Goal: Task Accomplishment & Management: Use online tool/utility

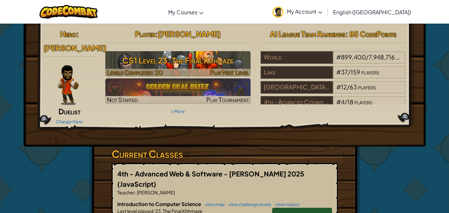
click at [186, 59] on h3 "CS1 Level 23: The Final Kithmaze" at bounding box center [177, 60] width 145 height 15
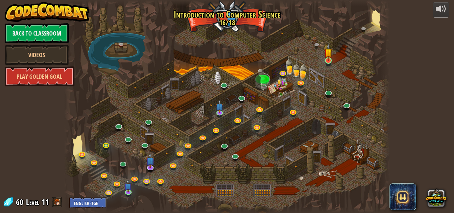
click at [323, 64] on div at bounding box center [227, 106] width 326 height 213
click at [325, 61] on img at bounding box center [329, 53] width 8 height 18
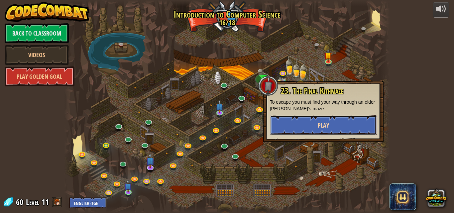
click at [336, 121] on button "Play" at bounding box center [323, 125] width 107 height 20
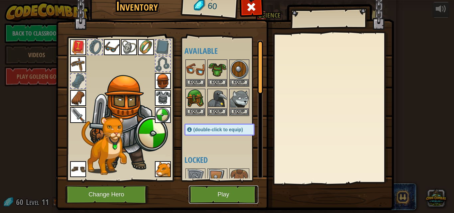
click at [217, 193] on button "Play" at bounding box center [223, 195] width 69 height 18
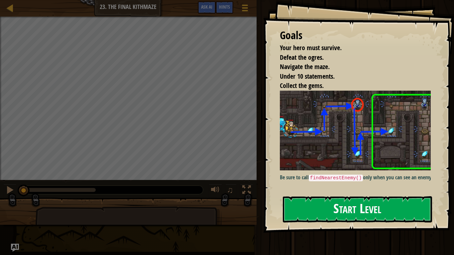
click at [319, 199] on div "Goals Your hero must survive. Defeat the ogres. Navigate the maze. Under 10 sta…" at bounding box center [358, 116] width 191 height 233
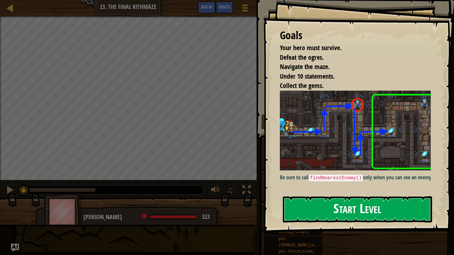
click at [327, 204] on button "Start Level" at bounding box center [357, 210] width 149 height 26
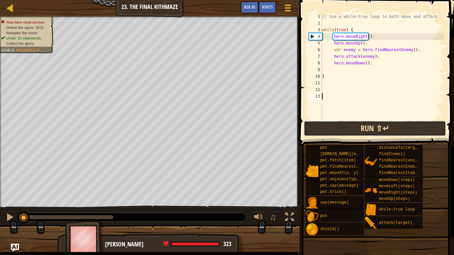
click at [363, 129] on button "Run ⇧↵" at bounding box center [375, 128] width 142 height 15
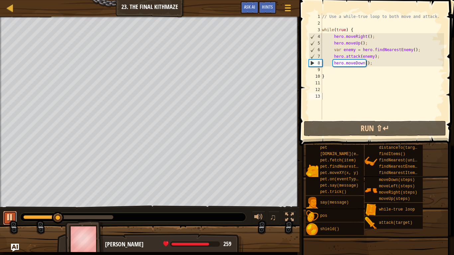
click at [14, 213] on div at bounding box center [10, 217] width 9 height 9
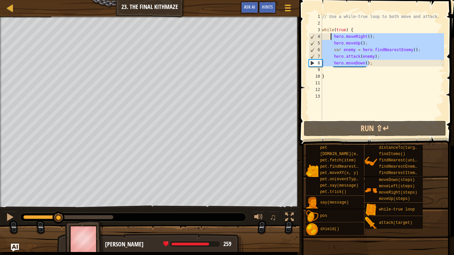
drag, startPoint x: 369, startPoint y: 66, endPoint x: 331, endPoint y: 38, distance: 47.5
click at [331, 38] on div "// Use a while-true loop to both move and attack. while ( true ) { hero . moveR…" at bounding box center [382, 73] width 123 height 120
type textarea "hero.moveRight(); hero.moveUp();"
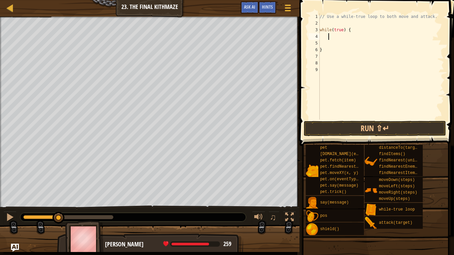
type textarea "h"
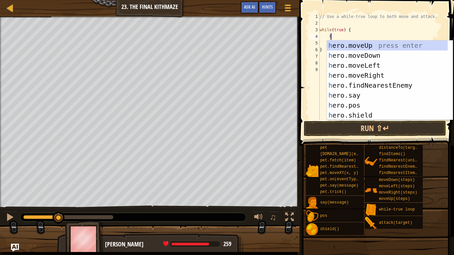
scroll to position [3, 0]
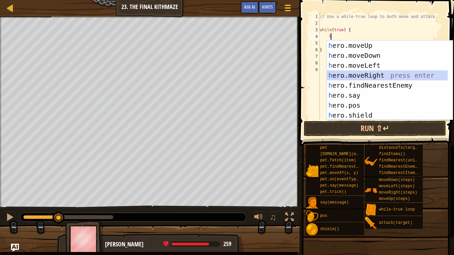
click at [354, 72] on div "h ero.moveUp press enter h ero.moveDown press enter h ero.moveLeft press enter …" at bounding box center [387, 91] width 121 height 100
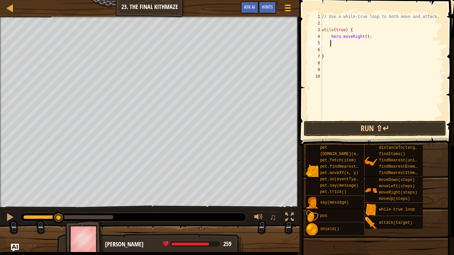
type textarea "h"
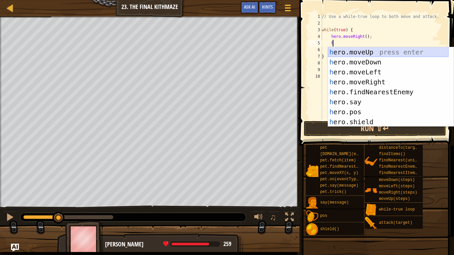
click at [356, 54] on div "h ero.moveUp press enter h ero.moveDown press enter h ero.moveLeft press enter …" at bounding box center [388, 97] width 121 height 100
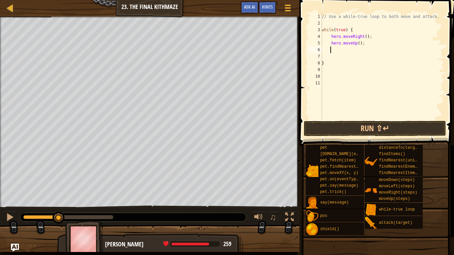
type textarea "h"
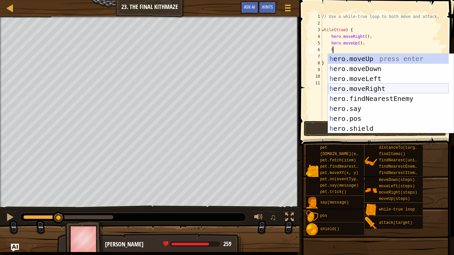
click at [361, 89] on div "h ero.moveUp press enter h ero.moveDown press enter h ero.moveLeft press enter …" at bounding box center [388, 104] width 121 height 100
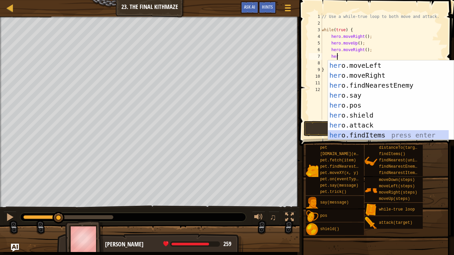
scroll to position [70, 0]
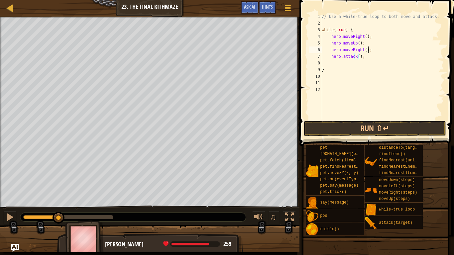
click at [369, 51] on div "// Use a while-true loop to both move and attack. while ( true ) { hero . moveR…" at bounding box center [383, 73] width 124 height 120
type textarea "hero.moveRight();"
click at [343, 22] on div "// Use a while-true loop to both move and attack. while ( true ) { hero . moveR…" at bounding box center [383, 73] width 124 height 120
type textarea "f"
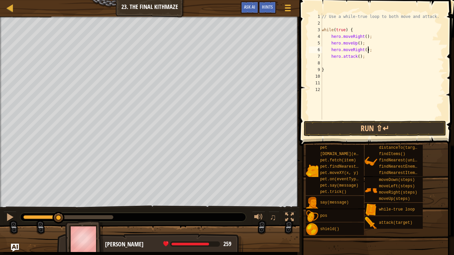
click at [371, 48] on div "// Use a while-true loop to both move and attack. while ( true ) { hero . moveR…" at bounding box center [383, 73] width 124 height 120
type textarea "hero.moveRight();"
type textarea "var enemy = h"
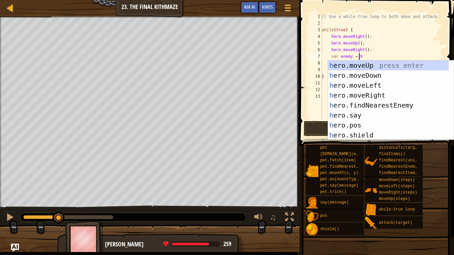
scroll to position [3, 3]
click at [381, 107] on div "h ero.moveUp press enter h ero.moveDown press enter h ero.moveLeft press enter …" at bounding box center [391, 111] width 126 height 100
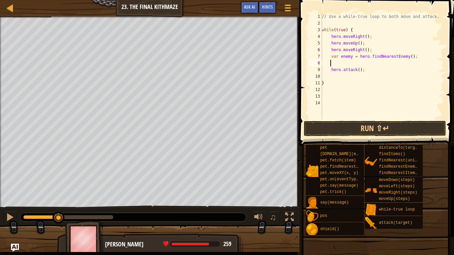
scroll to position [3, 0]
click at [355, 70] on div "// Use a while-true loop to both move and attack. while ( true ) { hero . moveR…" at bounding box center [383, 73] width 124 height 120
type textarea "hero.attack();"
click at [353, 64] on div "// Use a while-true loop to both move and attack. while ( true ) { hero . moveR…" at bounding box center [383, 73] width 124 height 120
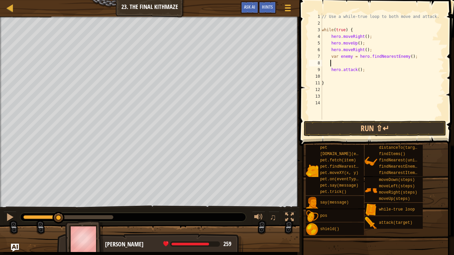
scroll to position [3, 0]
click at [357, 64] on div "// Use a while-true loop to both move and attack. while ( true ) { hero . moveR…" at bounding box center [383, 73] width 124 height 120
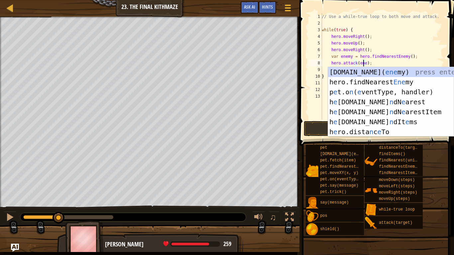
scroll to position [3, 4]
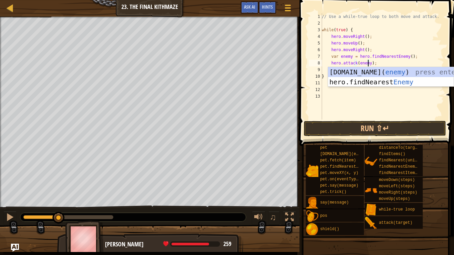
type textarea "hero.attack(enemy);"
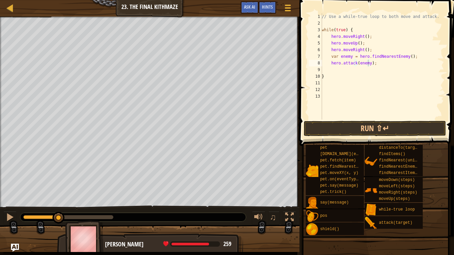
click at [304, 116] on span at bounding box center [378, 64] width 160 height 166
click at [327, 86] on div "// Use a while-true loop to both move and attack. while ( true ) { hero . moveR…" at bounding box center [383, 73] width 124 height 120
type textarea "w"
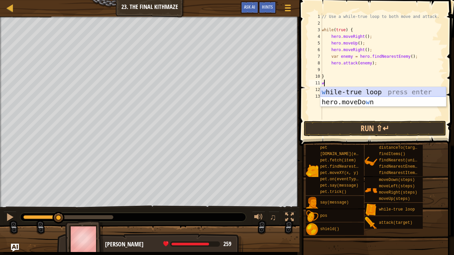
click at [338, 92] on div "w hile-true loop press enter hero.moveDo w n press enter" at bounding box center [384, 107] width 126 height 40
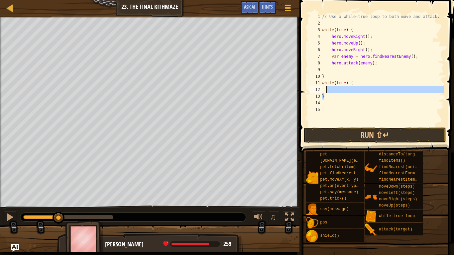
drag, startPoint x: 335, startPoint y: 98, endPoint x: 325, endPoint y: 87, distance: 15.1
click at [325, 87] on div "// Use a while-true loop to both move and attack. while ( true ) { hero . moveR…" at bounding box center [382, 76] width 123 height 126
click at [342, 95] on div "// Use a while-true loop to both move and attack. while ( true ) { hero . moveR…" at bounding box center [382, 69] width 123 height 113
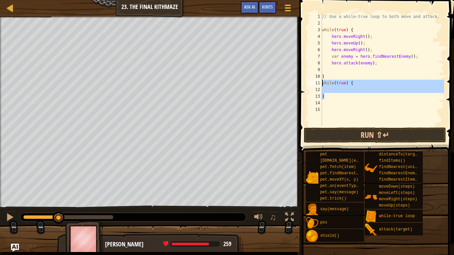
drag, startPoint x: 342, startPoint y: 96, endPoint x: 311, endPoint y: 83, distance: 34.7
click at [311, 83] on div "} 1 2 3 4 5 6 7 8 9 10 11 12 13 14 15 // Use a while-true loop to both move and…" at bounding box center [376, 69] width 137 height 113
type textarea "while(true) {"
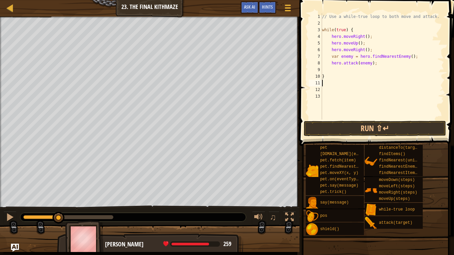
click at [340, 70] on div "// Use a while-true loop to both move and attack. while ( true ) { hero . moveR…" at bounding box center [382, 73] width 123 height 120
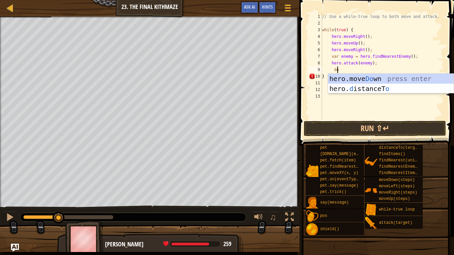
type textarea "d"
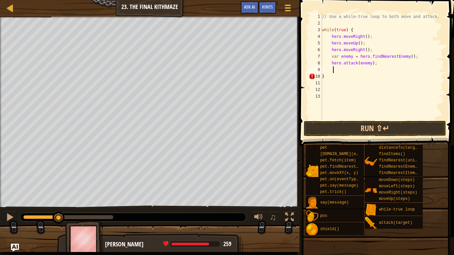
type textarea "h"
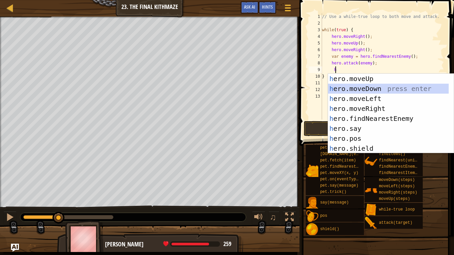
click at [356, 90] on div "h ero.moveUp press enter h ero.moveDown press enter h ero.moveLeft press enter …" at bounding box center [388, 124] width 121 height 100
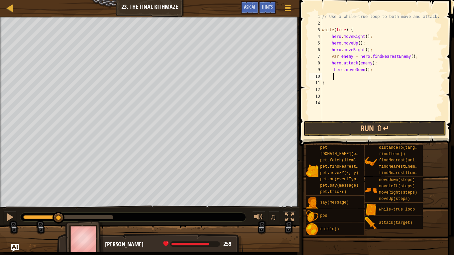
click at [364, 71] on div "// Use a while-true loop to both move and attack. while ( true ) { hero . moveR…" at bounding box center [382, 73] width 123 height 120
click at [356, 124] on button "Run ⇧↵" at bounding box center [375, 128] width 142 height 15
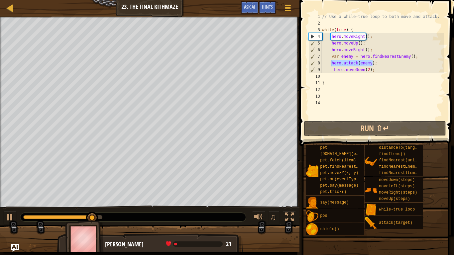
drag, startPoint x: 376, startPoint y: 63, endPoint x: 330, endPoint y: 63, distance: 46.2
click at [330, 63] on div "// Use a while-true loop to both move and attack. while ( true ) { hero . moveR…" at bounding box center [382, 73] width 123 height 120
type textarea "hero.attack(enemy);"
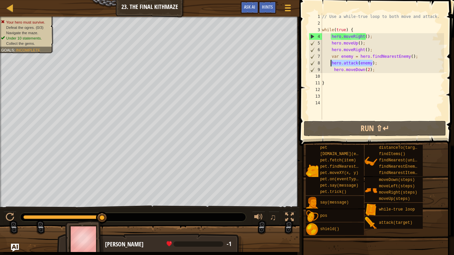
click at [386, 62] on div "// Use a while-true loop to both move and attack. while ( true ) { hero . moveR…" at bounding box center [382, 66] width 123 height 106
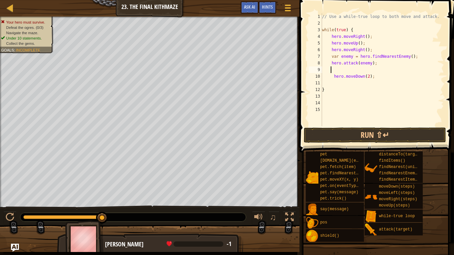
paste textarea "hero.attack(enemy);"
click at [379, 78] on div "// Use a while-true loop to both move and attack. while ( true ) { hero . moveR…" at bounding box center [382, 76] width 123 height 126
type textarea "hero.moveDown(2);"
click at [343, 82] on div "// Use a while-true loop to both move and attack. while ( true ) { hero . moveR…" at bounding box center [382, 76] width 123 height 126
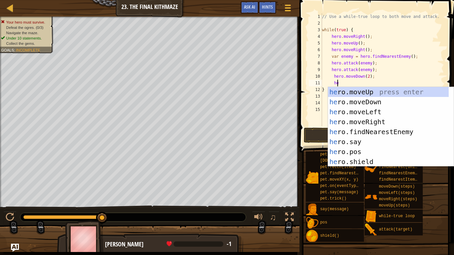
type textarea "her"
click at [348, 93] on div "her o.moveUp press enter her o.moveDown press enter her o.moveLeft press enter …" at bounding box center [388, 137] width 121 height 100
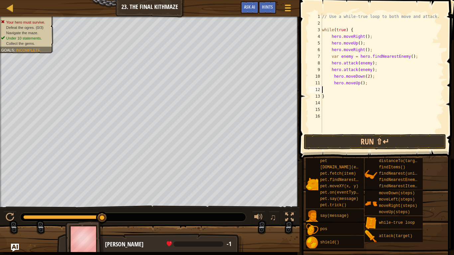
scroll to position [3, 0]
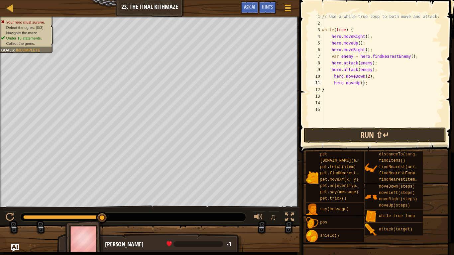
type textarea "hero.moveUp();"
click at [336, 136] on button "Run ⇧↵" at bounding box center [375, 135] width 142 height 15
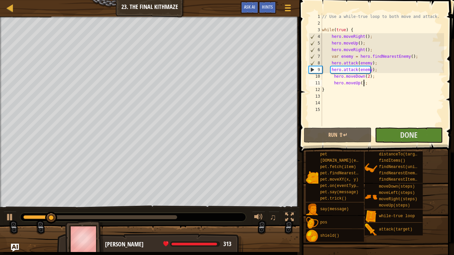
click at [0, 149] on div "Your hero must survive. Defeat the ogres. (3/3) Navigate the maze. Under 10 sta…" at bounding box center [150, 112] width 300 height 191
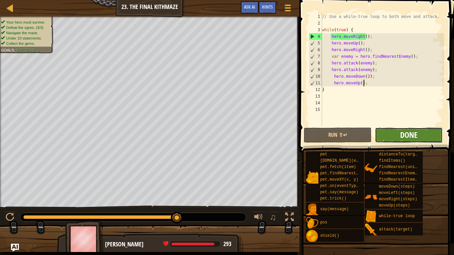
click at [407, 140] on span "Done" at bounding box center [408, 135] width 17 height 11
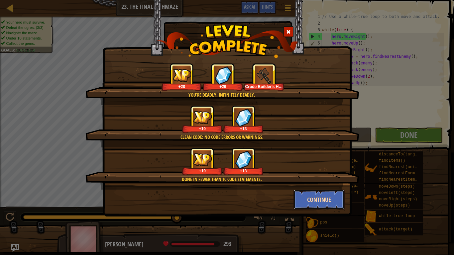
click at [310, 195] on button "Continue" at bounding box center [320, 200] width 52 height 20
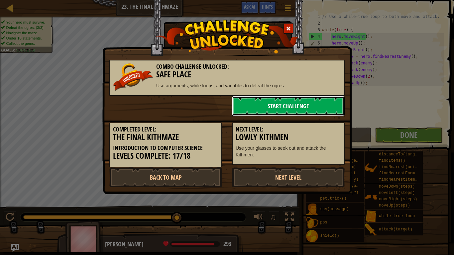
click at [275, 106] on link "Start Challenge" at bounding box center [288, 106] width 113 height 20
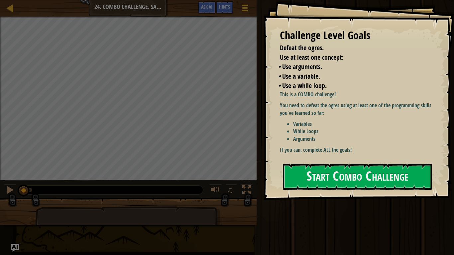
click at [364, 124] on li "Variables" at bounding box center [364, 124] width 143 height 8
click at [381, 162] on div "Challenge Level Goals Defeat the ogres. Use at least one concept: • Use argumen…" at bounding box center [358, 100] width 191 height 200
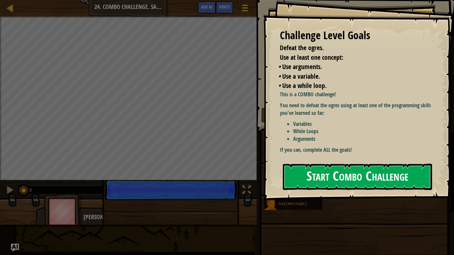
click at [369, 176] on button "Start Combo Challenge" at bounding box center [357, 177] width 149 height 26
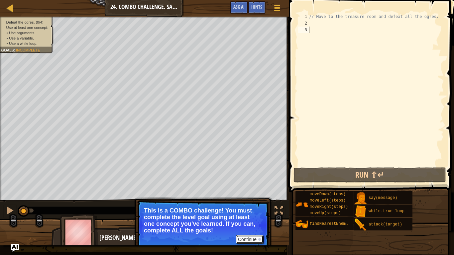
click at [246, 213] on button "Continue" at bounding box center [250, 239] width 28 height 9
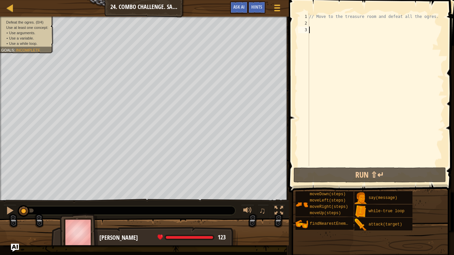
scroll to position [3, 0]
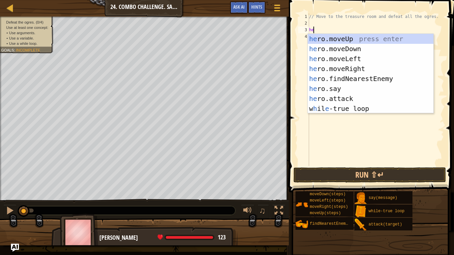
type textarea "her"
click at [332, 38] on div "her o.moveUp press enter her o.moveDown press enter her o.moveLeft press enter …" at bounding box center [371, 84] width 126 height 100
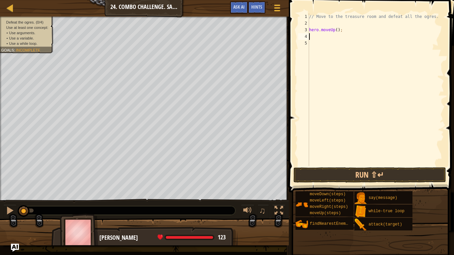
click at [335, 30] on div "// Move to the treasure room and defeat all the ogres. hero . moveUp ( ) ;" at bounding box center [376, 96] width 136 height 166
click at [28, 38] on span "Use a variable." at bounding box center [21, 38] width 25 height 4
click at [34, 50] on span "Incomplete" at bounding box center [28, 50] width 24 height 4
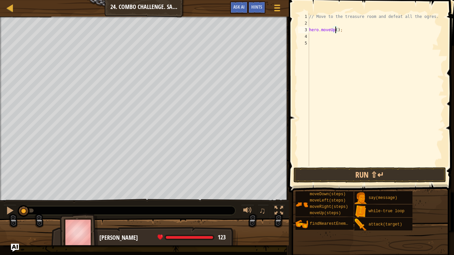
click at [335, 31] on div "// Move to the treasure room and defeat all the ogres. hero . moveUp ( ) ;" at bounding box center [376, 96] width 136 height 166
type textarea "hero.moveUp(4);"
click at [14, 7] on div at bounding box center [10, 8] width 8 height 8
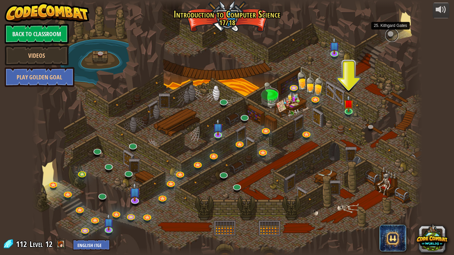
click at [389, 31] on link at bounding box center [391, 35] width 13 height 13
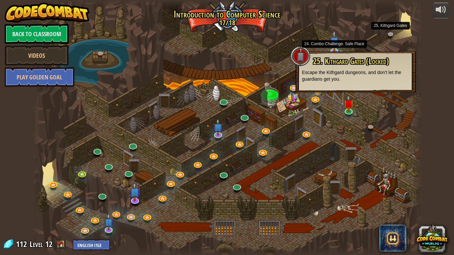
click at [334, 46] on img at bounding box center [335, 41] width 10 height 23
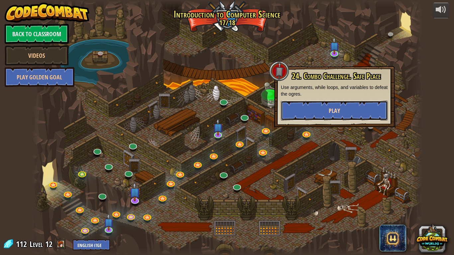
click at [326, 101] on button "Play" at bounding box center [334, 111] width 107 height 20
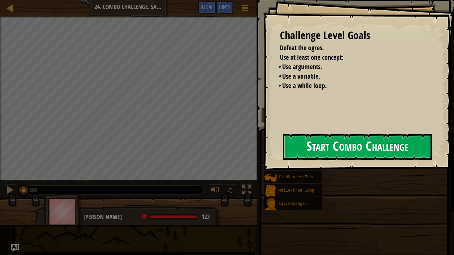
click at [336, 140] on button "Start Combo Challenge" at bounding box center [357, 147] width 149 height 26
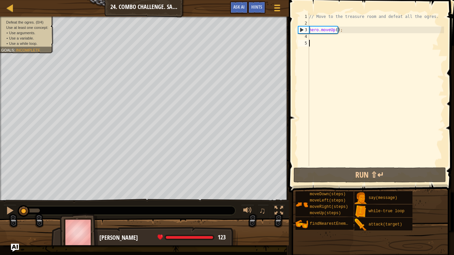
click at [335, 29] on div "// Move to the treasure room and defeat all the ogres. hero . moveUp ( ) ;" at bounding box center [376, 96] width 136 height 166
type textarea "hero.moveUp(4);"
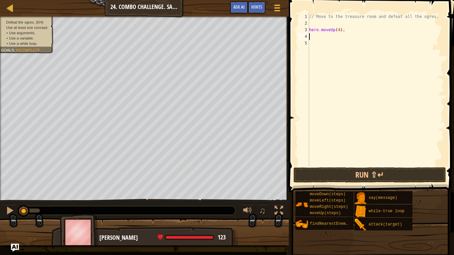
click at [331, 38] on div "// Move to the treasure room and defeat all the ogres. hero . moveUp ( 4 ) ;" at bounding box center [376, 96] width 136 height 166
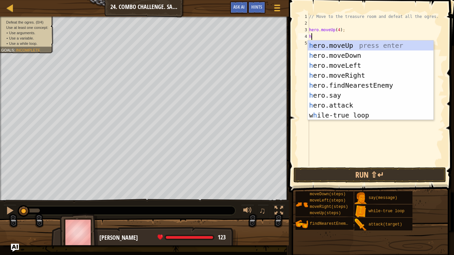
type textarea "he"
click at [339, 79] on div "he ro.moveUp press enter he ro.moveDown press enter he ro.moveLeft press enter …" at bounding box center [371, 91] width 126 height 100
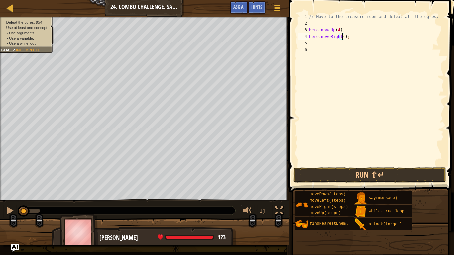
click at [341, 39] on div "// Move to the treasure room and defeat all the ogres. hero . moveUp ( 4 ) ; he…" at bounding box center [376, 96] width 136 height 166
type textarea "hero.moveRight(4);"
click at [314, 41] on div "// Move to the treasure room and defeat all the ogres. hero . moveUp ( 4 ) ; he…" at bounding box center [376, 96] width 136 height 166
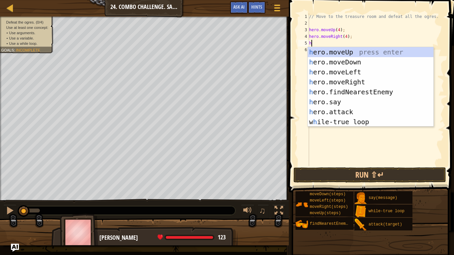
type textarea "her"
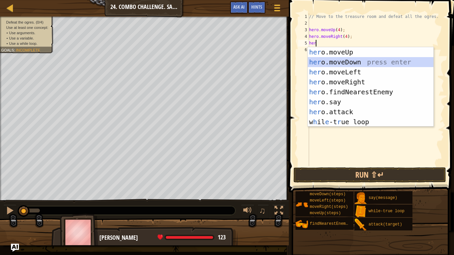
click at [351, 63] on div "her o.moveUp press enter her o.moveDown press enter her o.moveLeft press enter …" at bounding box center [371, 97] width 126 height 100
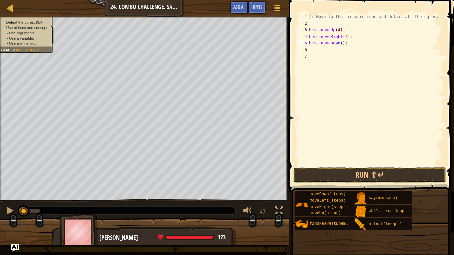
click at [339, 44] on div "// Move to the treasure room and defeat all the ogres. hero . moveUp ( 4 ) ; he…" at bounding box center [376, 96] width 136 height 166
type textarea "hero.moveDown(3);"
click at [331, 52] on div "// Move to the treasure room and defeat all the ogres. hero . moveUp ( 4 ) ; he…" at bounding box center [376, 96] width 136 height 166
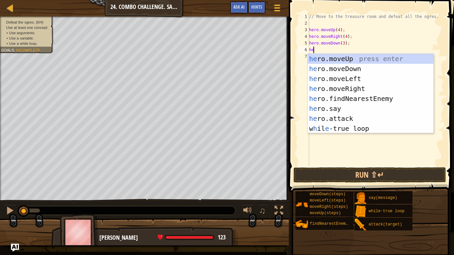
type textarea "her"
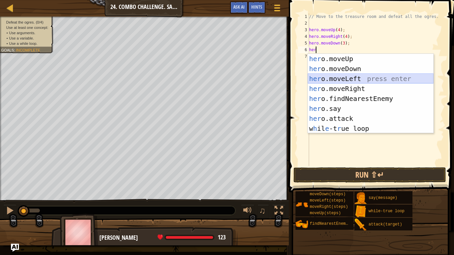
click at [345, 76] on div "her o.moveUp press enter her o.moveDown press enter her o.moveLeft press enter …" at bounding box center [371, 104] width 126 height 100
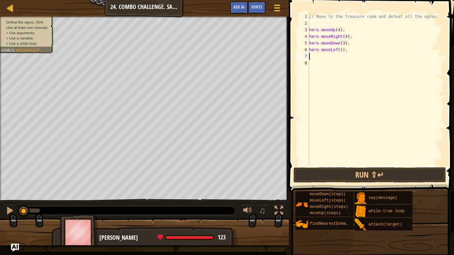
type textarea "h"
type textarea "w"
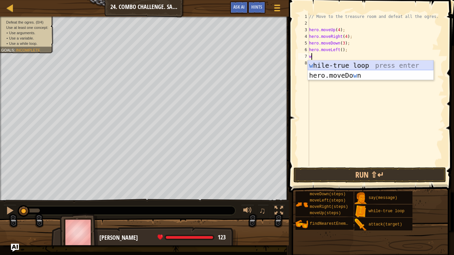
click at [339, 66] on div "w hile-true loop press enter hero.moveDo w n press enter" at bounding box center [371, 81] width 126 height 40
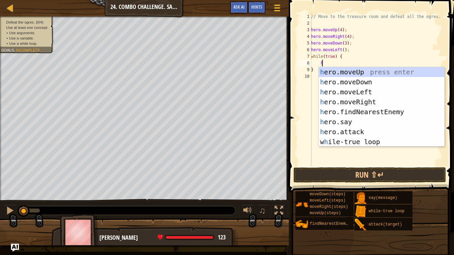
scroll to position [3, 1]
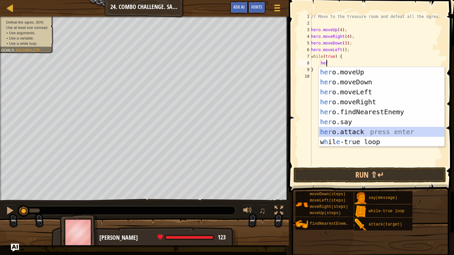
click at [356, 130] on div "her o.moveUp press enter her o.moveDown press enter her o.moveLeft press enter …" at bounding box center [382, 117] width 126 height 100
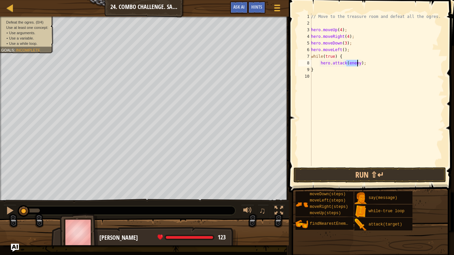
click at [339, 68] on div "// Move to the treasure room and defeat all the ogres. hero . moveUp ( 4 ) ; he…" at bounding box center [377, 96] width 134 height 166
click at [366, 64] on div "// Move to the treasure room and defeat all the ogres. hero . moveUp ( 4 ) ; he…" at bounding box center [377, 96] width 134 height 166
type textarea "hero.attack(enemy);"
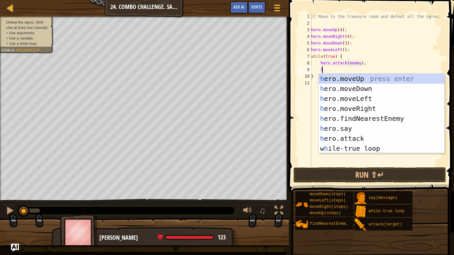
scroll to position [3, 0]
click at [357, 134] on div "h ero.moveUp press enter h ero.moveDown press enter h ero.moveLeft press enter …" at bounding box center [382, 124] width 126 height 100
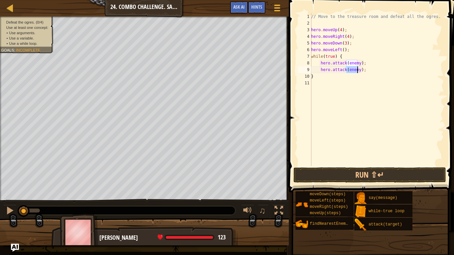
click at [346, 51] on div "// Move to the treasure room and defeat all the ogres. hero . moveUp ( 4 ) ; he…" at bounding box center [377, 96] width 134 height 166
type textarea "hero.moveLeft();"
type textarea "var enemy= f"
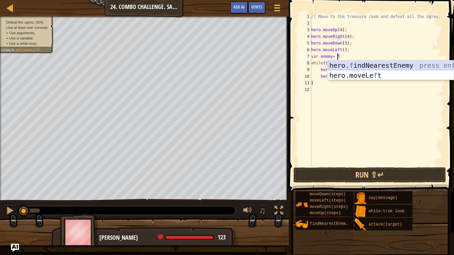
click at [369, 64] on div "hero. f indNearestEnemy press enter hero.moveLe f t press enter" at bounding box center [391, 81] width 126 height 40
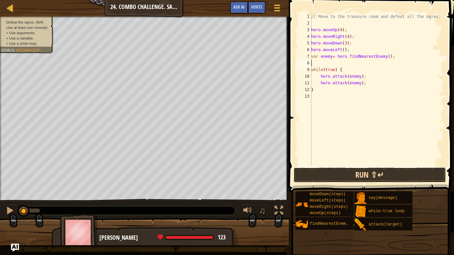
click at [363, 177] on button "Run ⇧↵" at bounding box center [370, 175] width 153 height 15
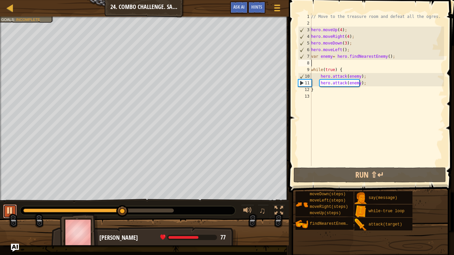
click at [8, 213] on button at bounding box center [9, 212] width 13 height 14
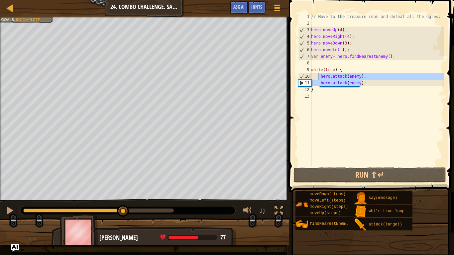
drag, startPoint x: 363, startPoint y: 83, endPoint x: 319, endPoint y: 77, distance: 44.9
click at [319, 77] on div "// Move to the treasure room and defeat all the ogres. hero . moveUp ( 4 ) ; he…" at bounding box center [377, 96] width 134 height 166
click at [374, 84] on div "// Move to the treasure room and defeat all the ogres. hero . moveUp ( 4 ) ; he…" at bounding box center [377, 89] width 134 height 153
type textarea "hero.attack(enemy);"
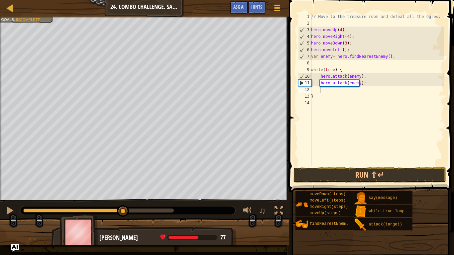
paste textarea "hero.attack(enemy);"
type textarea "hero.attack(enemy);"
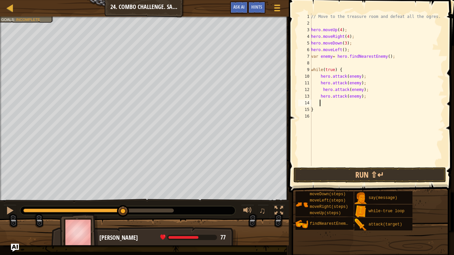
type textarea "v"
paste textarea "hero.attack(enemy);"
type textarea "hero.attack(enemy);"
paste textarea "hero.attack(enemy);"
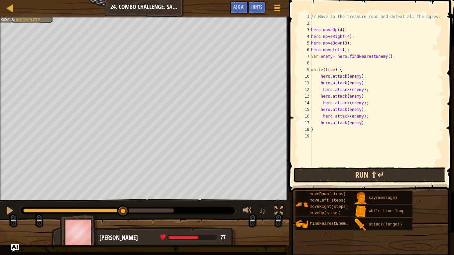
click at [358, 176] on button "Run ⇧↵" at bounding box center [370, 175] width 153 height 15
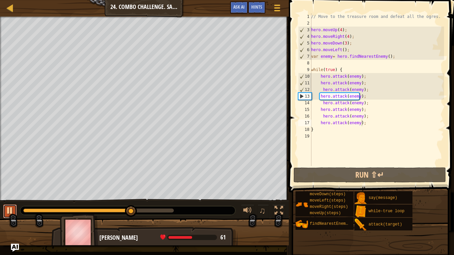
click at [7, 208] on div at bounding box center [10, 210] width 9 height 9
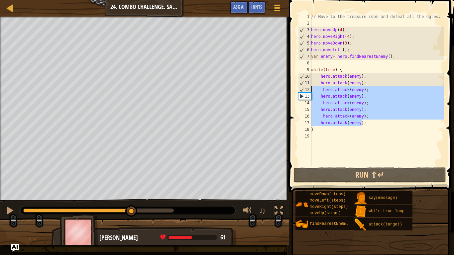
drag, startPoint x: 366, startPoint y: 123, endPoint x: 311, endPoint y: 89, distance: 64.6
click at [311, 89] on div "hero.attack(enemy); 1 2 3 4 5 6 7 8 9 10 11 12 13 14 15 16 17 18 19 // Move to …" at bounding box center [370, 89] width 147 height 153
type textarea "hero.attack(enemy); hero.attack(enemy);"
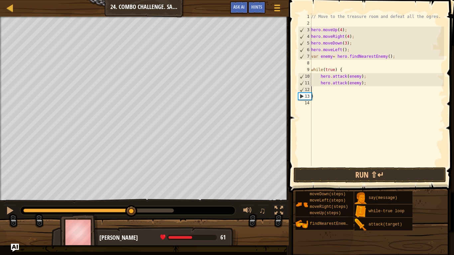
scroll to position [3, 0]
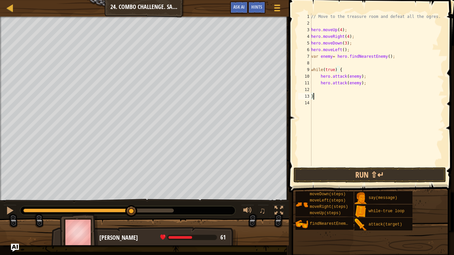
click at [332, 94] on div "// Move to the treasure room and defeat all the ogres. hero . moveUp ( 4 ) ; he…" at bounding box center [377, 96] width 134 height 166
type textarea "}"
click at [331, 91] on div "// Move to the treasure room and defeat all the ogres. hero . moveUp ( 4 ) ; he…" at bounding box center [377, 96] width 134 height 166
type textarea "h"
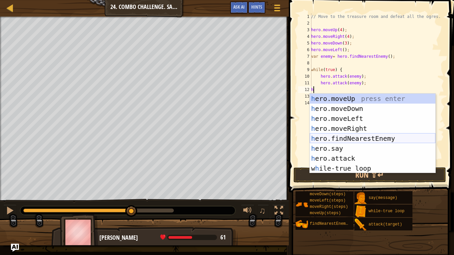
click at [341, 137] on div "h ero.moveUp press enter h ero.moveDown press enter h ero.moveLeft press enter …" at bounding box center [373, 144] width 126 height 100
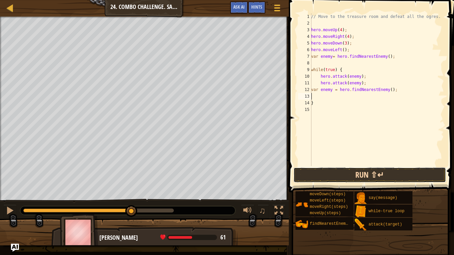
click at [332, 171] on button "Run ⇧↵" at bounding box center [370, 175] width 153 height 15
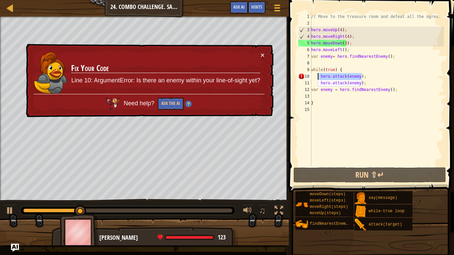
drag, startPoint x: 367, startPoint y: 78, endPoint x: 318, endPoint y: 75, distance: 48.6
click at [318, 75] on div "// Move to the treasure room and defeat all the ogres. hero . moveUp ( 4 ) ; he…" at bounding box center [377, 96] width 134 height 166
type textarea "hero.attack(enemy);"
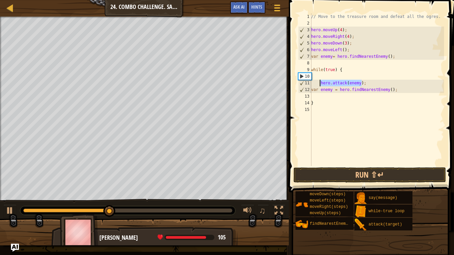
drag, startPoint x: 363, startPoint y: 84, endPoint x: 319, endPoint y: 80, distance: 43.7
click at [319, 80] on div "// Move to the treasure room and defeat all the ogres. hero . moveUp ( 4 ) ; he…" at bounding box center [377, 96] width 134 height 166
click at [400, 92] on div "// Move to the treasure room and defeat all the ogres. hero . moveUp ( 4 ) ; he…" at bounding box center [377, 96] width 134 height 166
type textarea "var enemy = hero.findNearestEnemy();"
paste textarea "hero.attack(enemy);"
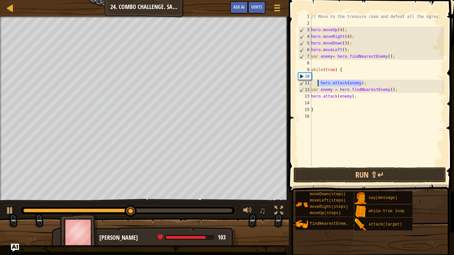
drag, startPoint x: 370, startPoint y: 83, endPoint x: 317, endPoint y: 84, distance: 52.5
click at [317, 84] on div "// Move to the treasure room and defeat all the ogres. hero . moveUp ( 4 ) ; he…" at bounding box center [377, 96] width 134 height 166
type textarea "hero.attack(enemy);"
click at [321, 103] on div "// Move to the treasure room and defeat all the ogres. hero . moveUp ( 4 ) ; he…" at bounding box center [377, 96] width 134 height 166
paste textarea "hero.attack(enemy);"
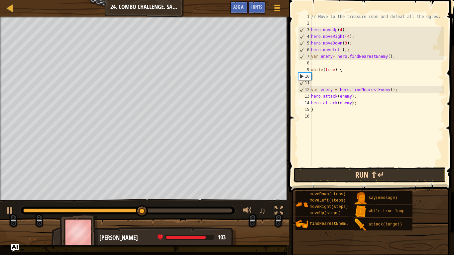
click at [333, 170] on button "Run ⇧↵" at bounding box center [370, 175] width 153 height 15
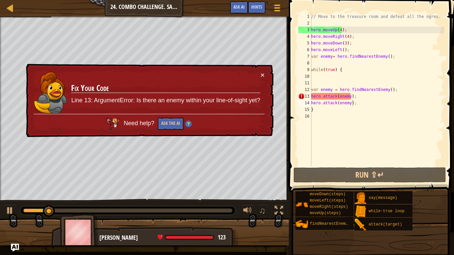
click at [263, 69] on div "× Fix Your Code Line 13: ArgumentError: Is there an enemy within your line-of-s…" at bounding box center [149, 101] width 249 height 74
click at [262, 72] on button "×" at bounding box center [263, 74] width 4 height 7
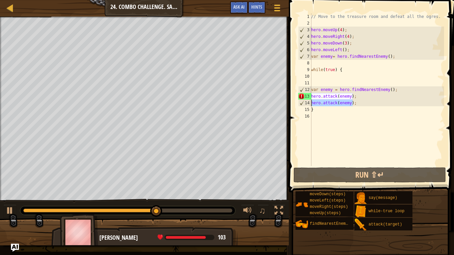
drag, startPoint x: 363, startPoint y: 104, endPoint x: 299, endPoint y: 107, distance: 63.6
click at [299, 107] on div "hero.attack(enemy); 1 2 3 4 5 6 7 8 9 10 11 12 13 14 15 16 // Move to the treas…" at bounding box center [370, 89] width 147 height 153
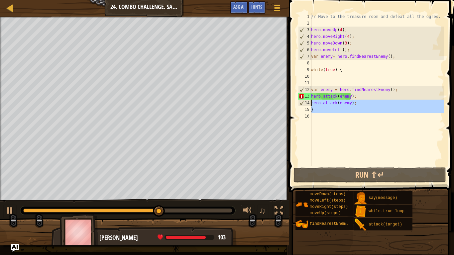
drag, startPoint x: 299, startPoint y: 109, endPoint x: 300, endPoint y: 101, distance: 8.4
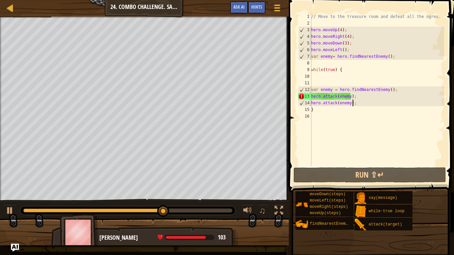
click at [353, 105] on div "// Move to the treasure room and defeat all the ogres. hero . moveUp ( 4 ) ; he…" at bounding box center [377, 96] width 134 height 166
drag, startPoint x: 353, startPoint y: 105, endPoint x: 315, endPoint y: 107, distance: 38.0
click at [329, 105] on div "// Move to the treasure room and defeat all the ogres. hero . moveUp ( 4 ) ; he…" at bounding box center [377, 96] width 134 height 166
click at [313, 107] on div "// Move to the treasure room and defeat all the ogres. hero . moveUp ( 4 ) ; he…" at bounding box center [377, 96] width 134 height 166
drag, startPoint x: 357, startPoint y: 105, endPoint x: 301, endPoint y: 105, distance: 56.9
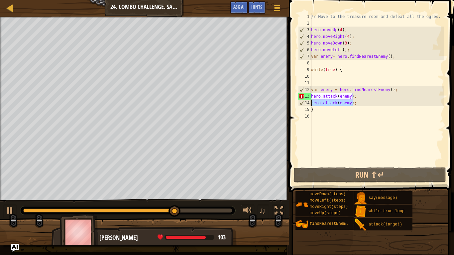
click at [301, 105] on div "} 1 2 3 4 5 6 7 8 9 10 11 12 13 14 15 16 // Move to the treasure room and defea…" at bounding box center [370, 89] width 147 height 153
type textarea "hero.attack(enemy);"
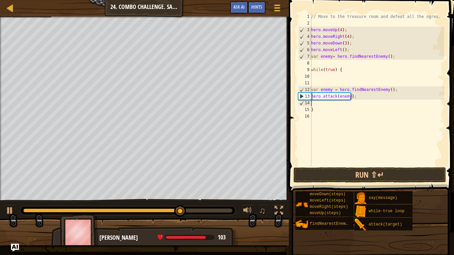
click at [342, 88] on div "// Move to the treasure room and defeat all the ogres. hero . moveUp ( 4 ) ; he…" at bounding box center [377, 96] width 134 height 166
type textarea "var enemy = hero.findNearestEnemy();"
drag, startPoint x: 346, startPoint y: 178, endPoint x: 343, endPoint y: 169, distance: 9.6
click at [346, 177] on button "Run ⇧↵" at bounding box center [370, 175] width 153 height 15
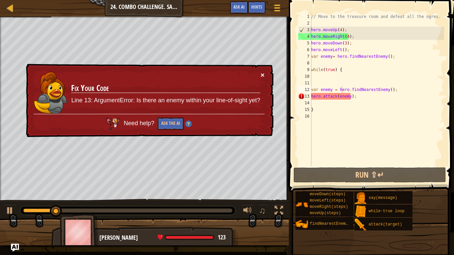
click at [261, 76] on button "×" at bounding box center [263, 74] width 4 height 7
click at [317, 104] on div "// Move to the treasure room and defeat all the ogres. hero . moveUp ( 4 ) ; he…" at bounding box center [377, 96] width 134 height 166
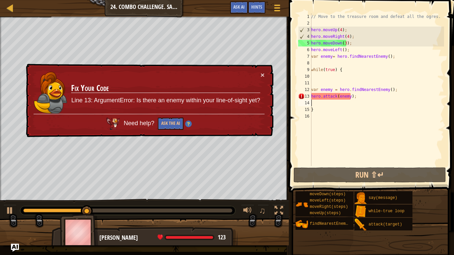
click at [265, 73] on div "× Fix Your Code Line 13: ArgumentError: Is there an enemy within your line-of-s…" at bounding box center [149, 101] width 249 height 74
click at [261, 74] on button "×" at bounding box center [263, 75] width 4 height 7
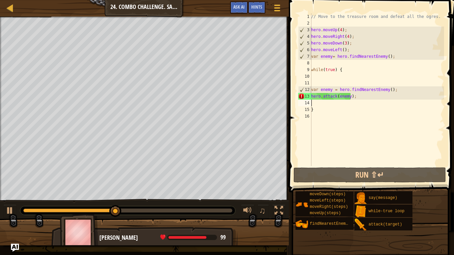
click at [314, 103] on div "// Move to the treasure room and defeat all the ogres. hero . moveUp ( 4 ) ; he…" at bounding box center [377, 96] width 134 height 166
click at [316, 104] on div "// Move to the treasure room and defeat all the ogres. hero . moveUp ( 4 ) ; he…" at bounding box center [377, 96] width 134 height 166
type textarea "h"
click at [318, 117] on div "// Move to the treasure room and defeat all the ogres. hero . moveUp ( 4 ) ; he…" at bounding box center [377, 96] width 134 height 166
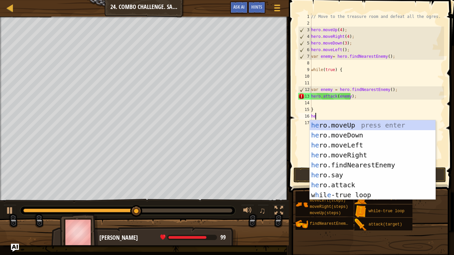
type textarea "her"
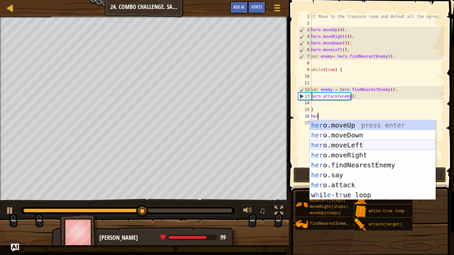
click at [347, 143] on div "her o.moveUp press enter her o.moveDown press enter her o.moveLeft press enter …" at bounding box center [373, 170] width 126 height 100
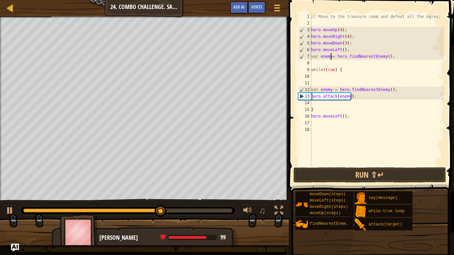
click at [330, 55] on div "// Move to the treasure room and defeat all the ogres. hero . moveUp ( 4 ) ; he…" at bounding box center [377, 96] width 134 height 166
type textarea "var enemy= hero.findNearestEnemy();"
drag, startPoint x: 386, startPoint y: 56, endPoint x: 308, endPoint y: 56, distance: 78.1
click at [308, 56] on div "var enemy= hero.findNearestEnemy(); 1 2 3 4 5 6 7 8 9 10 11 12 13 14 15 16 17 1…" at bounding box center [370, 89] width 147 height 153
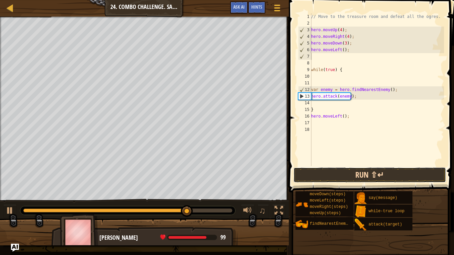
click at [347, 178] on button "Run ⇧↵" at bounding box center [370, 175] width 153 height 15
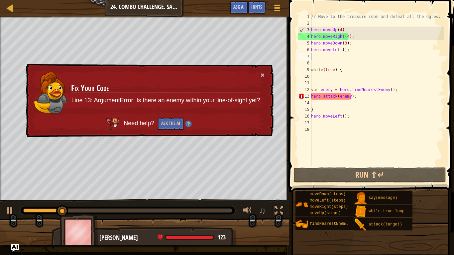
click at [63, 102] on img at bounding box center [51, 91] width 34 height 43
click at [263, 75] on button "×" at bounding box center [263, 75] width 4 height 7
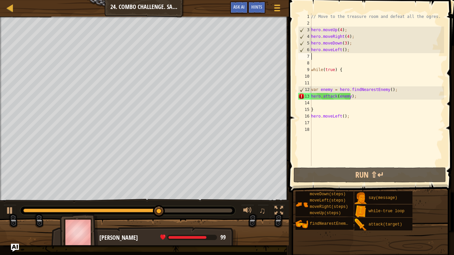
click at [342, 51] on div "// Move to the treasure room and defeat all the ogres. hero . moveUp ( 4 ) ; he…" at bounding box center [377, 96] width 134 height 166
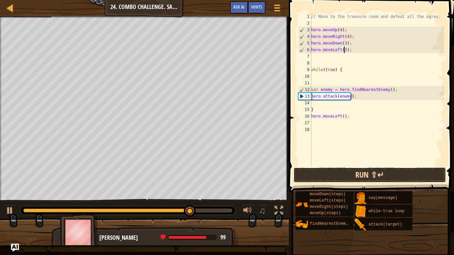
click at [385, 174] on button "Run ⇧↵" at bounding box center [370, 175] width 153 height 15
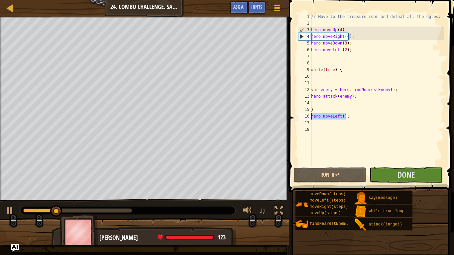
drag, startPoint x: 348, startPoint y: 117, endPoint x: 307, endPoint y: 118, distance: 41.9
click at [307, 118] on div "hero.moveLeft(2); 1 2 3 4 5 6 7 8 9 10 11 12 13 14 15 16 17 18 // Move to the t…" at bounding box center [370, 89] width 147 height 153
type textarea "hero.moveLeft();"
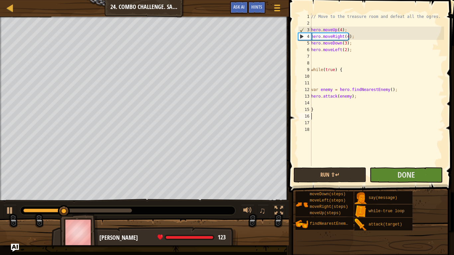
scroll to position [3, 0]
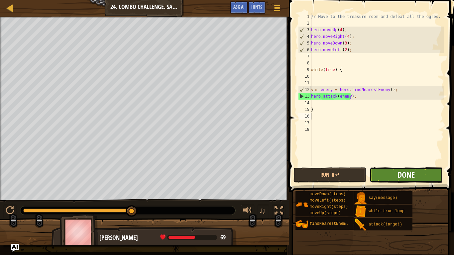
click at [408, 177] on span "Done" at bounding box center [406, 175] width 17 height 11
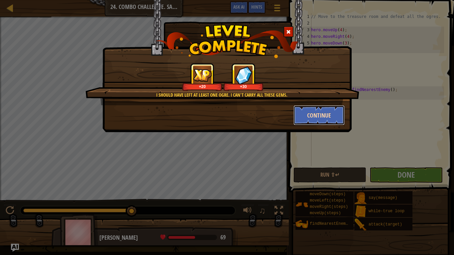
click at [313, 116] on button "Continue" at bounding box center [320, 115] width 52 height 20
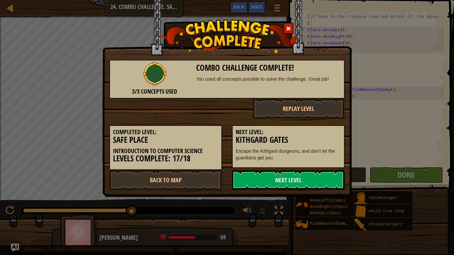
click at [301, 176] on link "Next Level" at bounding box center [288, 180] width 113 height 20
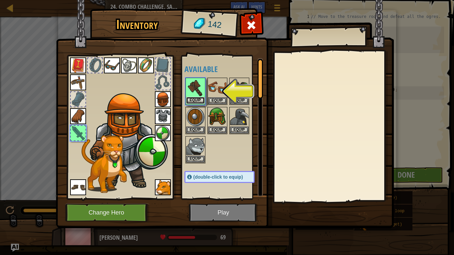
click at [194, 101] on button "Equip" at bounding box center [195, 100] width 19 height 7
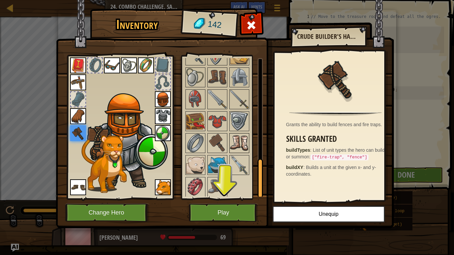
scroll to position [337, 0]
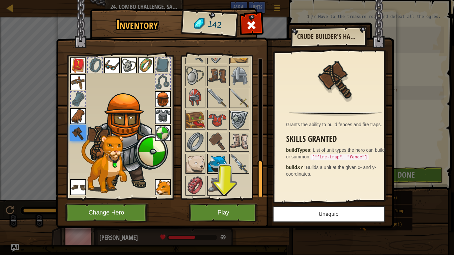
click at [220, 164] on img at bounding box center [217, 164] width 19 height 19
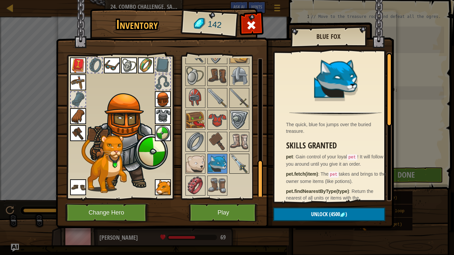
click at [240, 163] on img at bounding box center [239, 164] width 19 height 19
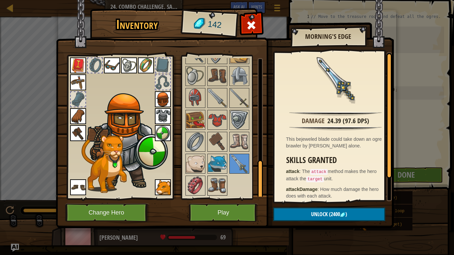
click at [219, 177] on img at bounding box center [217, 186] width 19 height 19
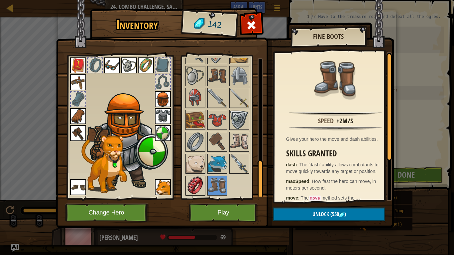
click at [198, 181] on img at bounding box center [195, 186] width 19 height 19
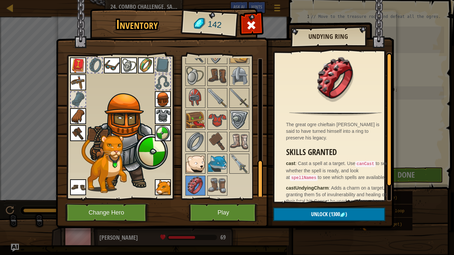
click at [199, 168] on img at bounding box center [195, 164] width 19 height 19
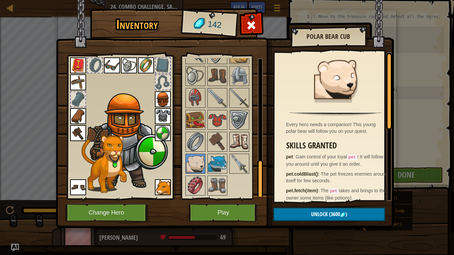
click at [236, 142] on img at bounding box center [239, 142] width 19 height 19
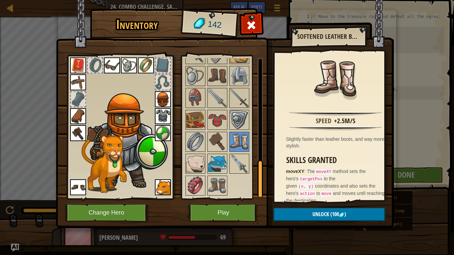
drag, startPoint x: 215, startPoint y: 139, endPoint x: 310, endPoint y: 190, distance: 108.0
click at [310, 190] on div "Inventory 142 Available Equip Equip Equip Equip Equip Equip Equip Equip Equip E…" at bounding box center [227, 119] width 338 height 219
click at [313, 210] on button "Unlock (100 )" at bounding box center [329, 215] width 112 height 14
click at [316, 211] on button "Confirm" at bounding box center [329, 215] width 112 height 14
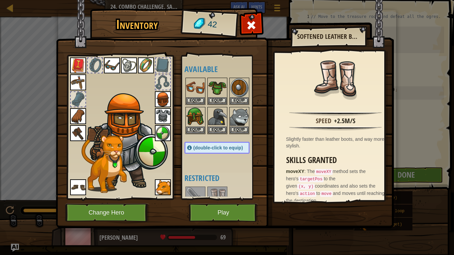
scroll to position [66, 0]
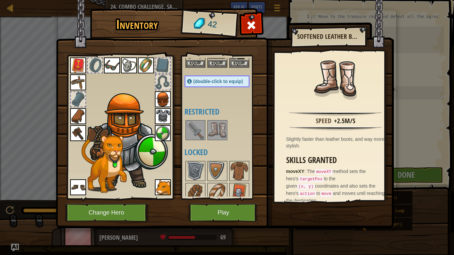
click at [217, 135] on img at bounding box center [217, 130] width 19 height 19
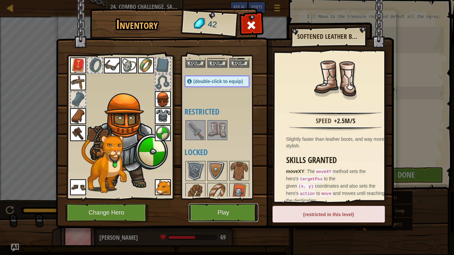
click at [229, 210] on button "Play" at bounding box center [223, 213] width 69 height 18
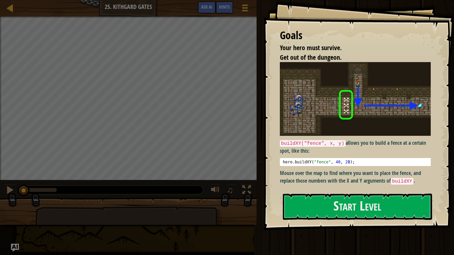
click at [308, 120] on img at bounding box center [358, 99] width 156 height 74
click at [354, 202] on button "Start Level" at bounding box center [357, 207] width 149 height 26
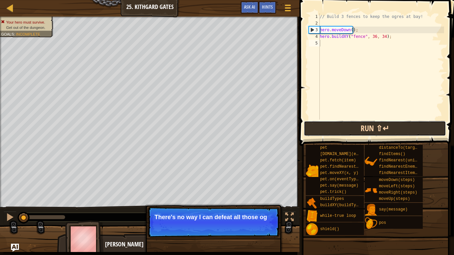
click at [345, 133] on button "Run ⇧↵" at bounding box center [375, 128] width 142 height 15
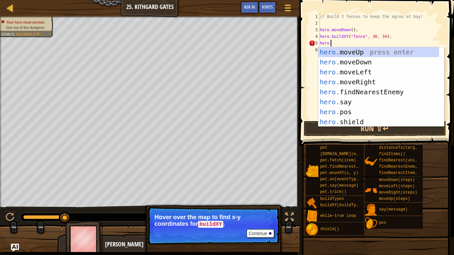
scroll to position [3, 1]
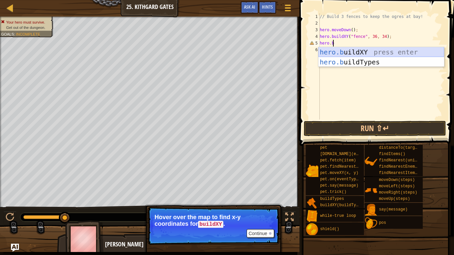
click at [336, 53] on div "hero.b uildXY press enter hero.b uildTypes press enter" at bounding box center [382, 67] width 126 height 40
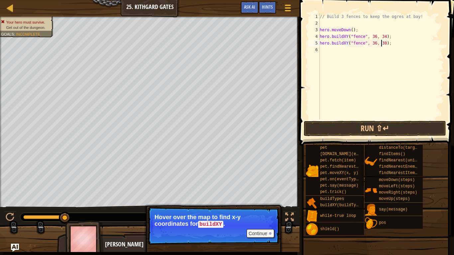
click at [382, 41] on div "// Build 3 fences to keep the ogres at bay! hero . moveDown ( ) ; hero . buildX…" at bounding box center [382, 73] width 126 height 120
type textarea "hero.buildXY("fence", 36, 31);"
click at [342, 50] on div "// Build 3 fences to keep the ogres at bay! hero . moveDown ( ) ; hero . buildX…" at bounding box center [382, 73] width 126 height 120
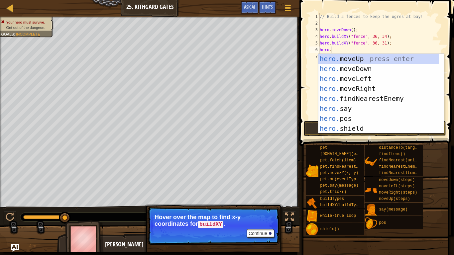
scroll to position [3, 1]
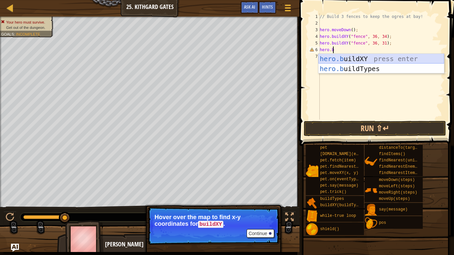
click at [360, 56] on div "hero.b uildXY press enter hero.b uildTypes press enter" at bounding box center [382, 74] width 126 height 40
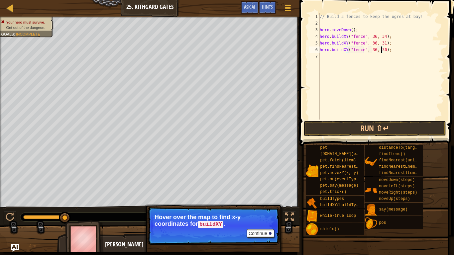
click at [381, 50] on div "// Build 3 fences to keep the ogres at bay! hero . moveDown ( ) ; hero . buildX…" at bounding box center [382, 73] width 126 height 120
type textarea "hero.buildXY("fence", 36, 27);"
click at [327, 55] on div "// Build 3 fences to keep the ogres at bay! hero . moveDown ( ) ; hero . buildX…" at bounding box center [382, 73] width 126 height 120
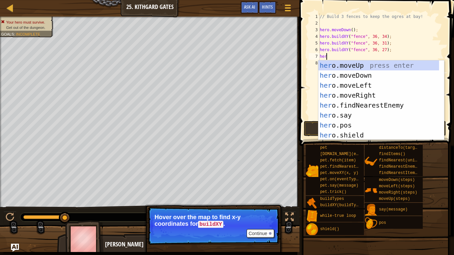
scroll to position [3, 0]
type textarea "hero."
click at [355, 93] on div "hero. moveUp press enter hero. moveDown press enter hero. moveLeft press enter …" at bounding box center [379, 111] width 121 height 100
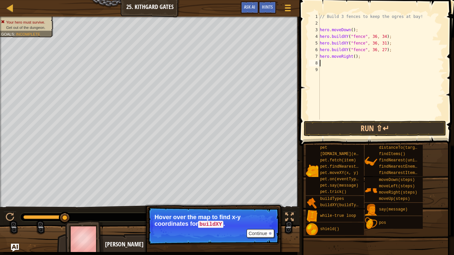
scroll to position [3, 0]
click at [352, 58] on div "// Build 3 fences to keep the ogres at bay! hero . moveDown ( ) ; hero . buildX…" at bounding box center [382, 73] width 126 height 120
click at [361, 127] on button "Run ⇧↵" at bounding box center [375, 128] width 142 height 15
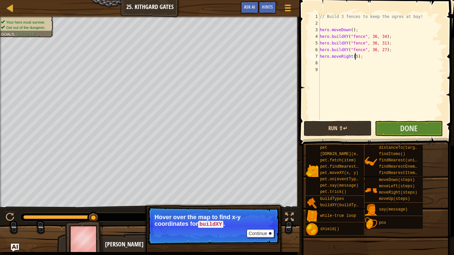
type textarea "hero.moveRight(5);"
click at [354, 129] on button "Run ⇧↵" at bounding box center [338, 128] width 68 height 15
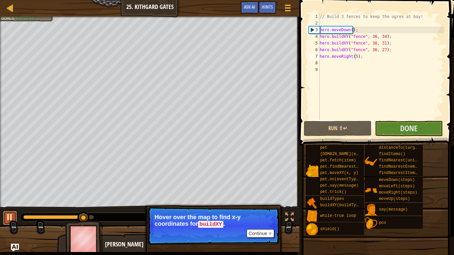
click at [12, 213] on div at bounding box center [10, 217] width 9 height 9
click at [247, 213] on button "Continue" at bounding box center [261, 233] width 28 height 9
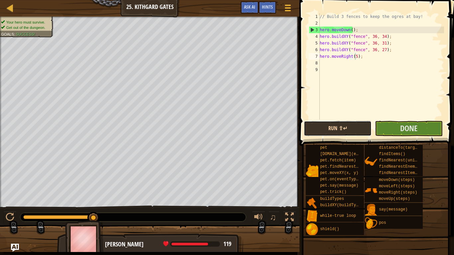
click at [327, 128] on button "Run ⇧↵" at bounding box center [338, 128] width 68 height 15
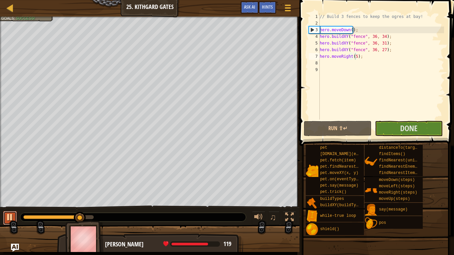
click at [4, 213] on button at bounding box center [9, 218] width 13 height 14
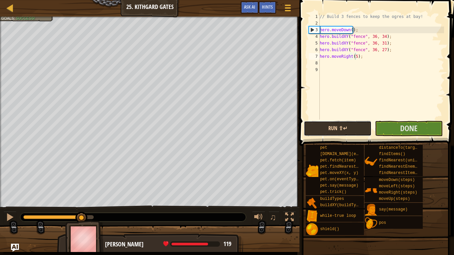
click at [321, 126] on button "Run ⇧↵" at bounding box center [338, 128] width 68 height 15
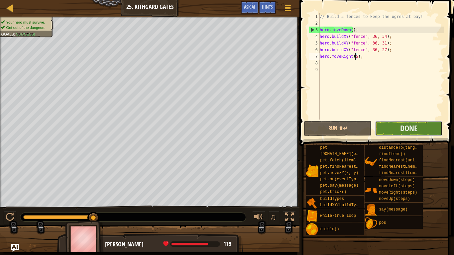
click at [423, 124] on button "Done" at bounding box center [409, 128] width 68 height 15
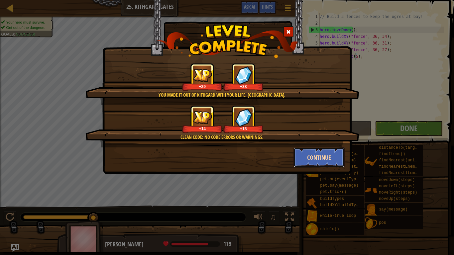
click at [333, 159] on button "Continue" at bounding box center [320, 158] width 52 height 20
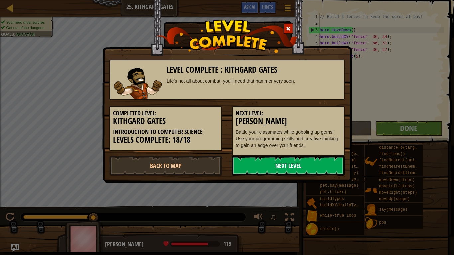
click at [305, 157] on link "Next Level" at bounding box center [288, 166] width 113 height 20
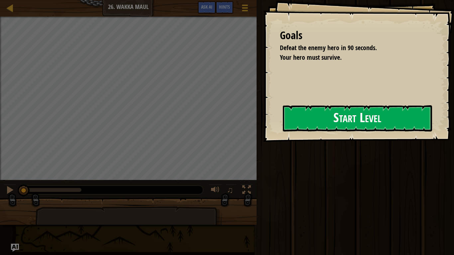
click at [345, 123] on button "Start Level" at bounding box center [357, 118] width 149 height 26
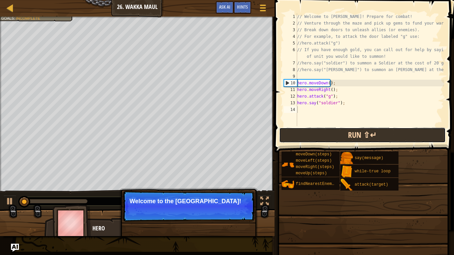
click at [319, 130] on button "Run ⇧↵" at bounding box center [362, 135] width 167 height 15
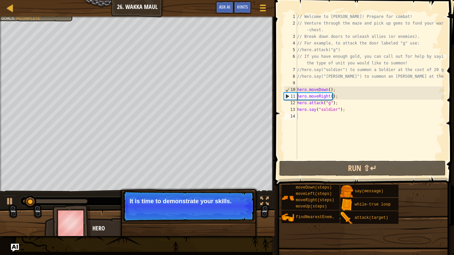
click at [232, 213] on p "Continue It is time to demonstrate your skills." at bounding box center [189, 206] width 132 height 31
click at [232, 213] on button "Continue" at bounding box center [236, 210] width 28 height 9
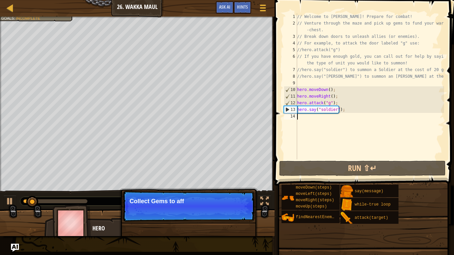
click at [232, 213] on p "Continue Collect Gems to aff" at bounding box center [189, 206] width 132 height 31
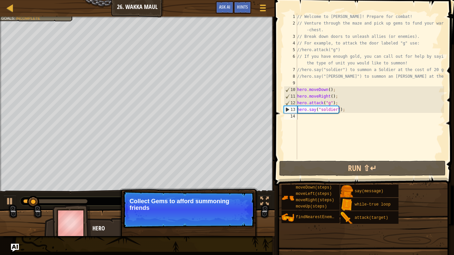
click at [232, 213] on p "Continue Collect Gems to afford summoning friends" at bounding box center [189, 209] width 132 height 37
click at [240, 213] on button "Continue" at bounding box center [236, 217] width 28 height 9
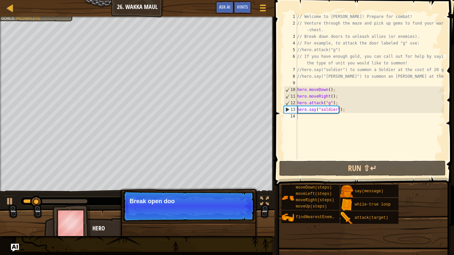
click at [239, 213] on p "Continue Break open doo" at bounding box center [189, 206] width 132 height 31
click at [239, 213] on p "Continue Break open doors to free fr" at bounding box center [189, 206] width 132 height 31
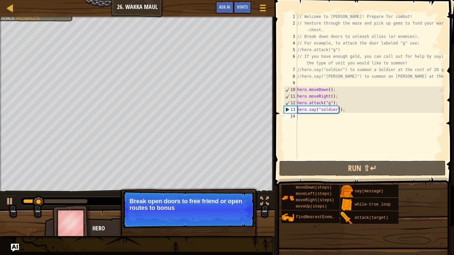
click at [239, 211] on p "Break open doors to free friend or open routes to bonus" at bounding box center [189, 204] width 118 height 13
click at [237, 213] on button "Continue" at bounding box center [236, 217] width 28 height 9
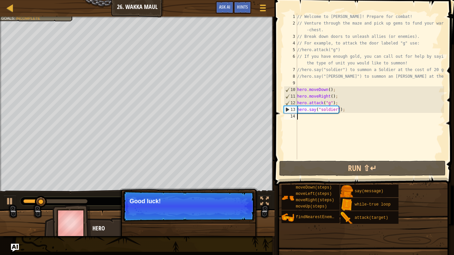
click at [237, 213] on button "Continue" at bounding box center [236, 210] width 28 height 9
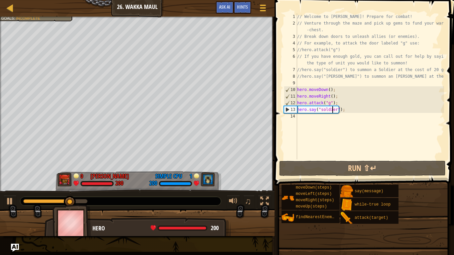
type textarea "hero.attack("g");"
click at [3, 199] on div "♫" at bounding box center [137, 200] width 275 height 20
click at [6, 199] on div at bounding box center [10, 201] width 9 height 9
click at [319, 134] on div "// Welcome to Wakka Maul! Prepare for combat! // Venture through the maze and p…" at bounding box center [370, 93] width 148 height 160
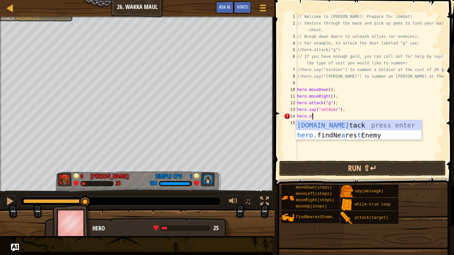
scroll to position [3, 1]
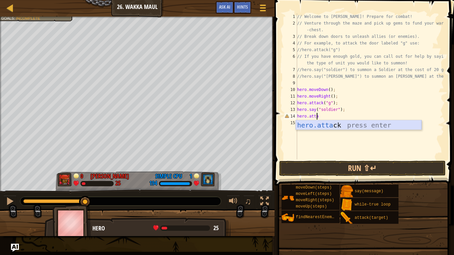
click at [323, 123] on div "hero.atta ck press enter" at bounding box center [359, 135] width 126 height 30
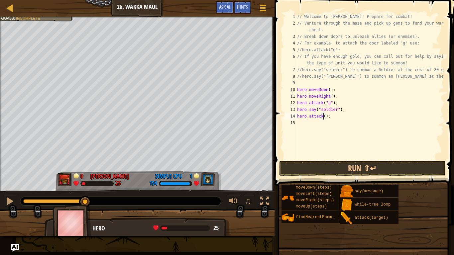
scroll to position [3, 2]
drag, startPoint x: 330, startPoint y: 165, endPoint x: 332, endPoint y: 172, distance: 6.9
click at [330, 165] on button "Run ⇧↵" at bounding box center [362, 168] width 167 height 15
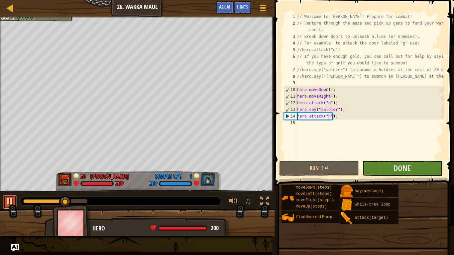
click at [6, 198] on div at bounding box center [10, 201] width 9 height 9
click at [346, 112] on div "// Welcome to Wakka Maul! Prepare for combat! // Venture through the maze and p…" at bounding box center [370, 93] width 148 height 160
type textarea "hero.say("soldier");"
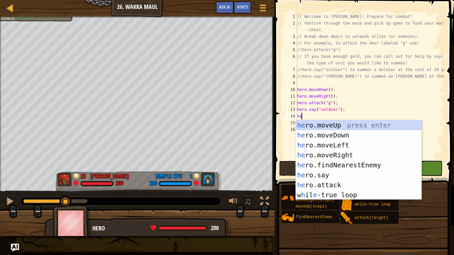
type textarea "her"
click at [341, 127] on div "her o.moveUp press enter her o.moveDown press enter her o.moveLeft press enter …" at bounding box center [359, 170] width 126 height 100
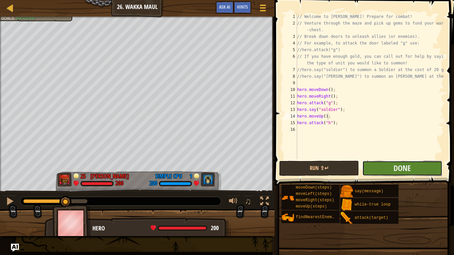
click at [386, 165] on button "Done" at bounding box center [402, 168] width 80 height 15
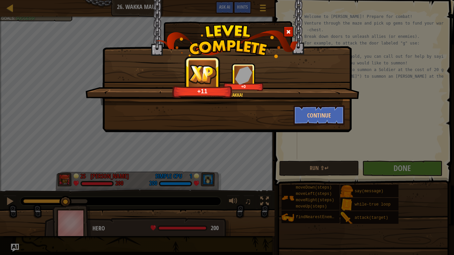
click at [289, 27] on div at bounding box center [289, 31] width 10 height 11
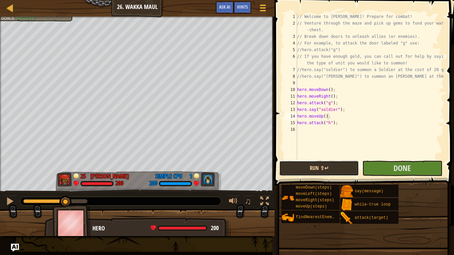
click at [311, 167] on button "Run ⇧↵" at bounding box center [319, 168] width 80 height 15
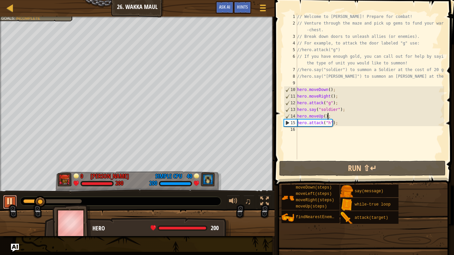
click at [12, 196] on button at bounding box center [9, 203] width 13 height 14
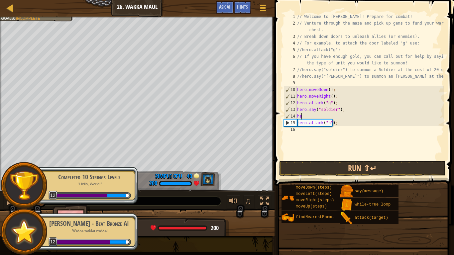
type textarea "h"
click at [301, 128] on div "// Welcome to Wakka Maul! Prepare for combat! // Venture through the maze and p…" at bounding box center [370, 93] width 148 height 160
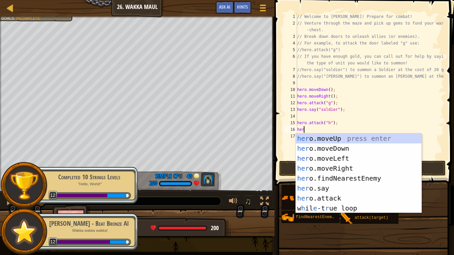
type textarea "hero"
click at [327, 138] on div "hero .moveUp press enter hero .moveDown press enter hero .moveLeft press enter …" at bounding box center [359, 184] width 126 height 100
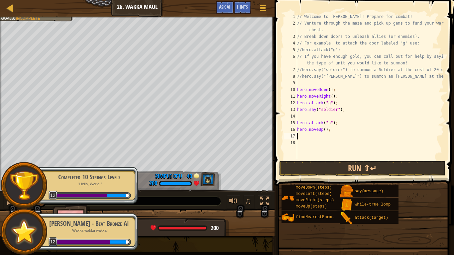
scroll to position [3, 0]
click at [369, 171] on button "Run ⇧↵" at bounding box center [362, 168] width 167 height 15
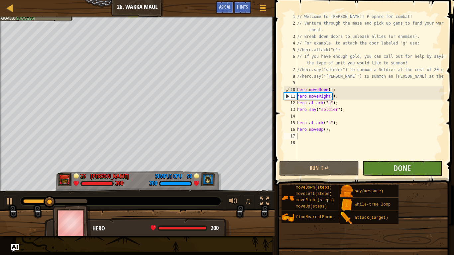
click at [66, 213] on img at bounding box center [72, 223] width 39 height 37
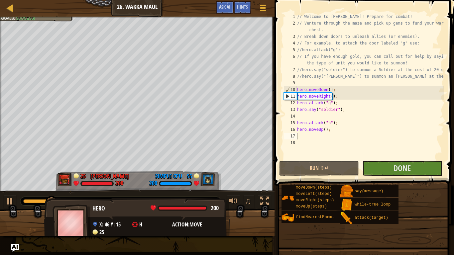
click at [165, 213] on div "Hero 200 x: 46 y: 15 h action: move 25" at bounding box center [137, 225] width 186 height 55
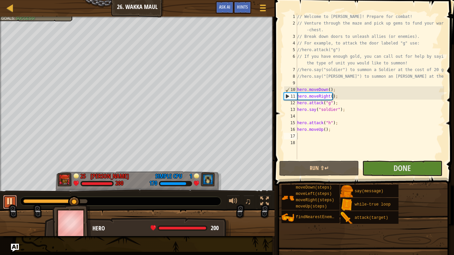
click at [9, 200] on div at bounding box center [10, 201] width 9 height 9
click at [324, 129] on div "// Welcome to Wakka Maul! Prepare for combat! // Venture through the maze and p…" at bounding box center [370, 93] width 148 height 160
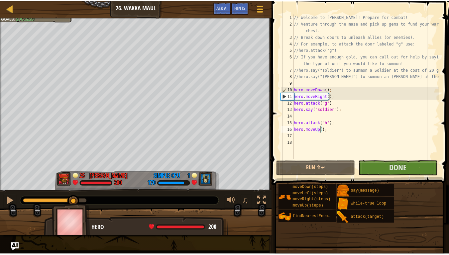
scroll to position [3, 2]
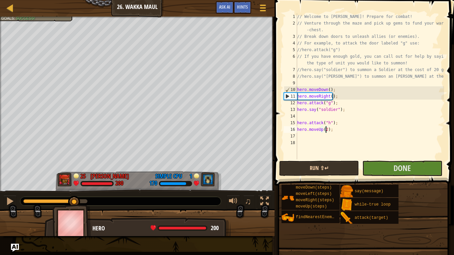
type textarea "hero.moveUp(2);"
click at [342, 168] on button "Run ⇧↵" at bounding box center [319, 168] width 80 height 15
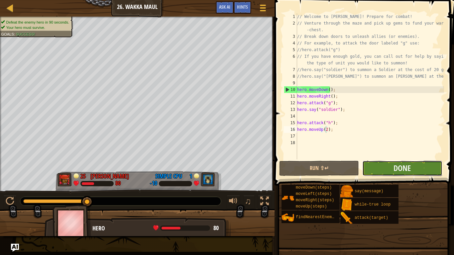
click at [391, 173] on button "Done" at bounding box center [402, 168] width 80 height 15
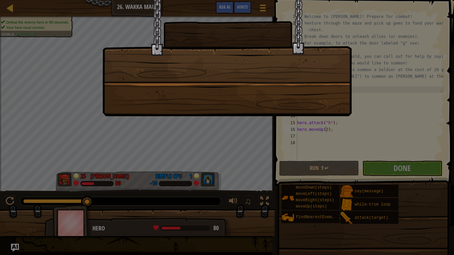
drag, startPoint x: 251, startPoint y: 132, endPoint x: 253, endPoint y: 120, distance: 12.1
click at [252, 128] on div at bounding box center [227, 127] width 454 height 255
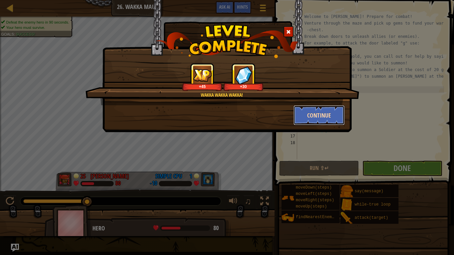
click at [311, 114] on button "Continue" at bounding box center [320, 115] width 52 height 20
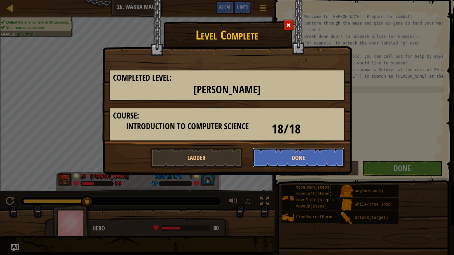
click at [280, 157] on button "Done" at bounding box center [299, 158] width 92 height 20
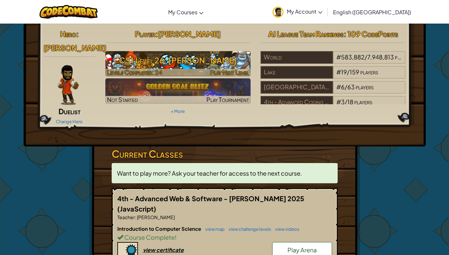
click at [196, 59] on h3 "CS1 Level 26: Wakka Maul" at bounding box center [177, 60] width 145 height 15
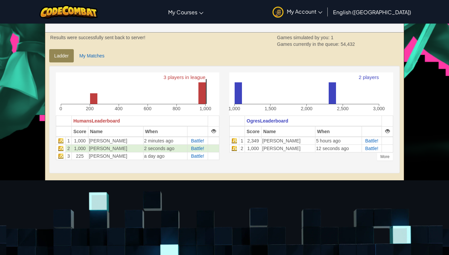
scroll to position [133, 0]
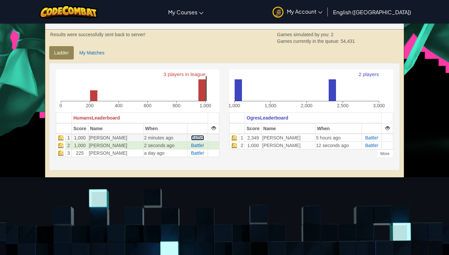
click at [200, 138] on span "Battle!" at bounding box center [197, 137] width 13 height 5
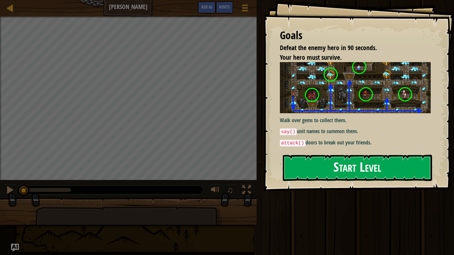
click at [370, 122] on div "Goals Defeat the enemy hero in 90 seconds. Your hero must survive. Walk over ge…" at bounding box center [358, 96] width 191 height 192
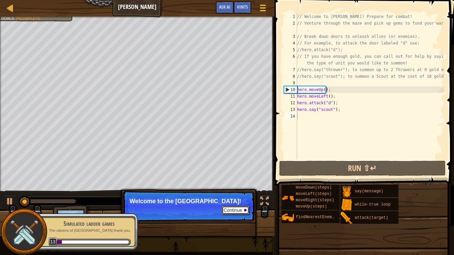
click at [235, 210] on button "Continue" at bounding box center [236, 210] width 28 height 9
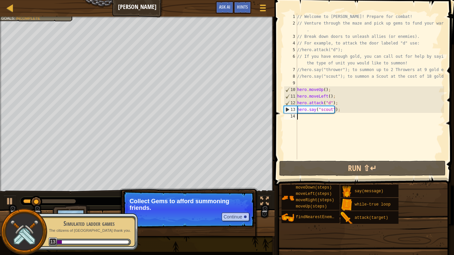
click at [196, 213] on p "Continue Collect Gems to afford summoning friends." at bounding box center [189, 209] width 132 height 37
click at [226, 213] on button "Continue" at bounding box center [236, 217] width 28 height 9
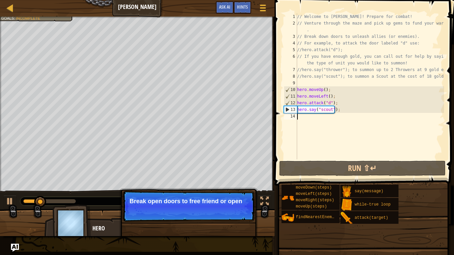
click at [228, 213] on p "Continue Break open doors to free friend or open" at bounding box center [189, 206] width 132 height 31
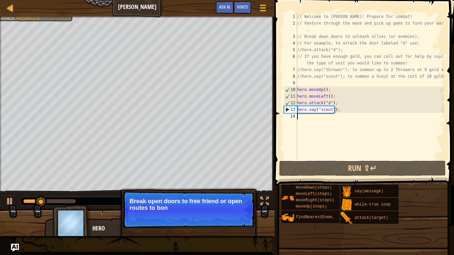
click at [230, 213] on p "Continue Break open doors to free friend or open routes to bon" at bounding box center [189, 209] width 132 height 37
click at [232, 213] on button "Continue" at bounding box center [236, 217] width 28 height 9
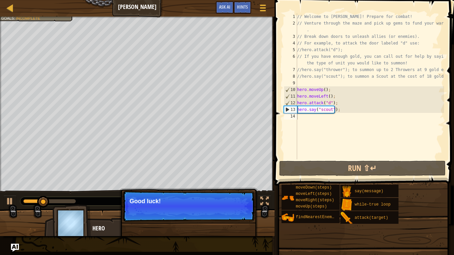
click at [234, 213] on p "Continue Good luck!" at bounding box center [189, 206] width 132 height 31
click at [235, 210] on button "Continue" at bounding box center [236, 210] width 28 height 9
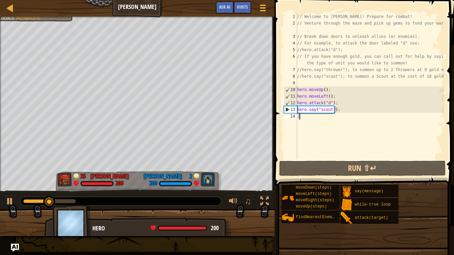
scroll to position [3, 0]
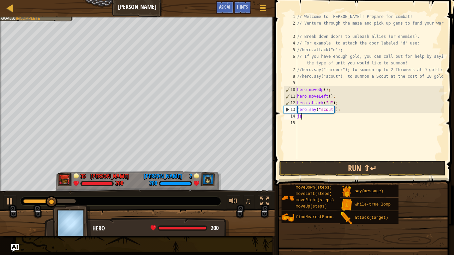
type textarea "j"
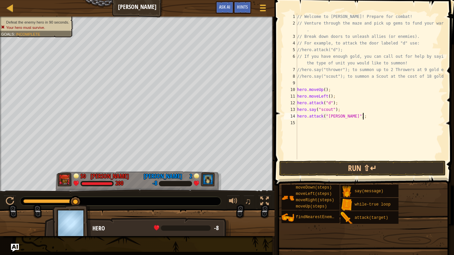
scroll to position [3, 5]
click at [360, 166] on button "Run ⇧↵" at bounding box center [362, 168] width 167 height 15
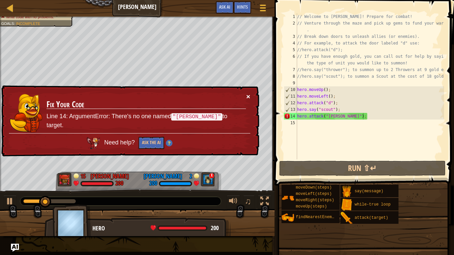
click at [247, 94] on button "×" at bounding box center [248, 96] width 4 height 7
click at [247, 99] on button "×" at bounding box center [248, 96] width 4 height 7
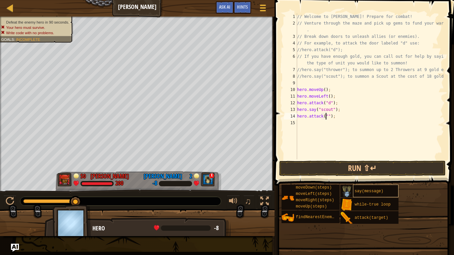
scroll to position [3, 2]
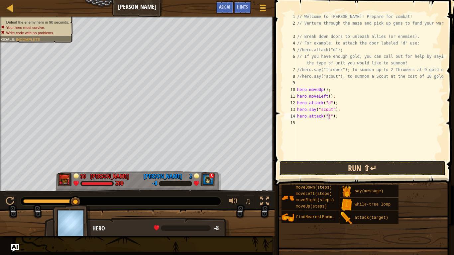
click at [373, 168] on button "Run ⇧↵" at bounding box center [362, 168] width 167 height 15
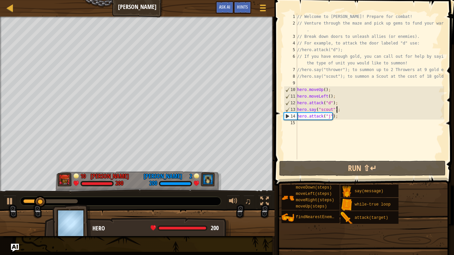
click at [338, 109] on div "// Welcome to Wakka Maul! Prepare for combat! // Venture through the maze and p…" at bounding box center [370, 93] width 148 height 160
type textarea "hero.say("scout");"
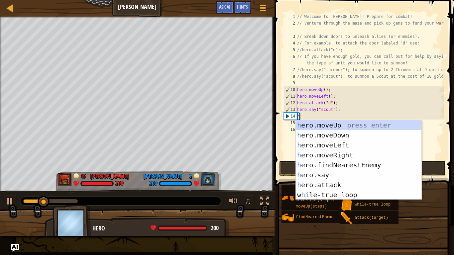
type textarea "he"
click at [334, 126] on div "he ro.moveUp press enter he ro.moveDown press enter he ro.moveLeft press enter …" at bounding box center [359, 170] width 126 height 100
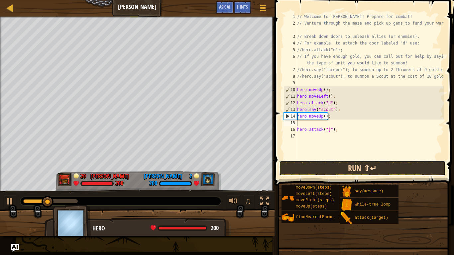
click at [354, 163] on button "Run ⇧↵" at bounding box center [362, 168] width 167 height 15
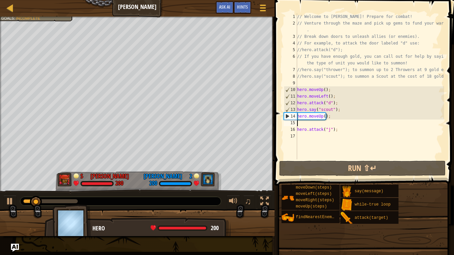
click at [321, 116] on div "// Welcome to Wakka Maul! Prepare for combat! // Venture through the maze and p…" at bounding box center [370, 93] width 148 height 160
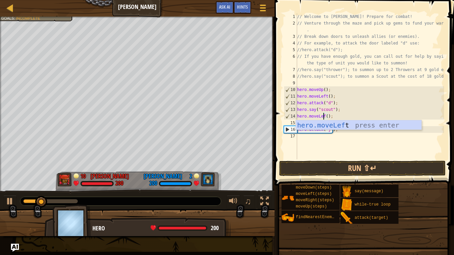
scroll to position [3, 2]
click at [327, 164] on button "Run ⇧↵" at bounding box center [362, 168] width 167 height 15
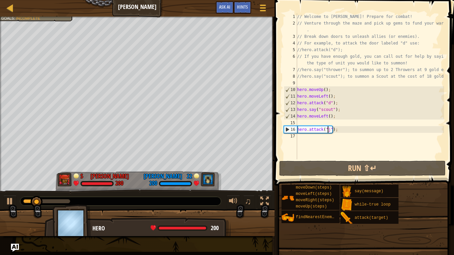
click at [327, 130] on div "// Welcome to Wakka Maul! Prepare for combat! // Venture through the maze and p…" at bounding box center [370, 93] width 148 height 160
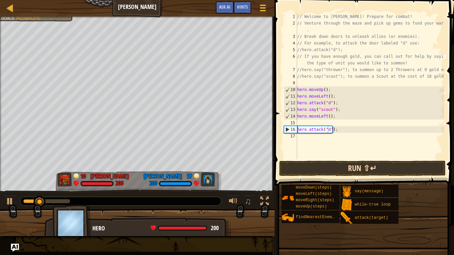
click at [330, 161] on div "hero.attack("d"); 1 2 3 4 5 6 7 8 9 10 11 12 13 14 15 16 17 // Welcome to Wakka…" at bounding box center [364, 105] width 182 height 205
click at [327, 164] on button "Run ⇧↵" at bounding box center [362, 168] width 167 height 15
click at [338, 131] on div "// Welcome to Wakka Maul! Prepare for combat! // Venture through the maze and p…" at bounding box center [370, 93] width 148 height 160
click at [325, 131] on div "// Welcome to Wakka Maul! Prepare for combat! // Venture through the maze and p…" at bounding box center [370, 93] width 148 height 160
click at [329, 115] on div "// Welcome to Wakka Maul! Prepare for combat! // Venture through the maze and p…" at bounding box center [370, 93] width 148 height 160
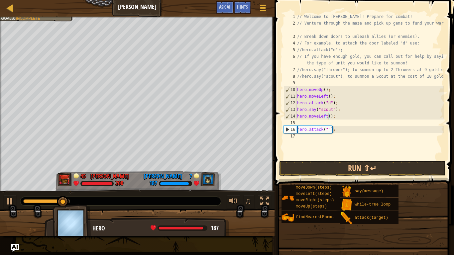
type textarea "hero.moveLeft(2);"
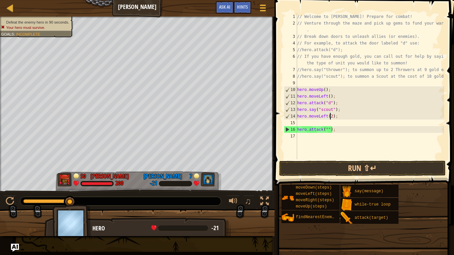
click at [311, 121] on div "// Welcome to Wakka Maul! Prepare for combat! // Venture through the maze and p…" at bounding box center [370, 93] width 148 height 160
type textarea "h"
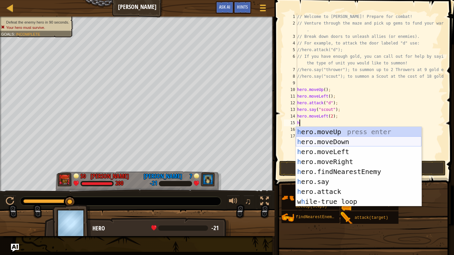
click at [350, 142] on div "h ero.moveUp press enter h ero.moveDown press enter h ero.moveLeft press enter …" at bounding box center [359, 177] width 126 height 100
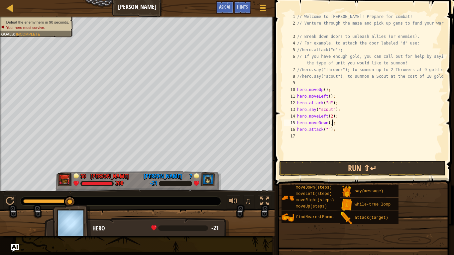
click at [328, 123] on div "// Welcome to Wakka Maul! Prepare for combat! // Venture through the maze and p…" at bounding box center [370, 93] width 148 height 160
click at [326, 128] on div "// Welcome to Wakka Maul! Prepare for combat! // Venture through the maze and p…" at bounding box center [370, 93] width 148 height 160
type textarea "hero.attack("e");"
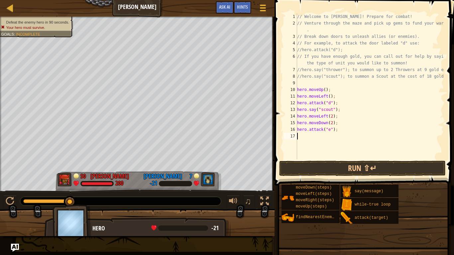
click at [314, 135] on div "// Welcome to Wakka Maul! Prepare for combat! // Venture through the maze and p…" at bounding box center [370, 93] width 148 height 160
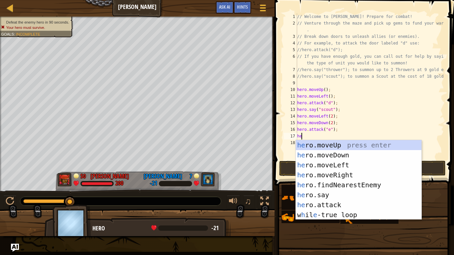
type textarea "her"
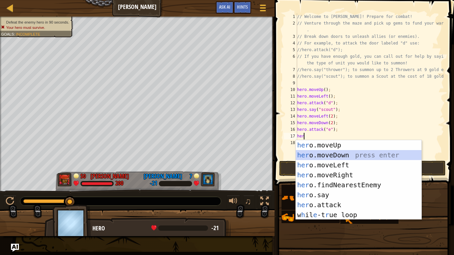
click at [333, 155] on div "her o.moveUp press enter her o.moveDown press enter her o.moveLeft press enter …" at bounding box center [359, 190] width 126 height 100
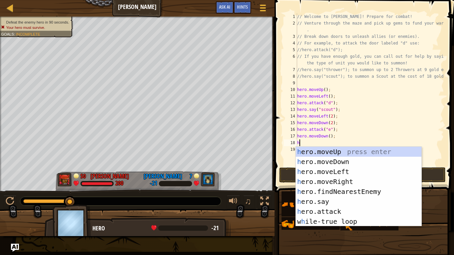
type textarea "he"
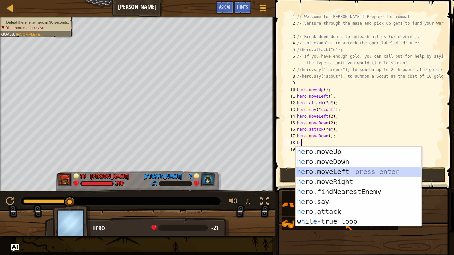
click at [338, 171] on div "he ro.moveUp press enter he ro.moveDown press enter he ro.moveLeft press enter …" at bounding box center [359, 197] width 126 height 100
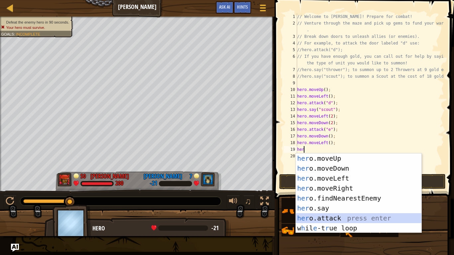
click at [350, 213] on div "her o.moveUp press enter her o.moveDown press enter her o.moveLeft press enter …" at bounding box center [359, 204] width 126 height 100
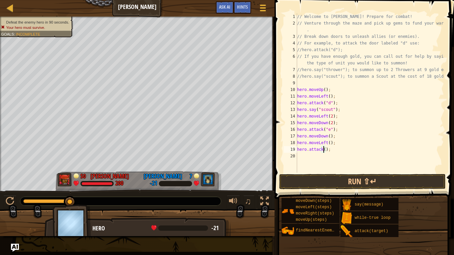
scroll to position [3, 2]
type textarea "hero.attack("f");"
click at [331, 178] on button "Run ⇧↵" at bounding box center [362, 181] width 167 height 15
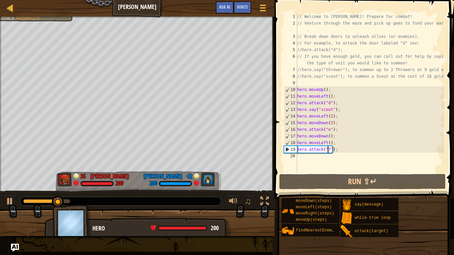
click at [324, 158] on div "// Welcome to Wakka Maul! Prepare for combat! // Venture through the maze and p…" at bounding box center [370, 99] width 148 height 173
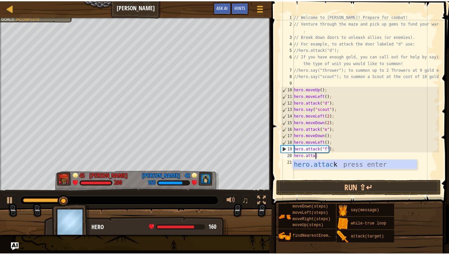
scroll to position [3, 2]
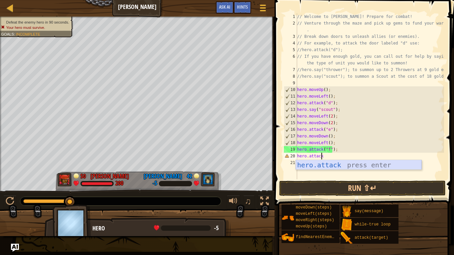
click at [333, 162] on div "hero.attack press enter" at bounding box center [359, 175] width 126 height 30
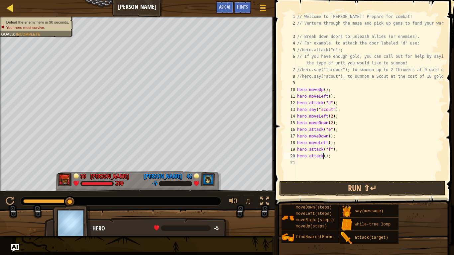
type textarea "hero.attack();"
click at [9, 7] on div at bounding box center [10, 8] width 8 height 8
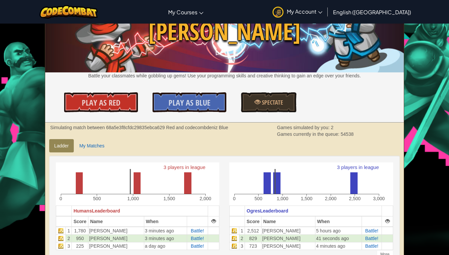
scroll to position [133, 0]
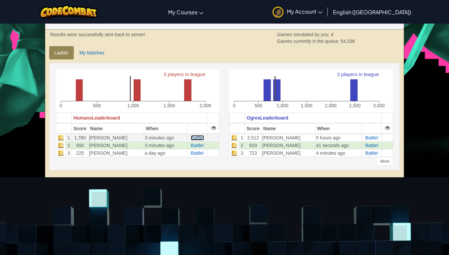
click at [204, 139] on span "Battle!" at bounding box center [197, 137] width 13 height 5
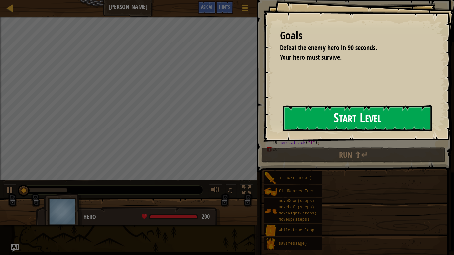
click at [303, 131] on button "Start Level" at bounding box center [357, 118] width 149 height 26
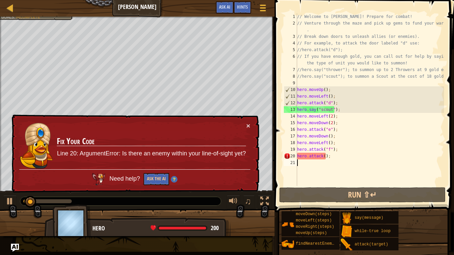
click at [332, 155] on div "// Welcome to Wakka Maul! Prepare for combat! // Venture through the maze and p…" at bounding box center [370, 106] width 148 height 186
type textarea "hero.attack();"
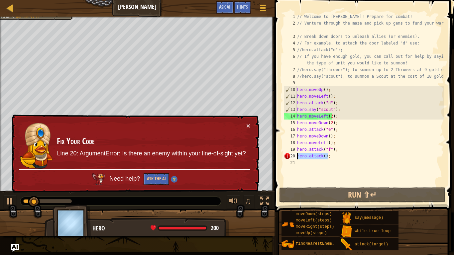
drag, startPoint x: 332, startPoint y: 155, endPoint x: 292, endPoint y: 158, distance: 40.4
click at [292, 158] on div "hero.attack(); 1 2 3 4 5 6 7 8 9 10 11 12 13 14 15 16 17 18 19 20 21 // Welcome…" at bounding box center [364, 99] width 162 height 173
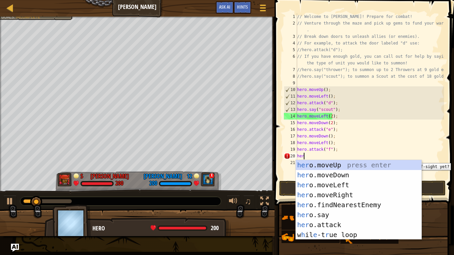
scroll to position [3, 0]
type textarea "hero."
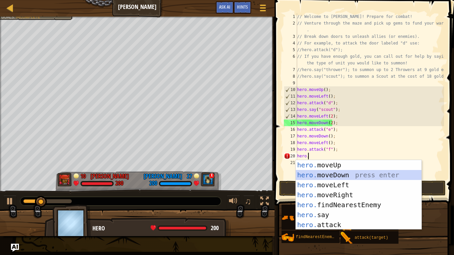
click at [321, 174] on div "hero. moveUp press enter hero. moveDown press enter hero. moveLeft press enter …" at bounding box center [359, 205] width 126 height 90
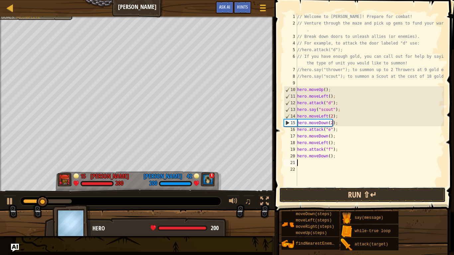
click at [340, 194] on button "Run ⇧↵" at bounding box center [362, 195] width 167 height 15
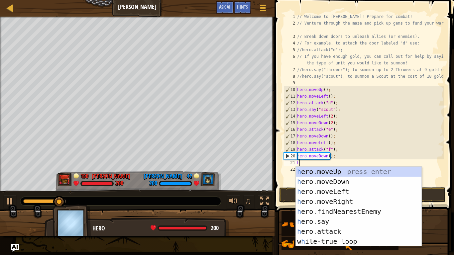
type textarea "he"
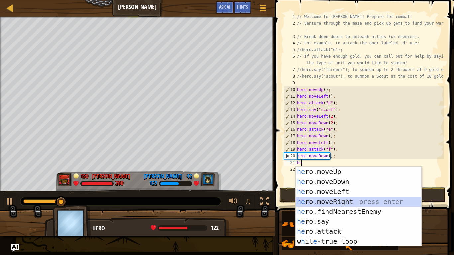
click at [326, 199] on div "he ro.moveUp press enter he ro.moveDown press enter he ro.moveLeft press enter …" at bounding box center [359, 217] width 126 height 100
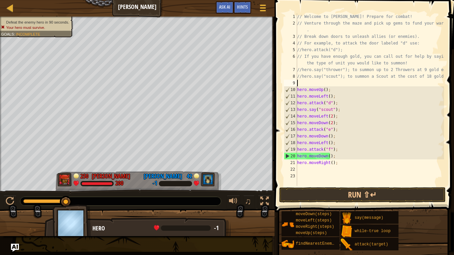
click at [310, 80] on div "// Welcome to Wakka Maul! Prepare for combat! // Venture through the maze and p…" at bounding box center [370, 106] width 148 height 186
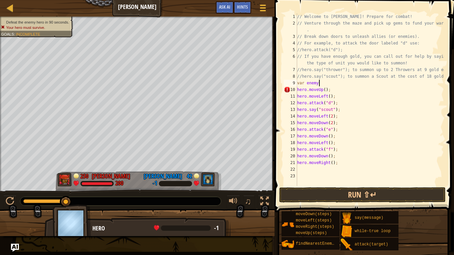
scroll to position [3, 2]
type textarea "var enemy = f"
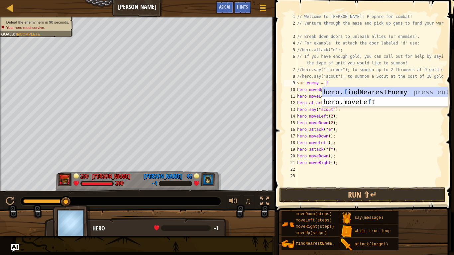
scroll to position [3, 2]
click at [340, 92] on div "hero. f indNearestEnemy press enter hero.moveLe f t press enter" at bounding box center [385, 107] width 126 height 40
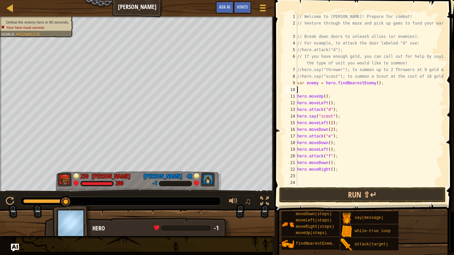
click at [302, 175] on div "// Welcome to Wakka Maul! Prepare for combat! // Venture through the maze and p…" at bounding box center [370, 106] width 148 height 186
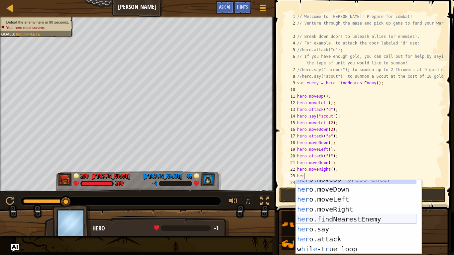
scroll to position [6, 0]
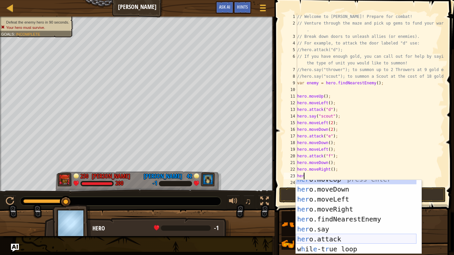
click at [330, 213] on div "her o.moveUp press enter her o.moveDown press enter her o.moveLeft press enter …" at bounding box center [356, 222] width 121 height 94
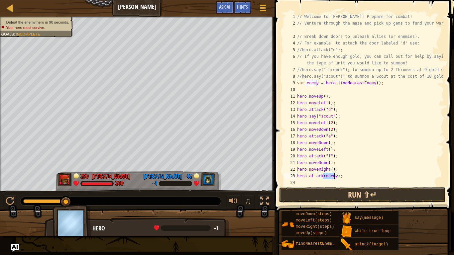
type textarea "hero.attack(enemy);"
click at [341, 194] on button "Run ⇧↵" at bounding box center [362, 195] width 167 height 15
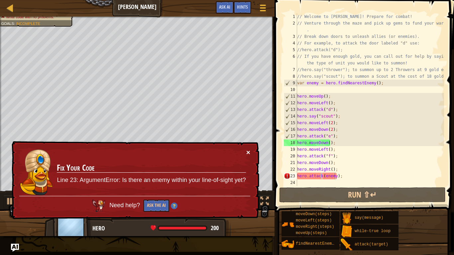
click at [248, 151] on button "×" at bounding box center [248, 153] width 4 height 7
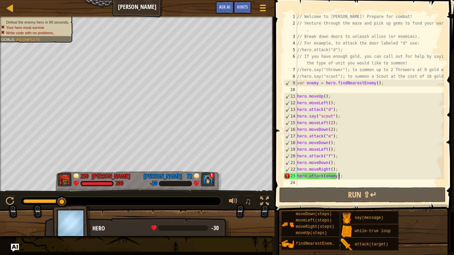
click at [341, 177] on div "// Welcome to Wakka Maul! Prepare for combat! // Venture through the maze and p…" at bounding box center [370, 106] width 148 height 186
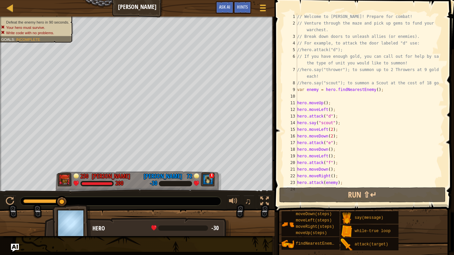
scroll to position [13, 0]
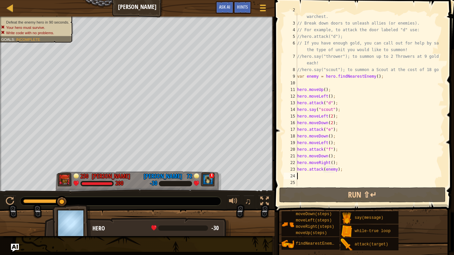
type textarea "h"
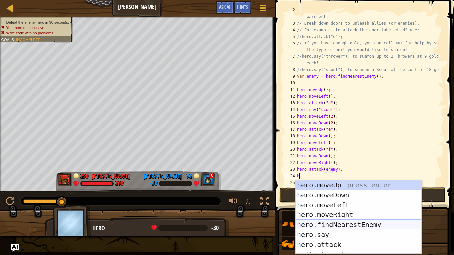
click at [336, 213] on div "h ero.moveUp press enter h ero.moveDown press enter h ero.moveLeft press enter …" at bounding box center [359, 227] width 126 height 94
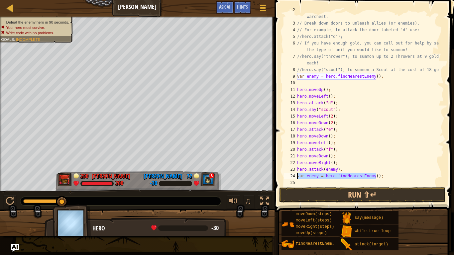
drag, startPoint x: 375, startPoint y: 176, endPoint x: 289, endPoint y: 177, distance: 86.1
click at [289, 177] on div "2 3 4 5 6 7 8 9 10 11 12 13 14 15 16 17 18 19 20 21 22 23 24 25 26 // Venture t…" at bounding box center [364, 99] width 162 height 173
type textarea "var enemy = hero.findNearestEnemy();"
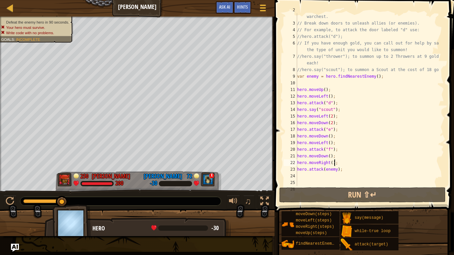
click at [335, 162] on div "// Venture through the maze and pick up gems to fund your warchest. // Break do…" at bounding box center [367, 103] width 143 height 193
type textarea "hero.moveRight();"
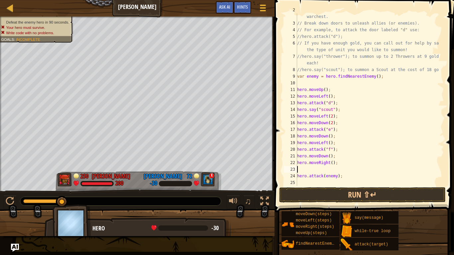
paste textarea "var enemy = hero.findNearestEnemy();"
type textarea "var enemy = hero.findNearestEnemy();"
drag, startPoint x: 382, startPoint y: 75, endPoint x: 292, endPoint y: 78, distance: 89.8
click at [292, 78] on div "var enemy = hero.findNearestEnemy(); 2 3 4 5 6 7 8 9 10 11 12 13 14 15 16 17 18…" at bounding box center [364, 99] width 162 height 173
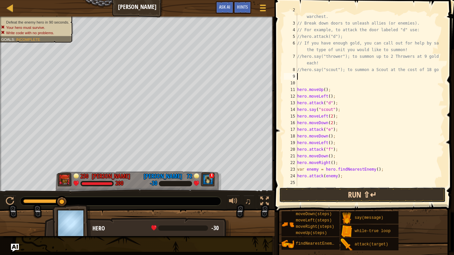
click at [327, 194] on button "Run ⇧↵" at bounding box center [362, 195] width 167 height 15
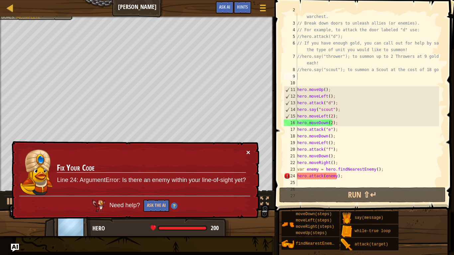
drag, startPoint x: 250, startPoint y: 153, endPoint x: 245, endPoint y: 154, distance: 4.8
click at [245, 155] on div "× Fix Your Code Line 24: ArgumentError: Is there an enemy within your line-of-s…" at bounding box center [134, 180] width 249 height 80
click at [248, 150] on button "×" at bounding box center [249, 153] width 4 height 7
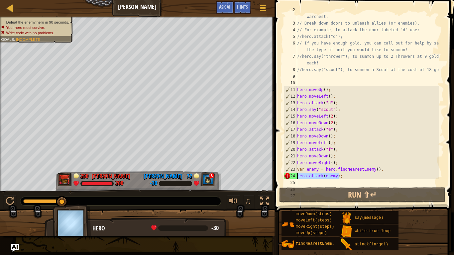
drag, startPoint x: 340, startPoint y: 176, endPoint x: 278, endPoint y: 176, distance: 62.8
click at [278, 176] on div "2 3 4 5 6 7 8 9 10 11 12 13 14 15 16 17 18 19 20 21 22 23 24 25 26 27 // Ventur…" at bounding box center [364, 119] width 182 height 232
type textarea "hero.attack(enemy);"
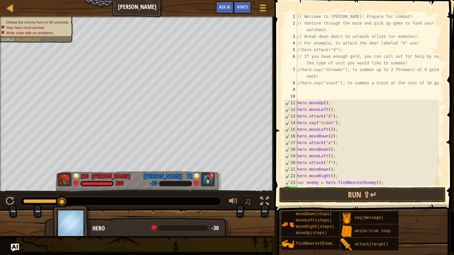
scroll to position [20, 0]
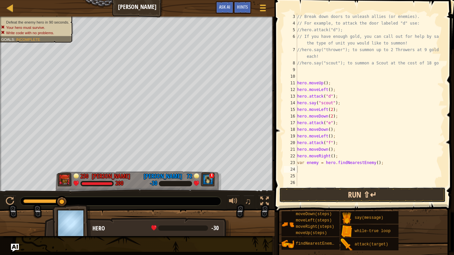
click at [320, 188] on button "Run ⇧↵" at bounding box center [362, 195] width 167 height 15
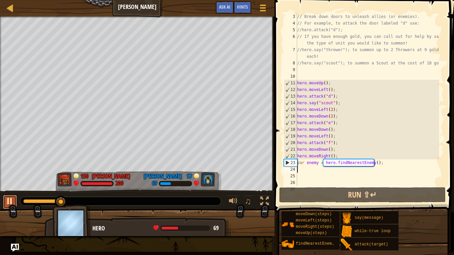
click at [7, 201] on div at bounding box center [10, 201] width 9 height 9
click at [246, 6] on span "Hints" at bounding box center [242, 7] width 11 height 6
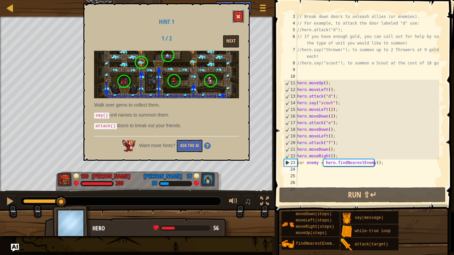
click at [242, 16] on button at bounding box center [238, 16] width 11 height 12
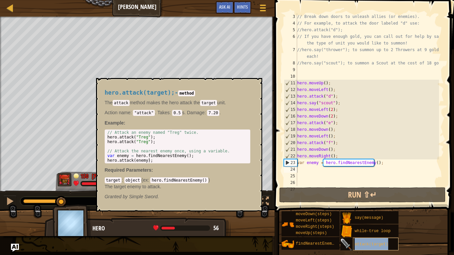
click at [360, 213] on span "attack(target)" at bounding box center [372, 244] width 34 height 5
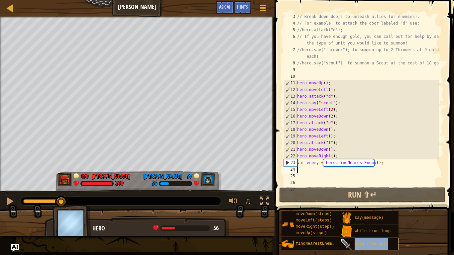
click at [360, 213] on span "attack(target)" at bounding box center [372, 244] width 34 height 5
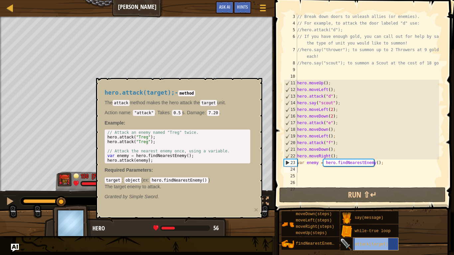
click at [360, 213] on span "attack(target)" at bounding box center [372, 244] width 34 height 5
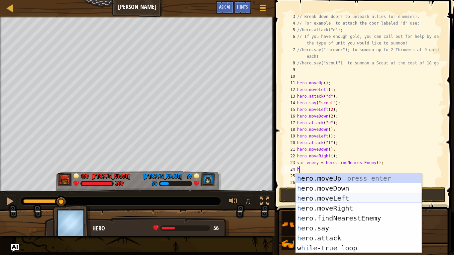
type textarea "her"
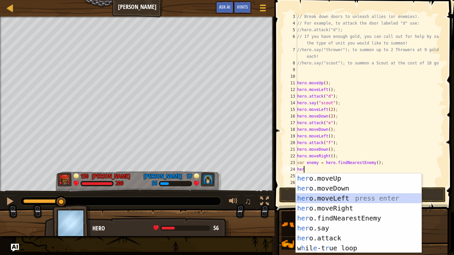
click at [332, 198] on div "her o.moveUp press enter her o.moveDown press enter her o.moveLeft press enter …" at bounding box center [359, 224] width 126 height 100
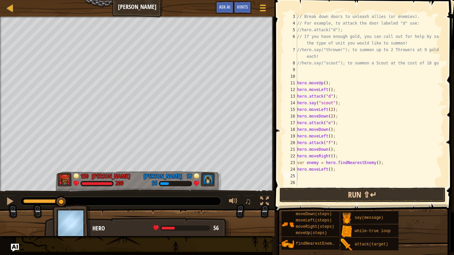
click at [340, 192] on button "Run ⇧↵" at bounding box center [362, 195] width 167 height 15
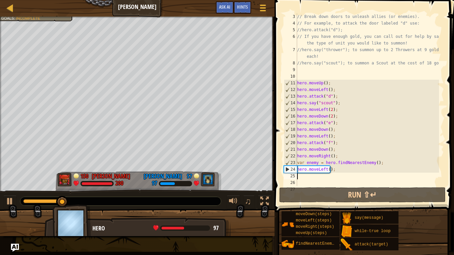
click at [328, 169] on div "// Break down doors to unleash allies (or enemies). // For example, to attack t…" at bounding box center [367, 106] width 143 height 186
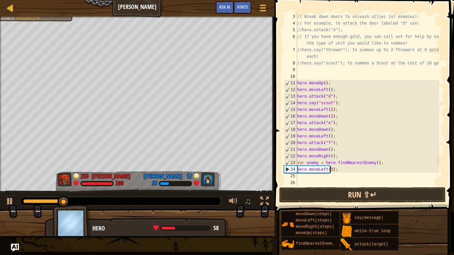
scroll to position [3, 3]
type textarea "hero.moveLeft(3);"
click at [336, 194] on button "Run ⇧↵" at bounding box center [362, 195] width 167 height 15
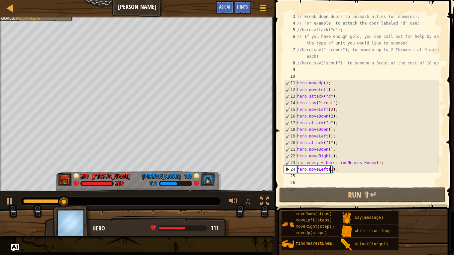
click at [319, 176] on div "// Break down doors to unleash allies (or enemies). // For example, to attack t…" at bounding box center [367, 106] width 143 height 186
type textarea "h"
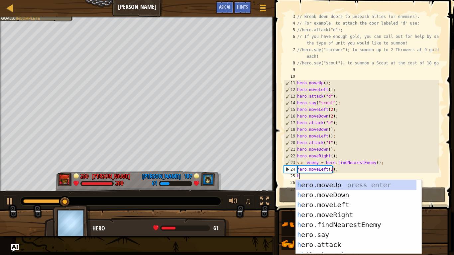
scroll to position [0, 0]
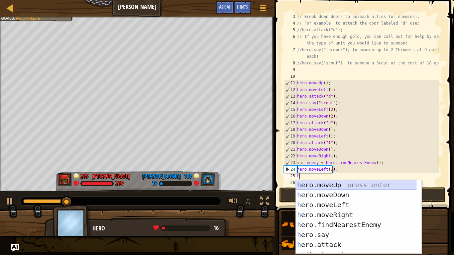
click at [326, 185] on div "h ero.moveUp press enter h ero.moveDown press enter h ero.moveLeft press enter …" at bounding box center [356, 227] width 121 height 94
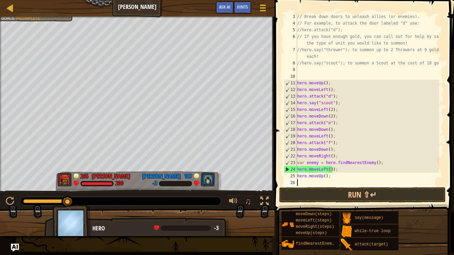
click at [325, 176] on div "// Break down doors to unleash allies (or enemies). // For example, to attack t…" at bounding box center [367, 106] width 143 height 186
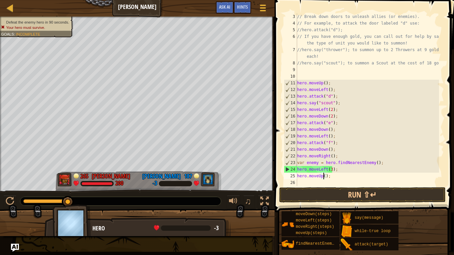
scroll to position [3, 2]
type textarea "hero.moveUp(2);"
click at [328, 188] on button "Run ⇧↵" at bounding box center [362, 195] width 167 height 15
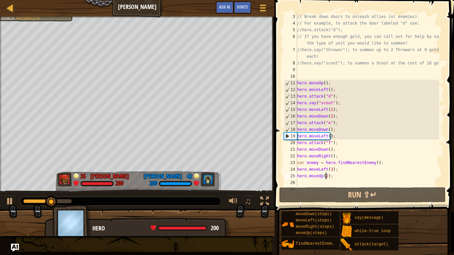
click at [306, 183] on div "// Break down doors to unleash allies (or enemies). // For example, to attack t…" at bounding box center [367, 106] width 143 height 186
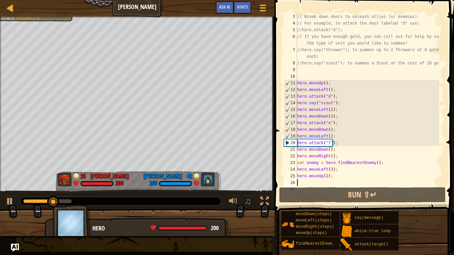
scroll to position [3, 0]
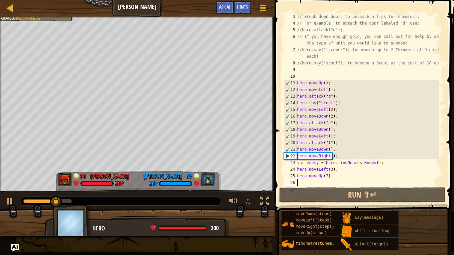
type textarea "h"
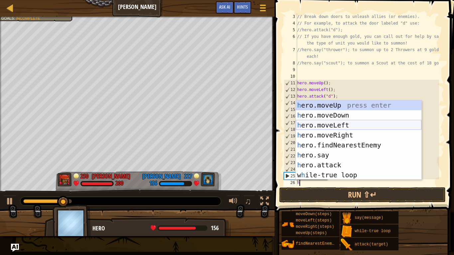
click at [319, 126] on div "h ero.moveUp press enter h ero.moveDown press enter h ero.moveLeft press enter …" at bounding box center [359, 150] width 126 height 100
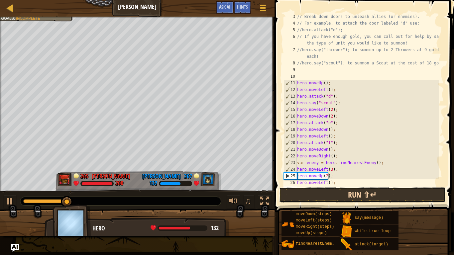
click at [320, 190] on button "Run ⇧↵" at bounding box center [362, 195] width 167 height 15
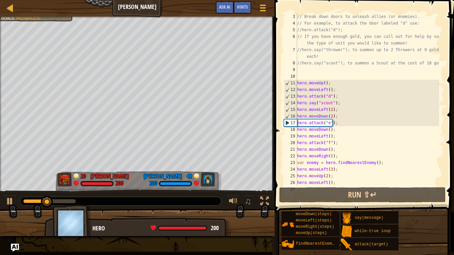
click at [334, 183] on div "// Break down doors to unleash allies (or enemies). // For example, to attack t…" at bounding box center [367, 106] width 143 height 186
type textarea "hero.moveLeft();"
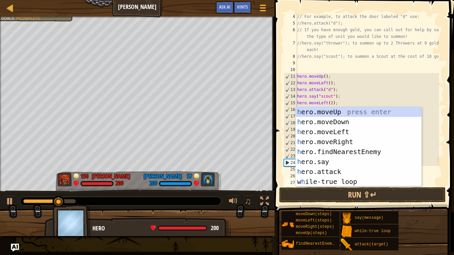
scroll to position [27, 0]
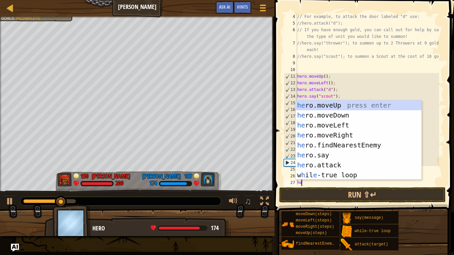
type textarea "her"
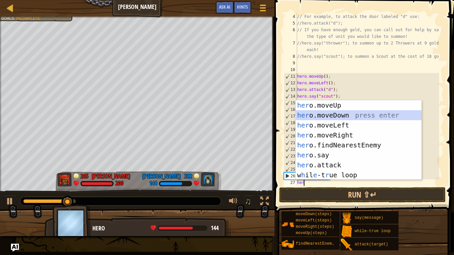
click at [305, 114] on div "her o.moveUp press enter her o.moveDown press enter her o.moveLeft press enter …" at bounding box center [359, 150] width 126 height 100
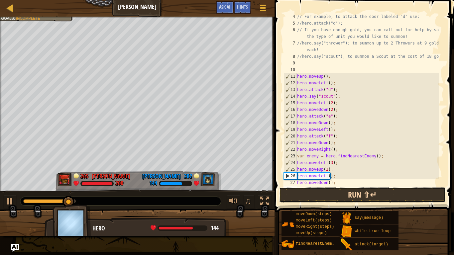
click at [321, 191] on button "Run ⇧↵" at bounding box center [362, 195] width 167 height 15
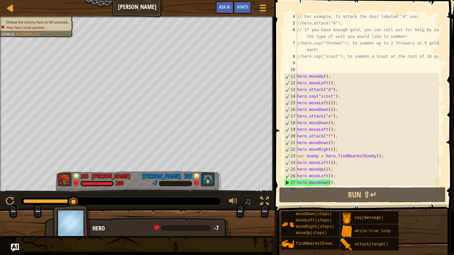
scroll to position [60, 0]
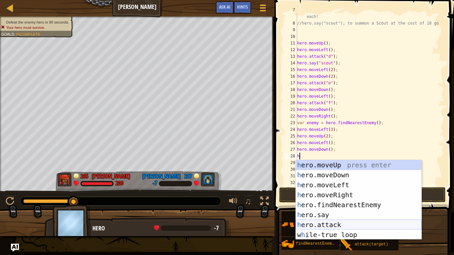
click at [325, 213] on div "h ero.moveUp press enter h ero.moveDown press enter h ero.moveLeft press enter …" at bounding box center [359, 210] width 126 height 100
type textarea "hero.attack(enemy);"
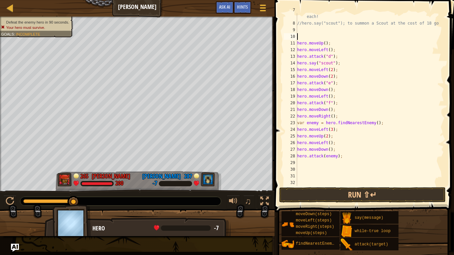
click at [306, 38] on div "//hero.say("thrower"); to summon up to 2 Throwers at 9 gold each! //hero.say("s…" at bounding box center [367, 103] width 143 height 193
type textarea "var enemy = h"
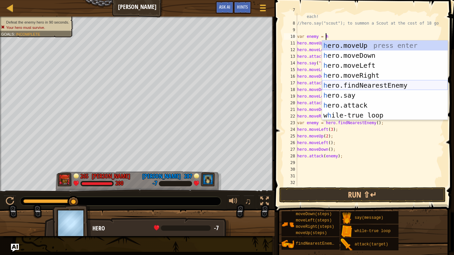
click at [350, 86] on div "h ero.moveUp press enter h ero.moveDown press enter h ero.moveLeft press enter …" at bounding box center [385, 91] width 126 height 100
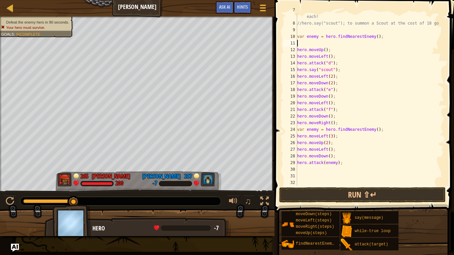
scroll to position [3, 0]
click at [329, 194] on button "Run ⇧↵" at bounding box center [362, 195] width 167 height 15
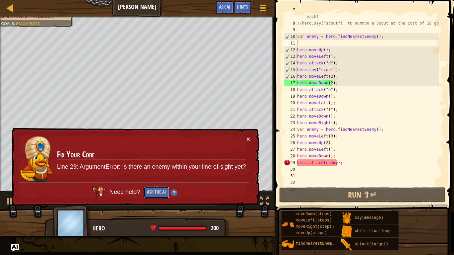
click at [155, 190] on button "Ask the AI" at bounding box center [156, 193] width 26 height 13
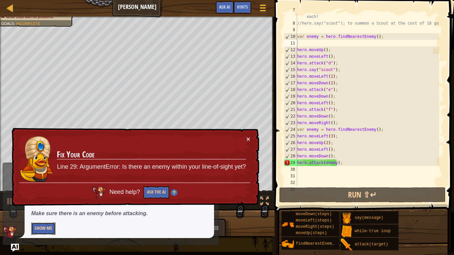
click at [44, 213] on button "Show Me" at bounding box center [43, 229] width 24 height 12
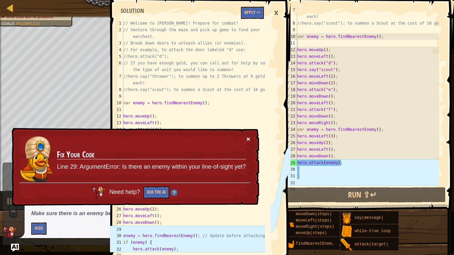
click at [248, 139] on button "×" at bounding box center [249, 140] width 4 height 7
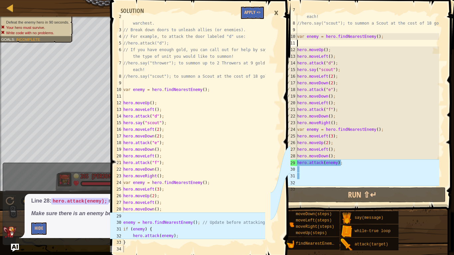
scroll to position [0, 0]
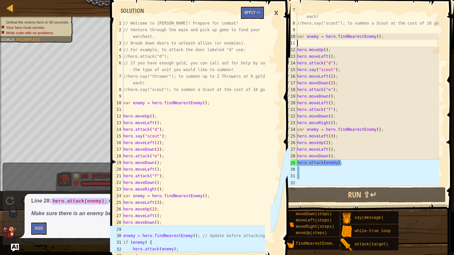
click at [247, 19] on span at bounding box center [201, 121] width 185 height 280
click at [251, 13] on button "Apply =>" at bounding box center [252, 13] width 23 height 12
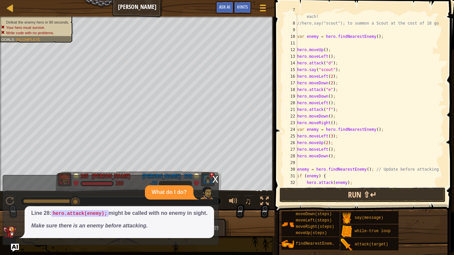
click at [347, 191] on button "Run ⇧↵" at bounding box center [362, 195] width 167 height 15
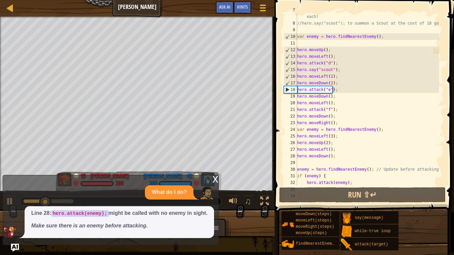
click at [214, 178] on div "x" at bounding box center [215, 179] width 6 height 7
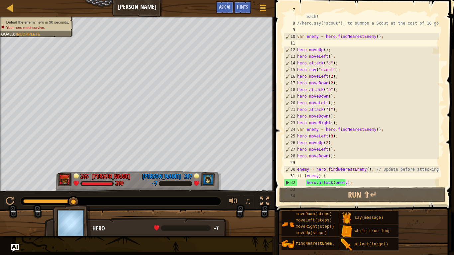
scroll to position [73, 0]
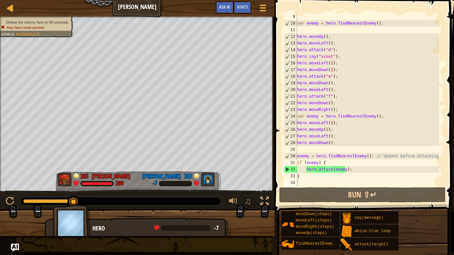
click at [287, 170] on div "32" at bounding box center [290, 169] width 13 height 7
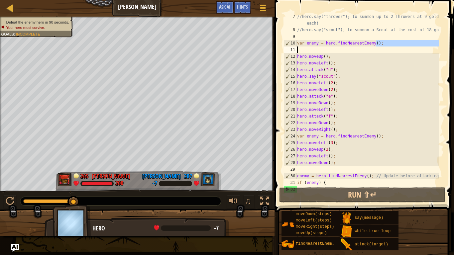
click at [271, 47] on div "Ladder Wakka Maul Game Menu Done Hints Ask AI 1 2 3 4 5 6 7 8 9 10 11 12 13 14 …" at bounding box center [227, 127] width 454 height 255
click at [381, 41] on div "//hero.say("thrower"); to summon up to 2 Throwers at 9 gold each! //hero.say("s…" at bounding box center [367, 99] width 143 height 173
type textarea "var enemy = hero.findNearestEnemy();"
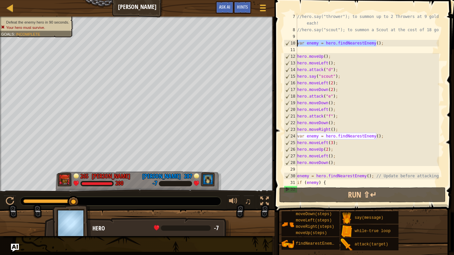
click at [264, 45] on div "Ladder Wakka Maul Game Menu Done Hints Ask AI 1 2 3 4 5 6 7 8 9 10 11 12 13 14 …" at bounding box center [227, 127] width 454 height 255
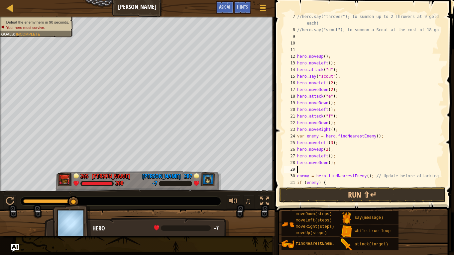
click at [310, 169] on div "//hero.say("thrower"); to summon up to 2 Throwers at 9 gold each! //hero.say("s…" at bounding box center [367, 109] width 143 height 193
type textarea "hero.say("thrower");"
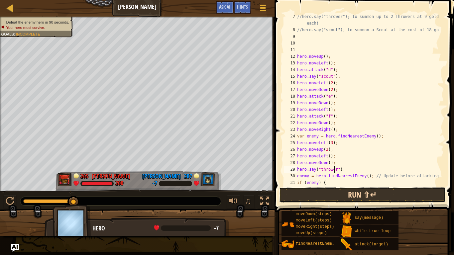
click at [342, 195] on button "Run ⇧↵" at bounding box center [362, 195] width 167 height 15
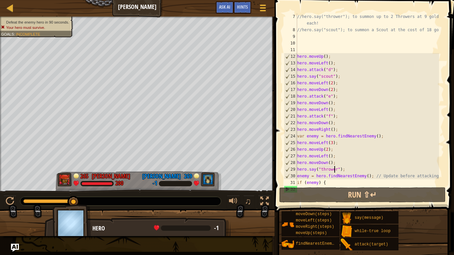
scroll to position [73, 0]
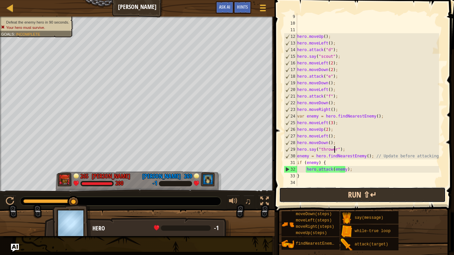
click at [311, 190] on button "Run ⇧↵" at bounding box center [362, 195] width 167 height 15
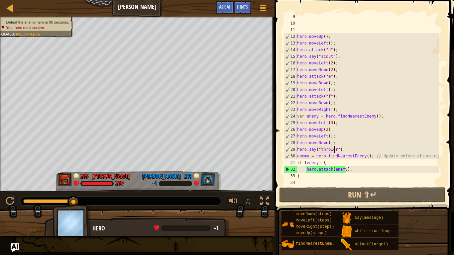
click at [12, 213] on img "Ask AI" at bounding box center [15, 248] width 9 height 9
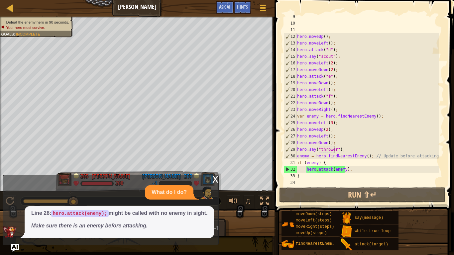
click at [213, 180] on div "x" at bounding box center [215, 179] width 6 height 7
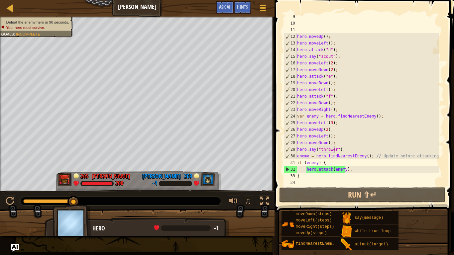
click at [343, 150] on div "hero . moveUp ( ) ; hero . moveLeft ( ) ; hero . attack ( "d" ) ; hero . say ( …" at bounding box center [367, 106] width 143 height 186
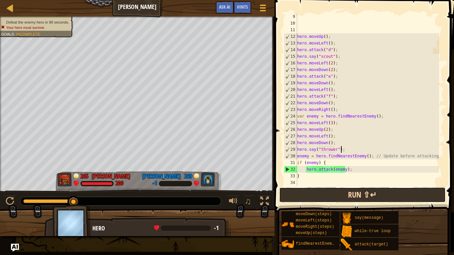
click at [323, 192] on button "Run ⇧↵" at bounding box center [362, 195] width 167 height 15
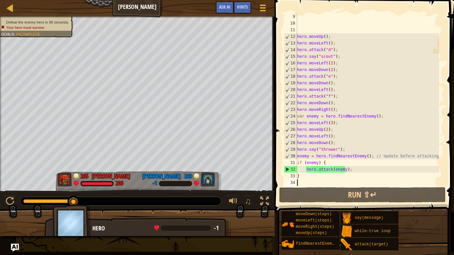
click at [311, 182] on div "hero . moveUp ( ) ; hero . moveLeft ( ) ; hero . attack ( "d" ) ; hero . say ( …" at bounding box center [367, 106] width 143 height 186
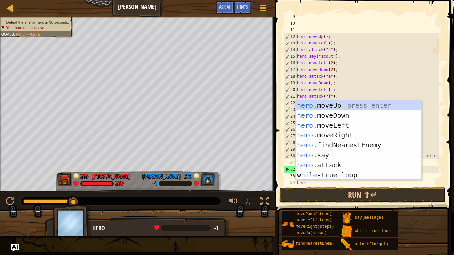
scroll to position [3, 0]
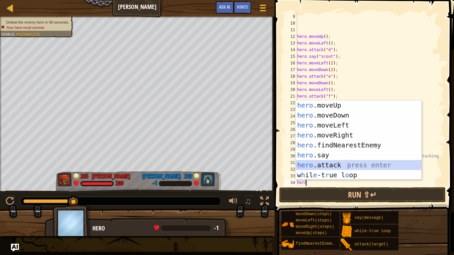
click at [325, 163] on div "hero .moveUp press enter hero .moveDown press enter hero .moveLeft press enter …" at bounding box center [359, 150] width 126 height 100
type textarea "hero.attack(enemy);"
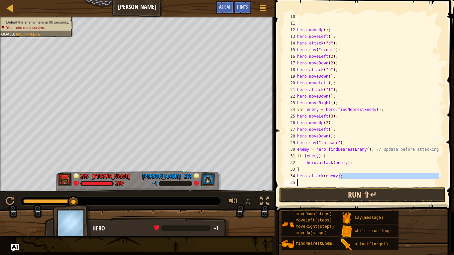
scroll to position [80, 0]
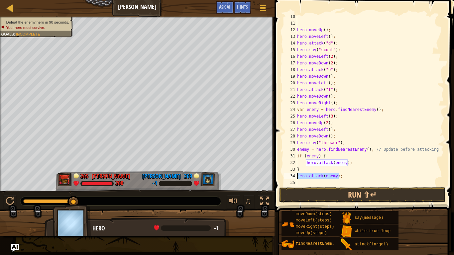
drag, startPoint x: 342, startPoint y: 182, endPoint x: 291, endPoint y: 178, distance: 51.4
click at [291, 178] on div "hero.attack(enemy); 10 11 12 13 14 15 16 17 18 19 20 21 22 23 24 25 26 27 28 29…" at bounding box center [364, 99] width 162 height 173
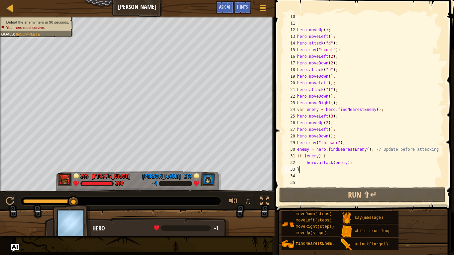
click at [308, 168] on div "hero . moveUp ( ) ; hero . moveLeft ( ) ; hero . attack ( "d" ) ; hero . say ( …" at bounding box center [367, 106] width 143 height 186
click at [358, 164] on div "hero . moveUp ( ) ; hero . moveLeft ( ) ; hero . attack ( "d" ) ; hero . say ( …" at bounding box center [367, 106] width 143 height 186
type textarea "hero.attack(enemy);"
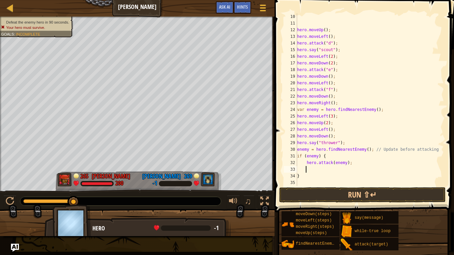
paste textarea "hero.attack(enemy);"
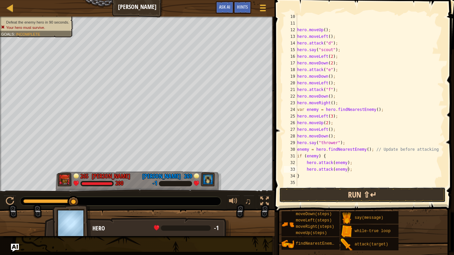
click at [332, 189] on button "Run ⇧↵" at bounding box center [362, 195] width 167 height 15
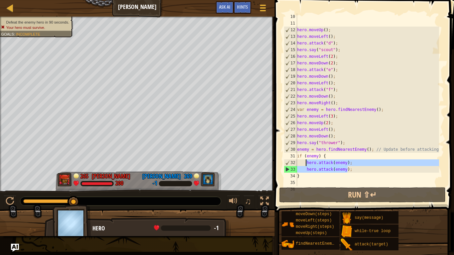
drag, startPoint x: 353, startPoint y: 170, endPoint x: 306, endPoint y: 165, distance: 46.8
click at [306, 165] on div "hero . moveUp ( ) ; hero . moveLeft ( ) ; hero . attack ( "d" ) ; hero . say ( …" at bounding box center [367, 106] width 143 height 186
click at [356, 168] on div "hero . moveUp ( ) ; hero . moveLeft ( ) ; hero . attack ( "d" ) ; hero . say ( …" at bounding box center [367, 99] width 143 height 173
type textarea "hero.attack(enemy);"
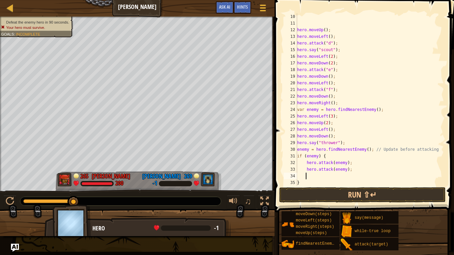
paste textarea "hero.attack(enemy);"
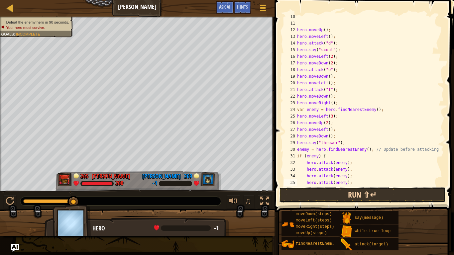
click at [328, 190] on button "Run ⇧↵" at bounding box center [362, 195] width 167 height 15
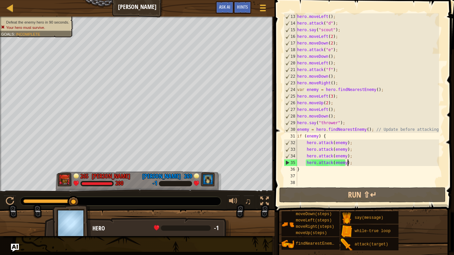
scroll to position [80, 0]
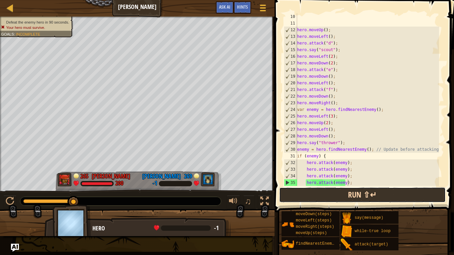
click at [372, 196] on button "Run ⇧↵" at bounding box center [362, 195] width 167 height 15
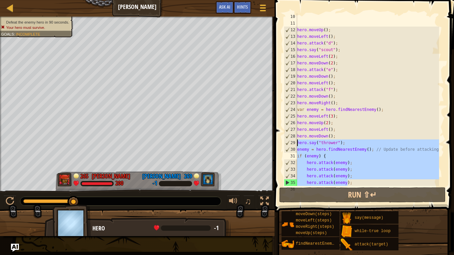
drag, startPoint x: 355, startPoint y: 182, endPoint x: 274, endPoint y: 133, distance: 95.1
click at [274, 133] on div "hero.attack(enemy); 10 11 12 13 14 15 16 17 18 19 20 21 22 23 24 25 26 27 28 29…" at bounding box center [364, 119] width 182 height 232
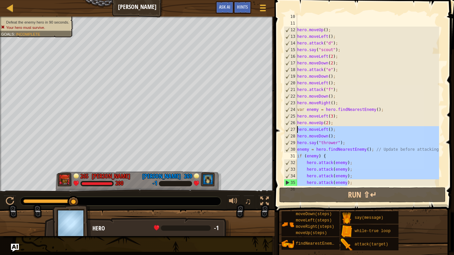
click at [433, 148] on div "hero . moveUp ( ) ; hero . moveLeft ( ) ; hero . attack ( "d" ) ; hero . say ( …" at bounding box center [367, 99] width 143 height 173
type textarea "enemy = hero.findNearestEnemy(); // Update before attacking"
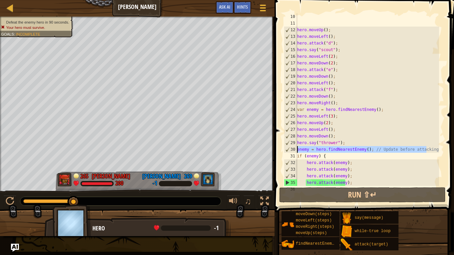
drag, startPoint x: 431, startPoint y: 151, endPoint x: 291, endPoint y: 148, distance: 139.7
click at [291, 148] on div "enemy = hero.findNearestEnemy(); // Update before attacking 10 11 12 13 14 15 1…" at bounding box center [364, 99] width 162 height 173
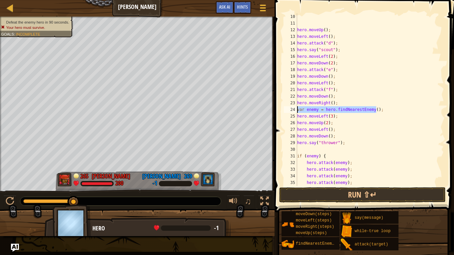
drag, startPoint x: 381, startPoint y: 111, endPoint x: 294, endPoint y: 110, distance: 86.4
click at [294, 110] on div "10 11 12 13 14 15 16 17 18 19 20 21 22 23 24 25 26 27 28 29 30 31 32 33 34 35 3…" at bounding box center [364, 99] width 162 height 173
type textarea "var enemy = hero.findNearestEnemy();"
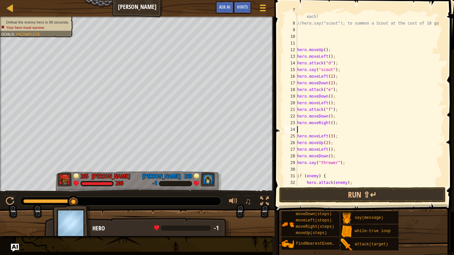
scroll to position [60, 0]
click at [305, 170] on div "//hero.say("thrower"); to summon up to 2 Throwers at 9 gold each! //hero.say("s…" at bounding box center [367, 103] width 143 height 193
paste textarea "var enemy = hero.findNearestEnemy();"
type textarea "var enemy = hero.findNearestEnemy();"
click at [303, 130] on div "//hero.say("thrower"); to summon up to 2 Throwers at 9 gold each! //hero.say("s…" at bounding box center [367, 103] width 143 height 193
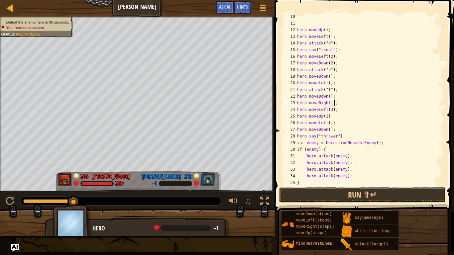
scroll to position [80, 0]
click at [301, 149] on div "hero . moveUp ( ) ; hero . moveLeft ( ) ; hero . attack ( "d" ) ; hero . say ( …" at bounding box center [367, 106] width 143 height 186
click at [311, 151] on div "hero . moveUp ( ) ; hero . moveLeft ( ) ; hero . attack ( "d" ) ; hero . say ( …" at bounding box center [367, 106] width 143 height 186
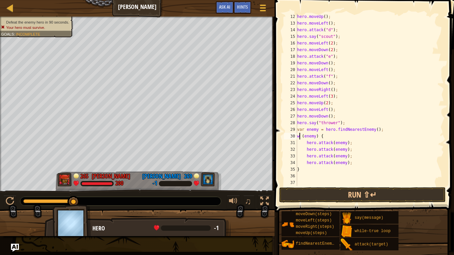
scroll to position [93, 0]
type textarea "wh (enemy) {"
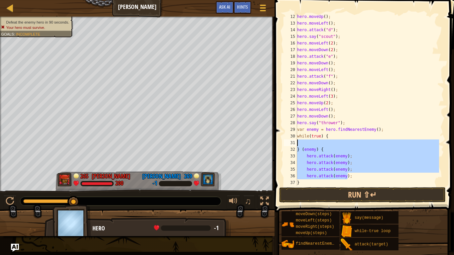
drag, startPoint x: 355, startPoint y: 179, endPoint x: 285, endPoint y: 145, distance: 78.2
click at [285, 145] on div "12 13 14 15 16 17 18 19 20 21 22 23 24 25 26 27 28 29 30 31 32 33 34 35 36 37 3…" at bounding box center [364, 99] width 162 height 173
type textarea "} (enemy) {"
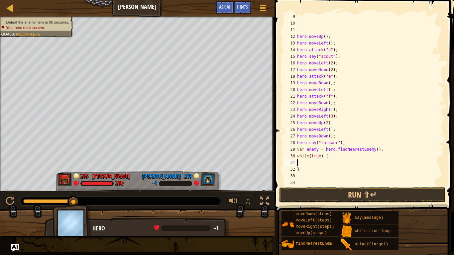
scroll to position [73, 0]
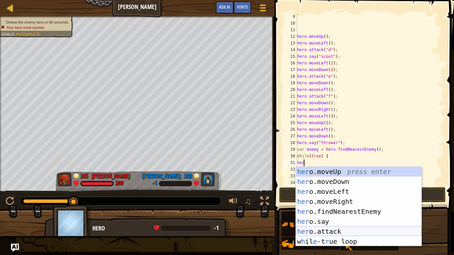
click at [333, 213] on div "her o.moveUp press enter her o.moveDown press enter her o.moveLeft press enter …" at bounding box center [359, 217] width 126 height 100
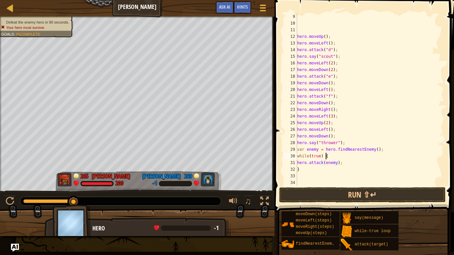
click at [363, 159] on div "hero . moveUp ( ) ; hero . moveLeft ( ) ; hero . attack ( "d" ) ; hero . say ( …" at bounding box center [367, 106] width 143 height 186
drag, startPoint x: 380, startPoint y: 147, endPoint x: 289, endPoint y: 147, distance: 91.1
click at [289, 147] on div "while(true) { 9 10 11 12 13 14 15 16 17 18 19 20 21 22 23 24 25 26 27 28 29 30 …" at bounding box center [364, 99] width 162 height 173
type textarea "var enemy = hero.findNearestEnemy();"
click at [333, 158] on div "hero . moveUp ( ) ; hero . moveLeft ( ) ; hero . attack ( "d" ) ; hero . say ( …" at bounding box center [367, 106] width 143 height 186
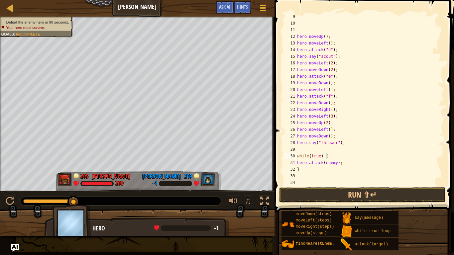
type textarea "while(true) {"
paste textarea "var enemy = hero.findNearestEnemy();"
click at [305, 163] on div "hero . moveUp ( ) ; hero . moveLeft ( ) ; hero . attack ( "d" ) ; hero . say ( …" at bounding box center [367, 106] width 143 height 186
click at [345, 157] on div "hero . moveUp ( ) ; hero . moveLeft ( ) ; hero . attack ( "d" ) ; hero . say ( …" at bounding box center [367, 106] width 143 height 186
click at [339, 170] on div "hero . moveUp ( ) ; hero . moveLeft ( ) ; hero . attack ( "d" ) ; hero . say ( …" at bounding box center [367, 106] width 143 height 186
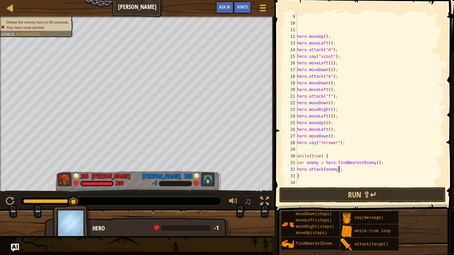
click at [332, 157] on div "hero . moveUp ( ) ; hero . moveLeft ( ) ; hero . attack ( "d" ) ; hero . say ( …" at bounding box center [367, 106] width 143 height 186
type textarea "while(true) {"
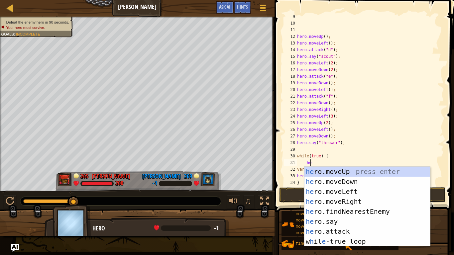
scroll to position [3, 1]
click at [334, 213] on div "her o.moveUp press enter her o.moveDown press enter her o.moveLeft press enter …" at bounding box center [368, 217] width 126 height 100
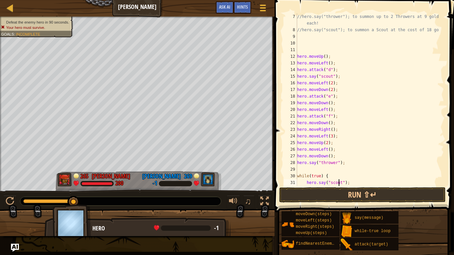
scroll to position [3, 3]
type textarea "hero.say("scout");"
click at [362, 191] on button "Run ⇧↵" at bounding box center [362, 195] width 167 height 15
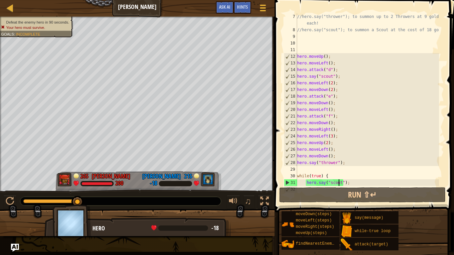
scroll to position [86, 0]
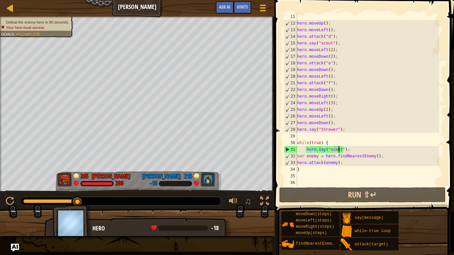
click at [307, 137] on div "hero . moveUp ( ) ; hero . moveLeft ( ) ; hero . attack ( "d" ) ; hero . say ( …" at bounding box center [367, 106] width 143 height 186
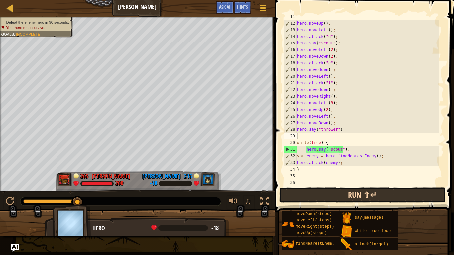
click at [317, 194] on button "Run ⇧↵" at bounding box center [362, 195] width 167 height 15
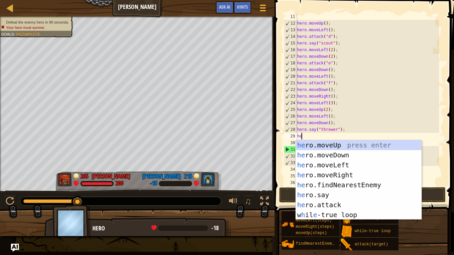
type textarea "her"
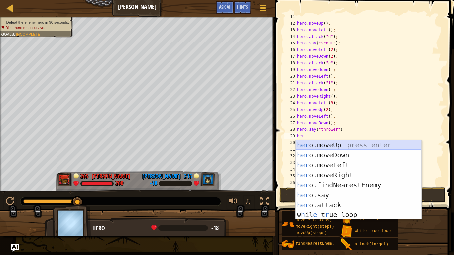
click at [337, 146] on div "her o.moveUp press enter her o.moveDown press enter her o.moveLeft press enter …" at bounding box center [359, 190] width 126 height 100
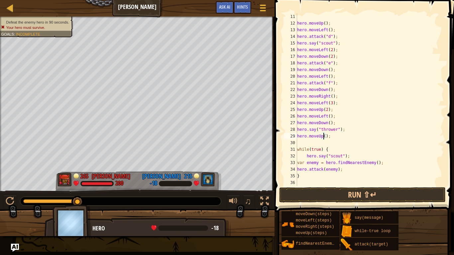
click at [324, 136] on div "hero . moveUp ( ) ; hero . moveLeft ( ) ; hero . attack ( "d" ) ; hero . say ( …" at bounding box center [367, 106] width 143 height 186
type textarea "hero.moveUp(3);"
click at [313, 143] on div "hero . moveUp ( ) ; hero . moveLeft ( ) ; hero . attack ( "d" ) ; hero . say ( …" at bounding box center [367, 106] width 143 height 186
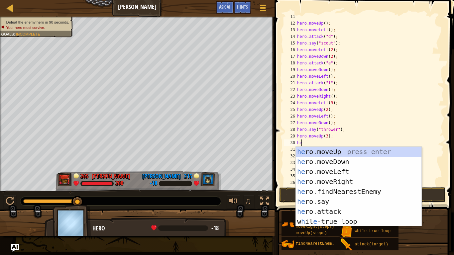
type textarea "her"
click at [329, 179] on div "her o.moveUp press enter her o.moveDown press enter her o.moveLeft press enter …" at bounding box center [359, 197] width 126 height 100
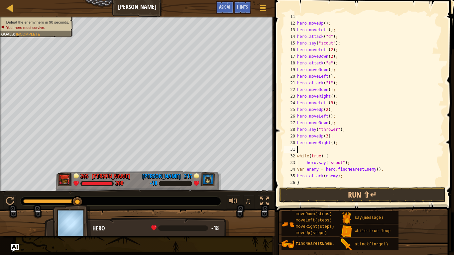
click at [330, 143] on div "hero . moveUp ( ) ; hero . moveLeft ( ) ; hero . attack ( "d" ) ; hero . say ( …" at bounding box center [367, 106] width 143 height 186
type textarea "hero.moveRight(2);"
click at [316, 147] on div "hero . moveUp ( ) ; hero . moveLeft ( ) ; hero . attack ( "d" ) ; hero . say ( …" at bounding box center [367, 106] width 143 height 186
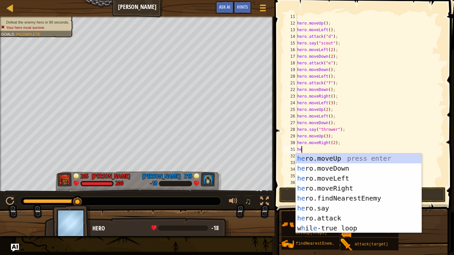
type textarea "her"
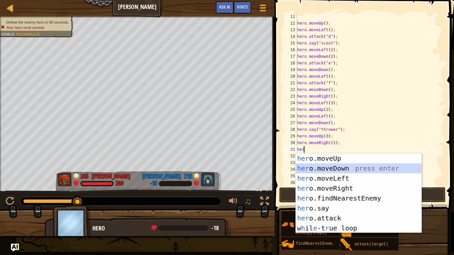
click at [324, 164] on div "her o.moveUp press enter her o.moveDown press enter her o.moveLeft press enter …" at bounding box center [359, 204] width 126 height 100
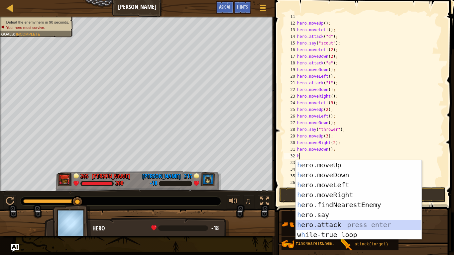
click at [333, 213] on div "h ero.moveUp press enter h ero.moveDown press enter h ero.moveLeft press enter …" at bounding box center [359, 210] width 126 height 100
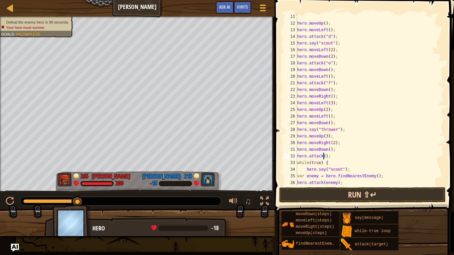
scroll to position [3, 2]
click at [351, 195] on button "Run ⇧↵" at bounding box center [362, 195] width 167 height 15
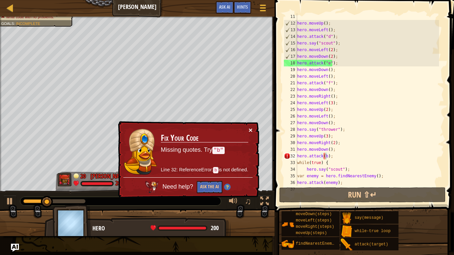
click at [249, 130] on button "×" at bounding box center [251, 130] width 4 height 7
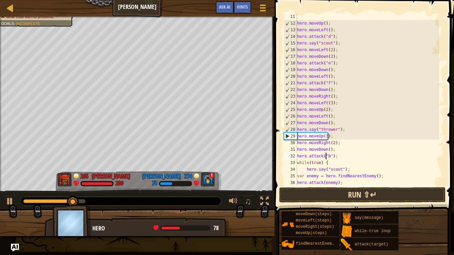
type textarea "hero.attack("b");"
click at [316, 195] on button "Run ⇧↵" at bounding box center [362, 195] width 167 height 15
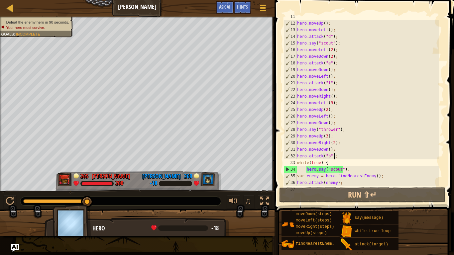
click at [338, 157] on div "hero . moveUp ( ) ; hero . moveLeft ( ) ; hero . attack ( "d" ) ; hero . say ( …" at bounding box center [367, 106] width 143 height 186
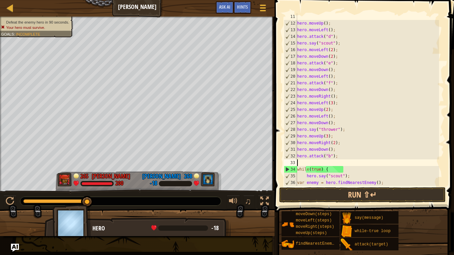
scroll to position [3, 0]
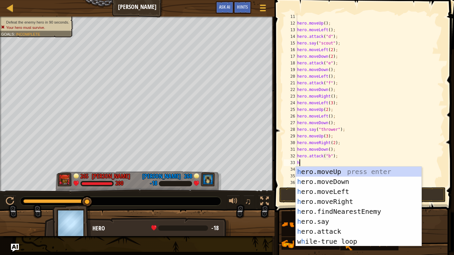
type textarea "her"
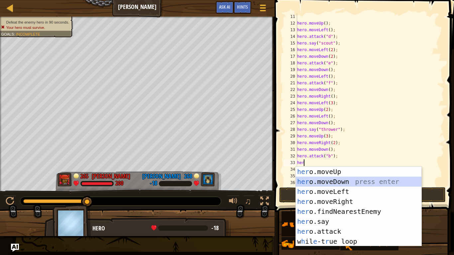
click at [341, 180] on div "her o.moveUp press enter her o.moveDown press enter her o.moveLeft press enter …" at bounding box center [359, 217] width 126 height 100
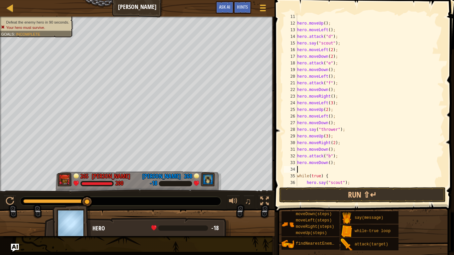
click at [327, 162] on div "hero . moveUp ( ) ; hero . moveLeft ( ) ; hero . attack ( "d" ) ; hero . say ( …" at bounding box center [367, 106] width 143 height 186
click at [328, 163] on div "hero . moveUp ( ) ; hero . moveLeft ( ) ; hero . attack ( "d" ) ; hero . say ( …" at bounding box center [367, 99] width 143 height 173
click at [352, 192] on button "Run ⇧↵" at bounding box center [362, 195] width 167 height 15
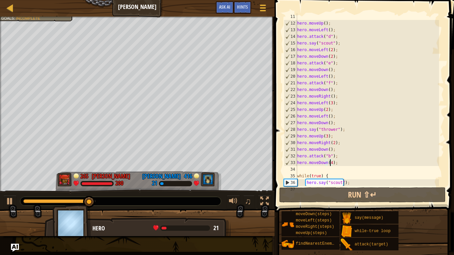
click at [335, 156] on div "hero . moveUp ( ) ; hero . moveLeft ( ) ; hero . attack ( "d" ) ; hero . say ( …" at bounding box center [367, 106] width 143 height 186
type textarea "hero.attack("b");"
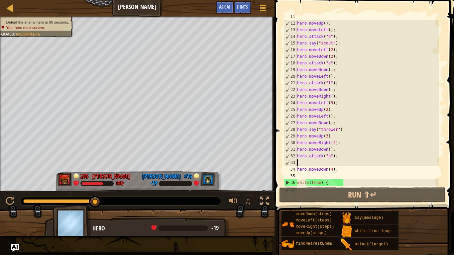
scroll to position [3, 0]
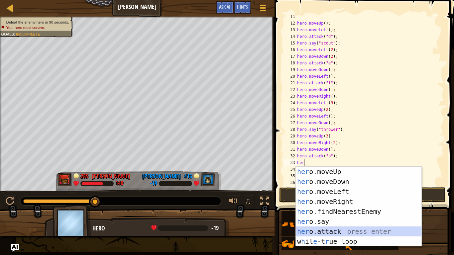
click at [330, 213] on div "her o.moveUp press enter her o.moveDown press enter her o.moveLeft press enter …" at bounding box center [359, 217] width 126 height 100
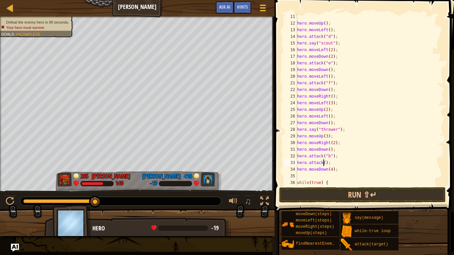
scroll to position [3, 2]
type textarea "hero.attack("c");"
click at [329, 190] on button "Run ⇧↵" at bounding box center [362, 195] width 167 height 15
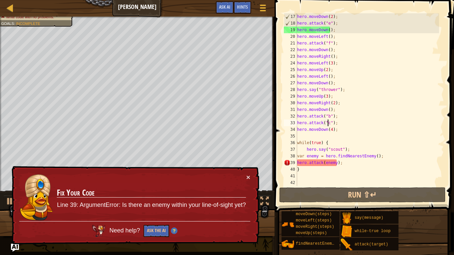
scroll to position [126, 0]
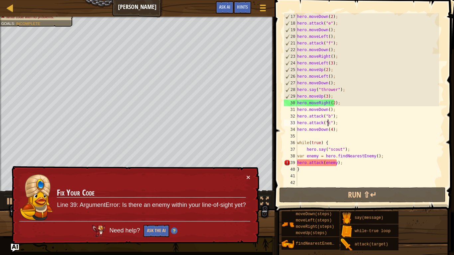
click at [246, 176] on td "Fix Your Code Line 39: ArgumentError: Is there an enemy within your line-of-sig…" at bounding box center [152, 198] width 190 height 50
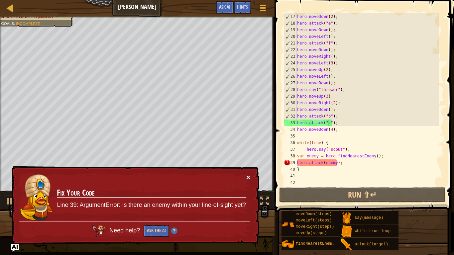
click at [246, 176] on button "×" at bounding box center [248, 178] width 4 height 7
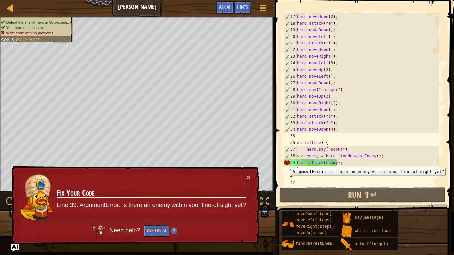
scroll to position [126, 0]
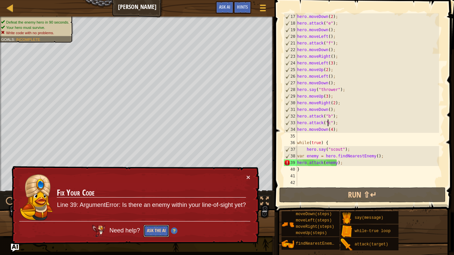
click at [165, 231] on button "Ask the AI" at bounding box center [157, 231] width 26 height 12
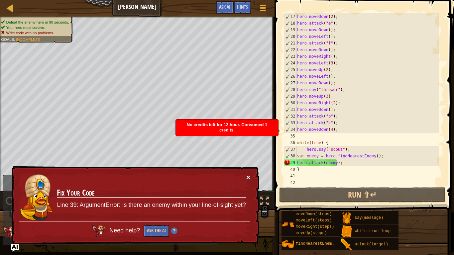
click at [249, 176] on button "×" at bounding box center [248, 177] width 4 height 7
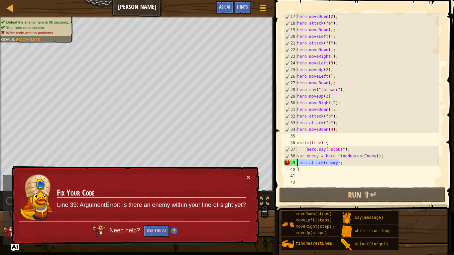
drag, startPoint x: 346, startPoint y: 164, endPoint x: 294, endPoint y: 166, distance: 51.9
click at [294, 166] on div "hero.attack("c"); 17 18 19 20 21 22 23 24 25 26 27 28 29 30 31 32 33 34 35 36 3…" at bounding box center [364, 99] width 162 height 173
type textarea "hero.attack(enemy);"
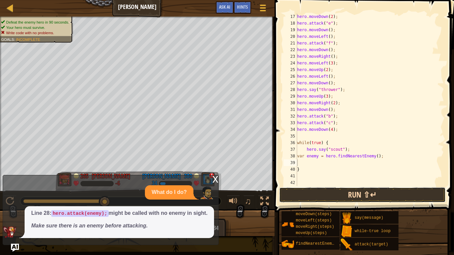
click at [317, 192] on button "Run ⇧↵" at bounding box center [362, 195] width 167 height 15
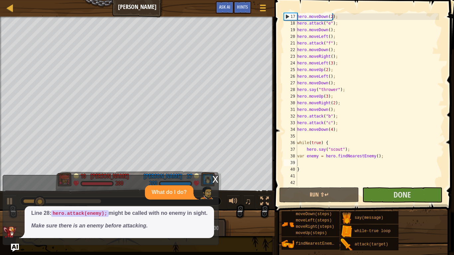
click at [214, 178] on div "x" at bounding box center [215, 179] width 6 height 7
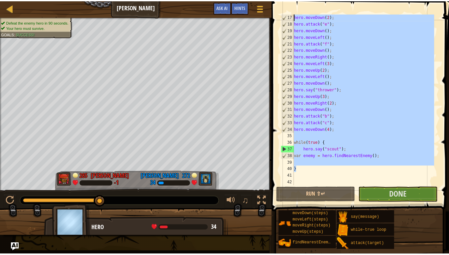
scroll to position [0, 0]
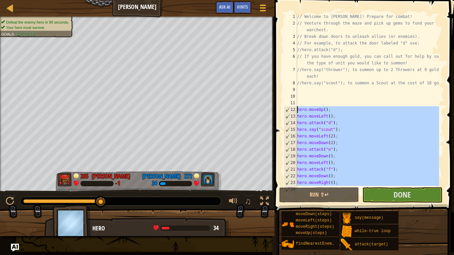
drag, startPoint x: 315, startPoint y: 170, endPoint x: 289, endPoint y: 107, distance: 68.3
click at [289, 107] on div "} 1 2 3 4 5 6 7 8 9 10 11 12 13 14 15 16 17 18 19 20 21 22 23 24 // Welcome to …" at bounding box center [364, 99] width 162 height 173
click at [382, 189] on button "Done" at bounding box center [402, 195] width 80 height 15
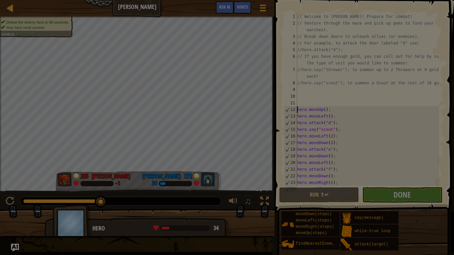
type textarea "hero.moveUp();"
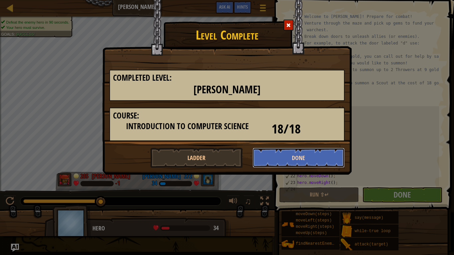
click at [291, 155] on button "Done" at bounding box center [299, 158] width 92 height 20
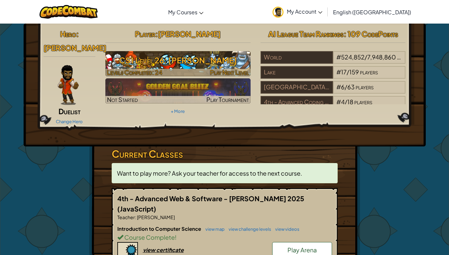
click at [193, 66] on h3 "CS1 Level 26: Wakka Maul" at bounding box center [177, 60] width 145 height 15
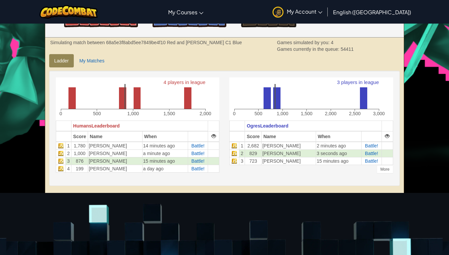
scroll to position [133, 0]
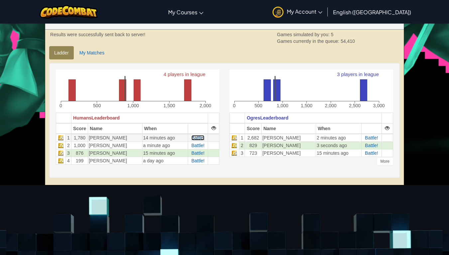
click at [201, 138] on span "Battle!" at bounding box center [198, 137] width 13 height 5
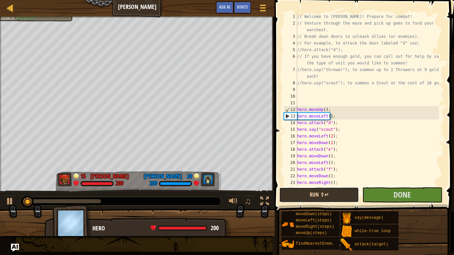
click at [318, 193] on button "Run ⇧↵" at bounding box center [319, 195] width 80 height 15
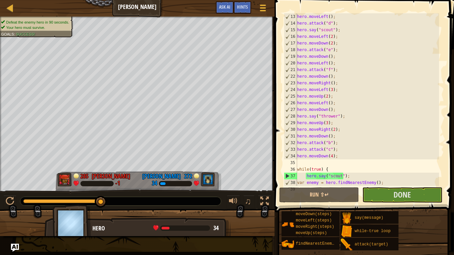
scroll to position [80, 0]
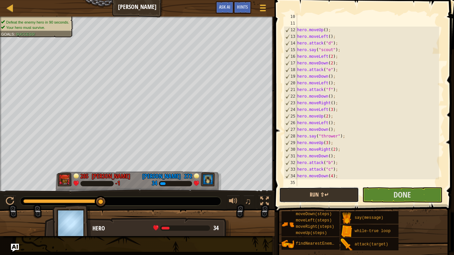
click at [322, 196] on button "Run ⇧↵" at bounding box center [319, 195] width 80 height 15
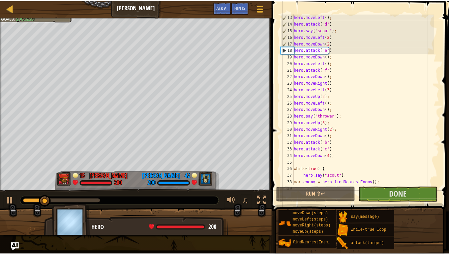
scroll to position [120, 0]
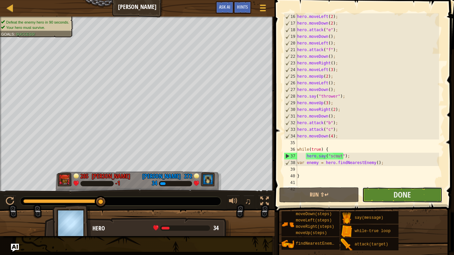
click at [373, 189] on button "Done" at bounding box center [402, 195] width 80 height 15
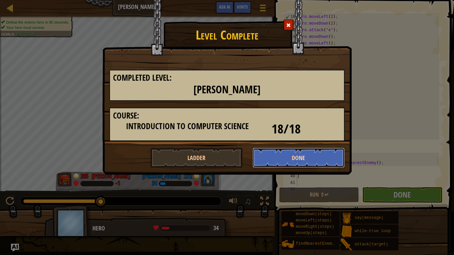
click at [269, 157] on button "Done" at bounding box center [299, 158] width 92 height 20
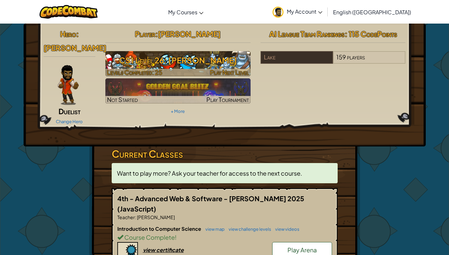
click at [206, 57] on h3 "CS1 Level 26: Wakka Maul" at bounding box center [177, 60] width 145 height 15
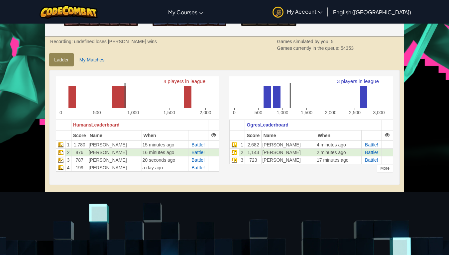
scroll to position [166, 0]
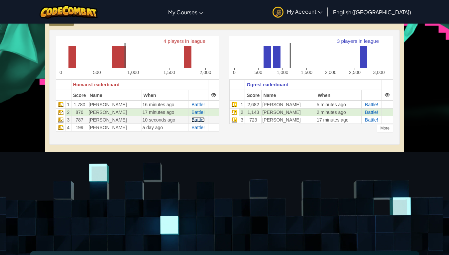
click at [198, 121] on span "Battle!" at bounding box center [198, 119] width 13 height 5
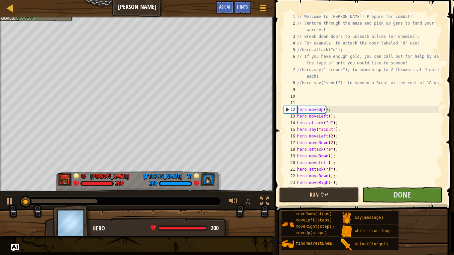
click at [326, 154] on div "// Welcome to Wakka Maul! Prepare for combat! // Venture through the maze and p…" at bounding box center [367, 106] width 143 height 186
type textarea "hero.moveDown();"
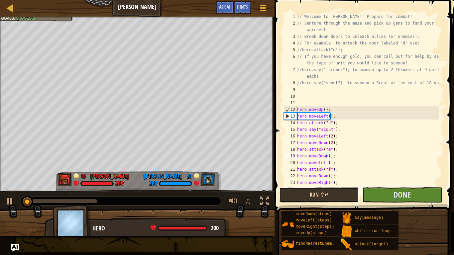
click at [338, 191] on button "Run ⇧↵" at bounding box center [319, 195] width 80 height 15
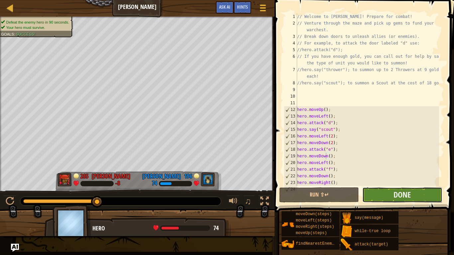
click at [392, 194] on button "Done" at bounding box center [402, 195] width 80 height 15
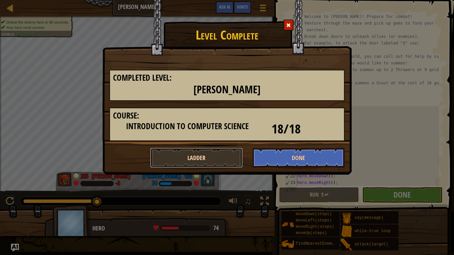
click at [240, 152] on button "Ladder" at bounding box center [196, 158] width 92 height 20
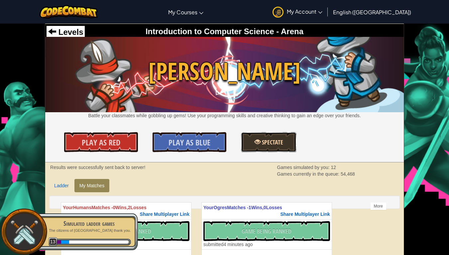
click at [252, 146] on link "Spectate" at bounding box center [268, 142] width 55 height 20
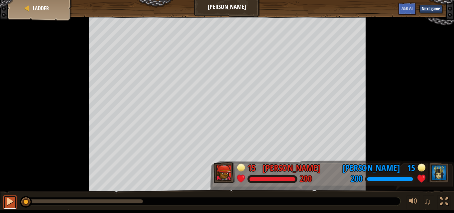
click at [6, 204] on div at bounding box center [10, 201] width 9 height 9
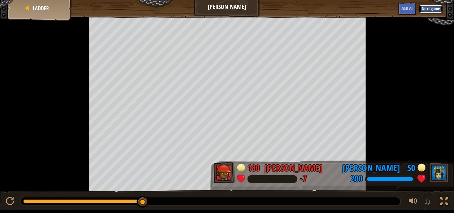
click at [423, 9] on button "Next game" at bounding box center [431, 9] width 23 height 8
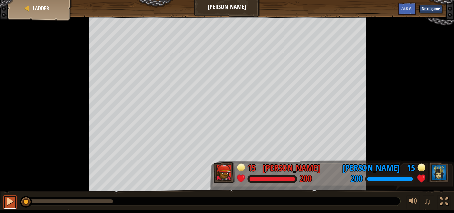
click at [9, 202] on div at bounding box center [10, 201] width 9 height 9
click at [29, 6] on div at bounding box center [27, 8] width 7 height 7
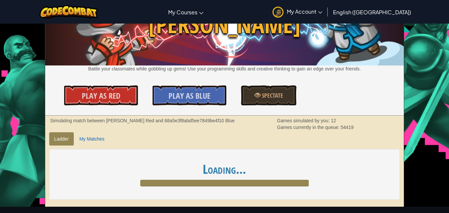
scroll to position [100, 0]
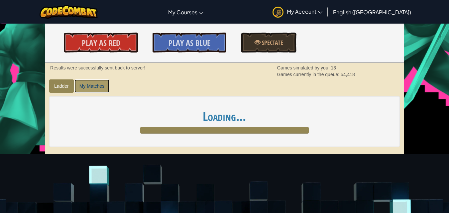
click at [79, 87] on link "My Matches" at bounding box center [91, 85] width 35 height 13
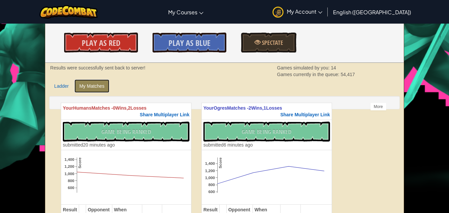
click at [74, 91] on link "My Matches" at bounding box center [91, 85] width 35 height 13
click at [63, 86] on link "Ladder" at bounding box center [61, 85] width 25 height 13
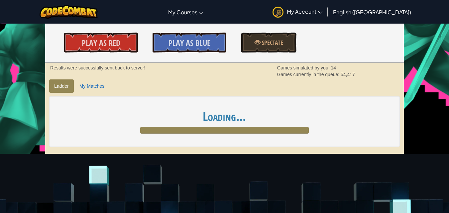
click at [187, 133] on div at bounding box center [224, 130] width 169 height 7
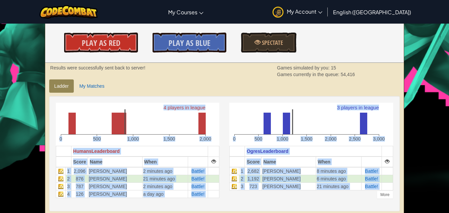
click at [226, 122] on div "3 players in league 0 500 1,000 1,500 2,000 2,500 3,000 Ogres Leaderboard Score…" at bounding box center [311, 150] width 174 height 94
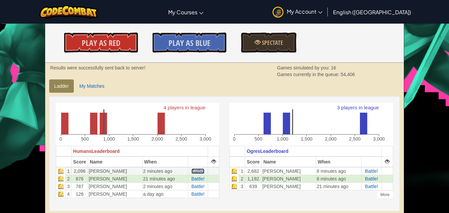
click at [205, 170] on span "Battle!" at bounding box center [198, 171] width 13 height 5
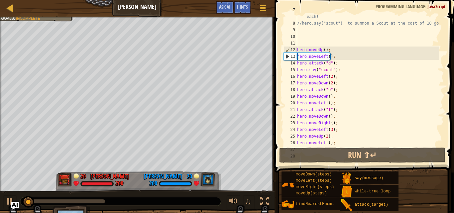
scroll to position [60, 0]
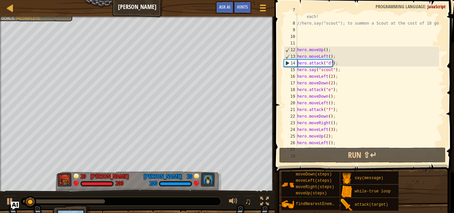
click at [330, 69] on div "//hero.say("thrower"); to summon up to 2 Throwers at 9 gold each! //hero.say("s…" at bounding box center [367, 83] width 143 height 153
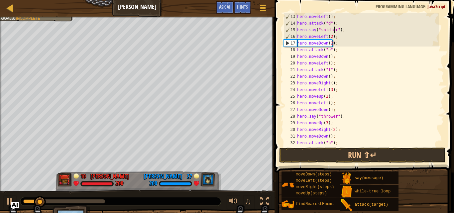
scroll to position [100, 0]
click at [333, 117] on div "hero . moveLeft ( ) ; hero . attack ( "d" ) ; hero . say ( "soldier" ) ; hero .…" at bounding box center [367, 86] width 143 height 146
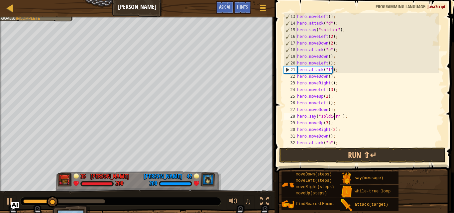
scroll to position [3, 3]
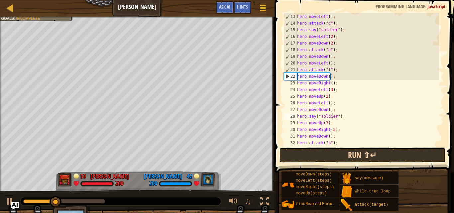
click at [358, 158] on button "Run ⇧↵" at bounding box center [362, 155] width 167 height 15
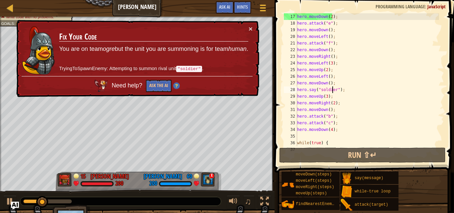
scroll to position [106, 0]
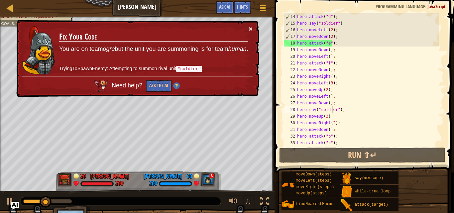
click at [252, 25] on button "×" at bounding box center [251, 28] width 4 height 7
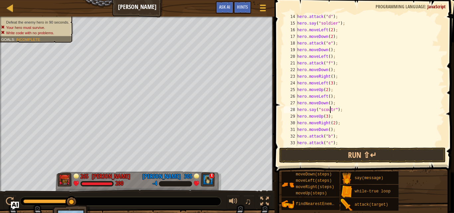
scroll to position [3, 3]
click at [334, 23] on div "hero . attack ( "d" ) ; hero . say ( "soldier" ) ; hero . moveLeft ( 2 ) ; hero…" at bounding box center [367, 86] width 143 height 146
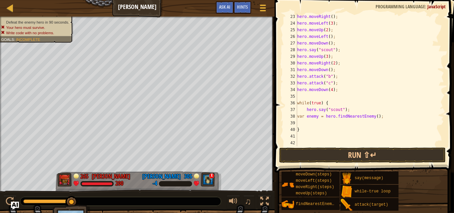
scroll to position [166, 0]
click at [321, 149] on button "Run ⇧↵" at bounding box center [362, 155] width 167 height 15
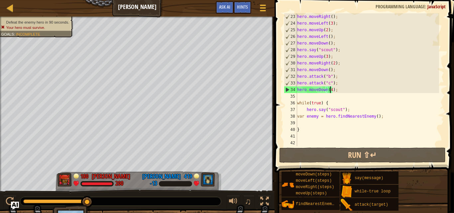
click at [330, 90] on div "hero . moveRight ( ) ; hero . moveLeft ( 3 ) ; hero . moveUp ( 2 ) ; hero . mov…" at bounding box center [367, 86] width 143 height 146
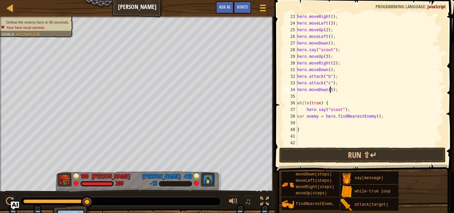
click at [332, 70] on div "hero . moveRight ( ) ; hero . moveLeft ( 3 ) ; hero . moveUp ( 2 ) ; hero . mov…" at bounding box center [367, 86] width 143 height 146
type textarea "hero.moveDown();"
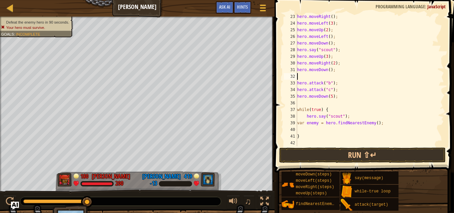
scroll to position [3, 0]
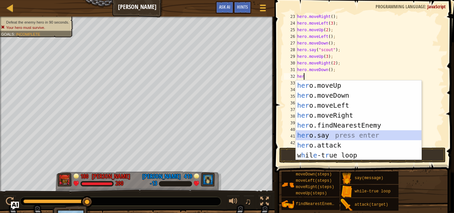
click at [336, 133] on div "her o.moveUp press enter her o.moveDown press enter her o.moveLeft press enter …" at bounding box center [359, 130] width 126 height 100
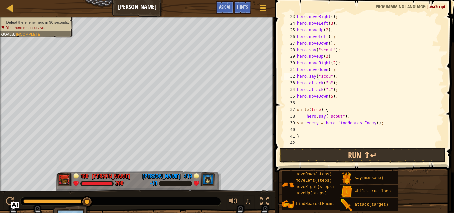
scroll to position [3, 3]
click at [340, 158] on button "Run ⇧↵" at bounding box center [362, 155] width 167 height 15
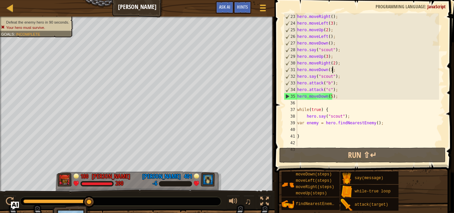
click at [333, 69] on div "hero . moveRight ( ) ; hero . moveLeft ( 3 ) ; hero . moveUp ( 2 ) ; hero . mov…" at bounding box center [367, 86] width 143 height 146
type textarea "hero.moveDown();"
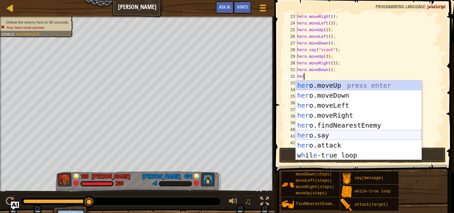
click at [326, 135] on div "her o.moveUp press enter her o.moveDown press enter her o.moveLeft press enter …" at bounding box center [359, 130] width 126 height 100
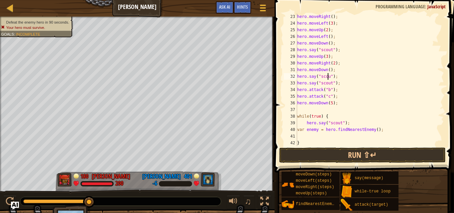
scroll to position [3, 3]
click at [335, 152] on button "Run ⇧↵" at bounding box center [362, 155] width 167 height 15
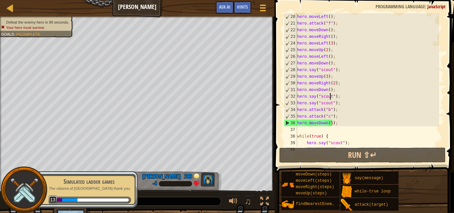
scroll to position [146, 0]
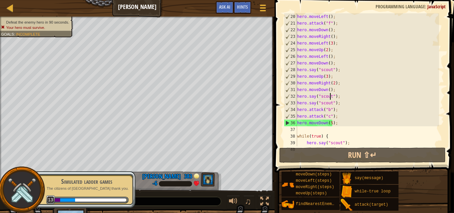
click at [331, 78] on div "hero . moveLeft ( ) ; hero . attack ( "f" ) ; hero . moveDown ( ) ; hero . move…" at bounding box center [367, 86] width 143 height 146
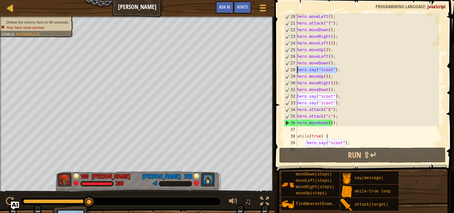
drag, startPoint x: 337, startPoint y: 69, endPoint x: 297, endPoint y: 69, distance: 40.6
click at [297, 69] on div "hero.moveUp(3); 20 21 22 23 24 25 26 27 28 29 30 31 32 33 34 35 36 37 38 39 40 …" at bounding box center [364, 79] width 162 height 133
type textarea "hero.say("scout");"
click at [339, 69] on div "hero . moveLeft ( ) ; hero . attack ( "f" ) ; hero . moveDown ( ) ; hero . move…" at bounding box center [367, 79] width 143 height 133
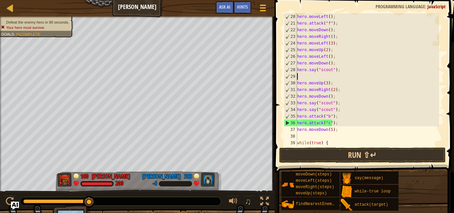
scroll to position [3, 0]
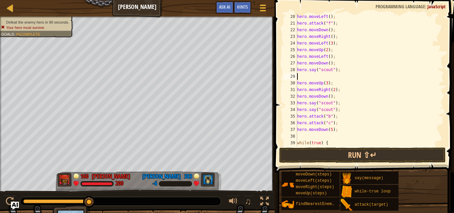
paste textarea "hero.say("scout");"
click at [338, 155] on button "Run ⇧↵" at bounding box center [362, 155] width 167 height 15
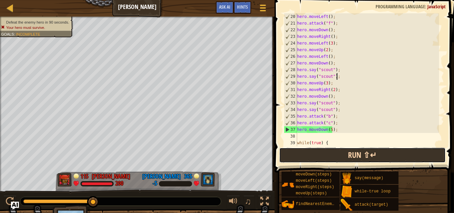
click at [318, 156] on button "Run ⇧↵" at bounding box center [362, 155] width 167 height 15
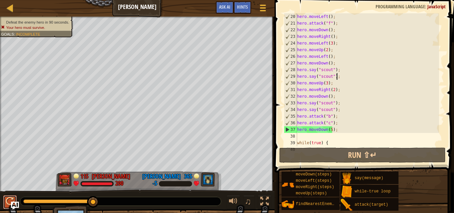
click at [9, 197] on div at bounding box center [10, 201] width 9 height 9
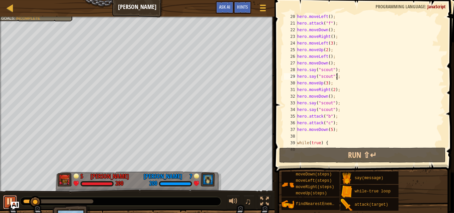
click at [6, 200] on div at bounding box center [10, 201] width 9 height 9
click at [331, 64] on div "hero . moveLeft ( ) ; hero . attack ( "f" ) ; hero . moveDown ( ) ; hero . move…" at bounding box center [367, 86] width 143 height 146
type textarea "hero.moveDown();"
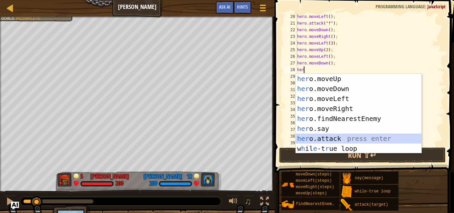
click at [326, 138] on div "her o.moveUp press enter her o.moveDown press enter her o.moveLeft press enter …" at bounding box center [359, 124] width 126 height 100
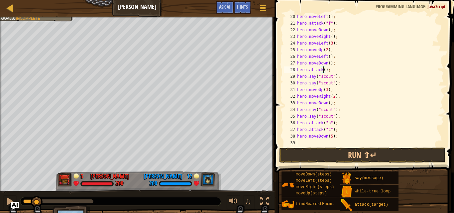
scroll to position [3, 2]
click at [348, 159] on button "Run ⇧↵" at bounding box center [362, 155] width 167 height 15
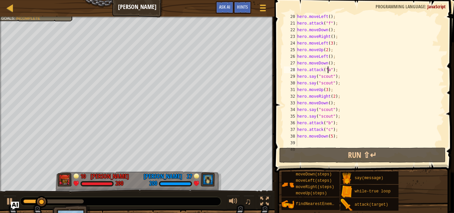
scroll to position [106, 0]
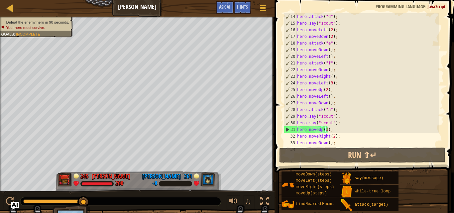
click at [326, 130] on div "hero . attack ( "d" ) ; hero . say ( "scout" ) ; hero . moveLeft ( 2 ) ; hero .…" at bounding box center [367, 86] width 143 height 146
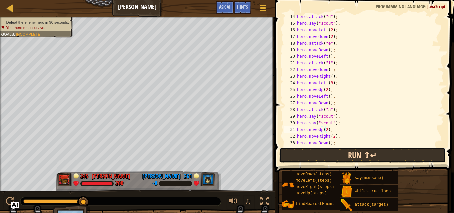
click at [332, 150] on button "Run ⇧↵" at bounding box center [362, 155] width 167 height 15
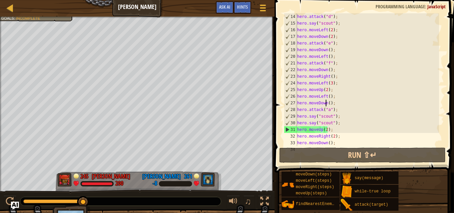
click at [325, 103] on div "hero . attack ( "d" ) ; hero . say ( "scout" ) ; hero . moveLeft ( 2 ) ; hero .…" at bounding box center [367, 86] width 143 height 146
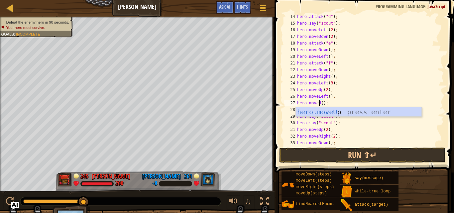
scroll to position [3, 2]
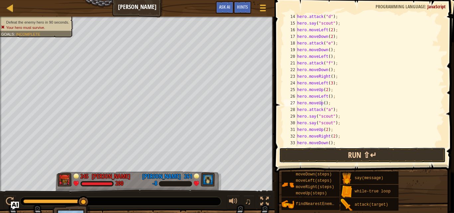
click at [332, 148] on button "Run ⇧↵" at bounding box center [362, 155] width 167 height 15
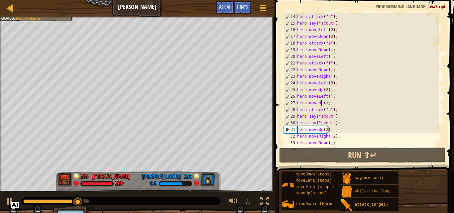
click at [326, 130] on div "hero . attack ( "d" ) ; hero . say ( "scout" ) ; hero . moveLeft ( 2 ) ; hero .…" at bounding box center [367, 86] width 143 height 146
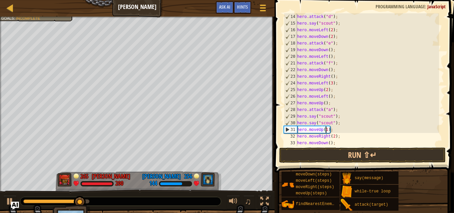
scroll to position [3, 2]
click at [330, 155] on button "Run ⇧↵" at bounding box center [362, 155] width 167 height 15
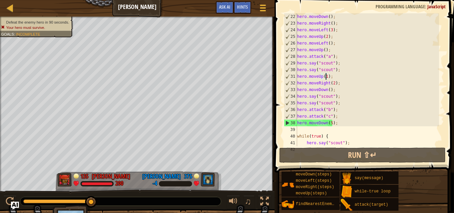
scroll to position [160, 0]
drag, startPoint x: 335, startPoint y: 112, endPoint x: 290, endPoint y: 110, distance: 45.2
click at [290, 110] on div "hero.moveUp(1); 22 23 24 25 26 27 28 29 30 31 32 33 34 35 36 37 38 39 40 41 42 …" at bounding box center [364, 79] width 162 height 133
type textarea "hero.attack("b");"
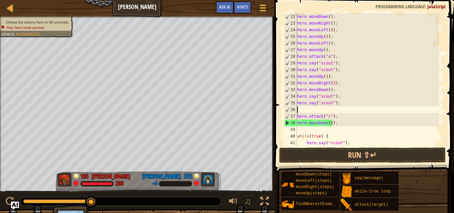
scroll to position [3, 0]
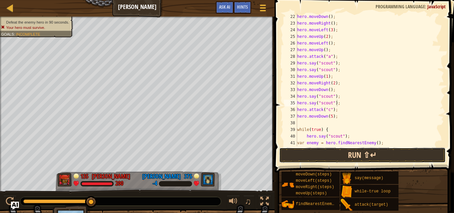
click at [324, 151] on button "Run ⇧↵" at bounding box center [362, 155] width 167 height 15
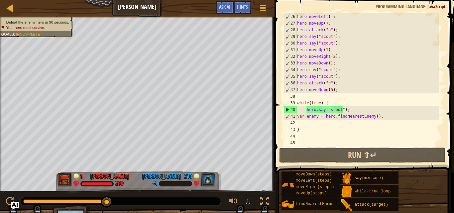
scroll to position [186, 0]
drag, startPoint x: 347, startPoint y: 109, endPoint x: 317, endPoint y: 111, distance: 30.3
click at [317, 111] on div "hero . moveLeft ( ) ; hero . moveUp ( ) ; hero . attack ( "a" ) ; hero . say ( …" at bounding box center [367, 86] width 143 height 146
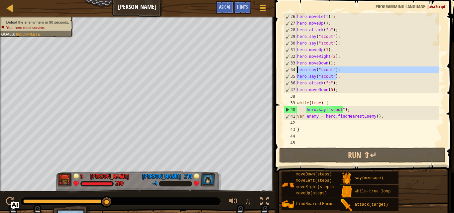
drag, startPoint x: 339, startPoint y: 77, endPoint x: 288, endPoint y: 70, distance: 51.9
click at [288, 70] on div "hero.say("scout"); 26 27 28 29 30 31 32 33 34 35 36 37 38 39 40 41 42 43 44 45 …" at bounding box center [364, 79] width 162 height 133
click at [353, 111] on div "hero . moveLeft ( ) ; hero . moveUp ( ) ; hero . attack ( "a" ) ; hero . say ( …" at bounding box center [367, 86] width 143 height 146
type textarea "hero.say("scout");"
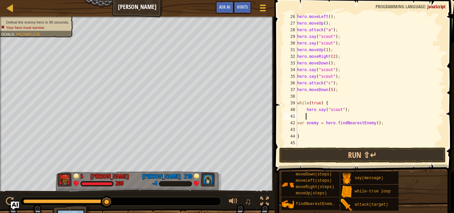
paste textarea "hero.say("scout");"
type textarea "hero.say("scout");"
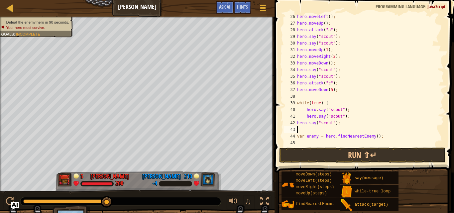
paste textarea "hero.say("scout");"
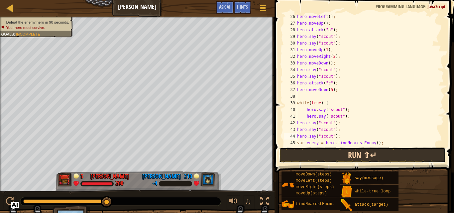
click at [305, 154] on button "Run ⇧↵" at bounding box center [362, 155] width 167 height 15
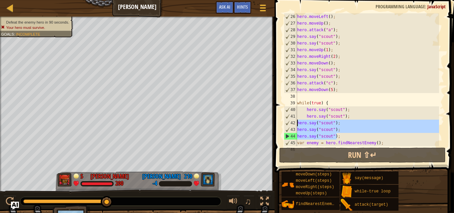
drag, startPoint x: 336, startPoint y: 137, endPoint x: 297, endPoint y: 123, distance: 41.6
click at [297, 123] on div "hero . moveLeft ( ) ; hero . moveUp ( ) ; hero . attack ( "a" ) ; hero . say ( …" at bounding box center [367, 86] width 143 height 146
type textarea "hero.say("scout"); hero.say("scout");"
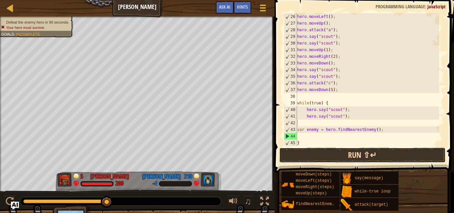
click at [300, 148] on button "Run ⇧↵" at bounding box center [362, 155] width 167 height 15
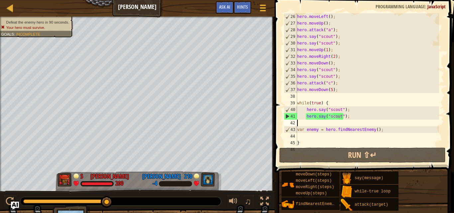
type textarea "hero.say("scout");"
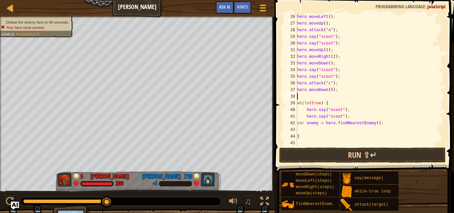
click at [310, 98] on div "hero . moveLeft ( ) ; hero . moveUp ( ) ; hero . attack ( "a" ) ; hero . say ( …" at bounding box center [367, 86] width 143 height 146
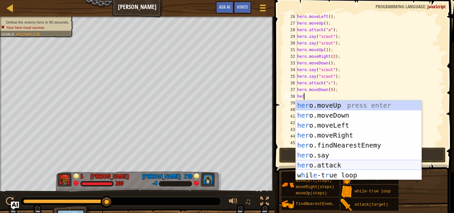
click at [319, 162] on div "her o.moveUp press enter her o.moveDown press enter her o.moveLeft press enter …" at bounding box center [359, 150] width 126 height 100
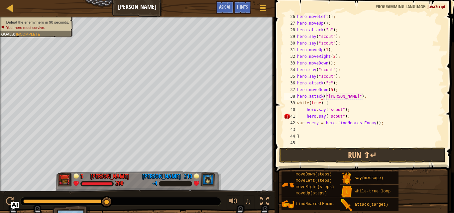
scroll to position [3, 2]
type textarea "hero.attack("[PERSON_NAME]");"
click at [336, 153] on button "Run ⇧↵" at bounding box center [362, 155] width 167 height 15
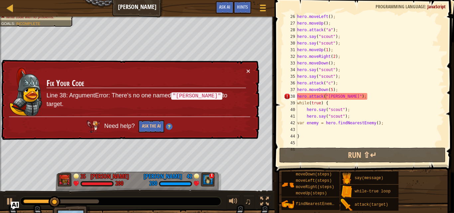
click at [246, 65] on div "× Fix Your Code Line 38: ArgumentError: There's no one named "[PERSON_NAME]" to…" at bounding box center [129, 100] width 259 height 80
click at [248, 70] on button "×" at bounding box center [248, 70] width 4 height 7
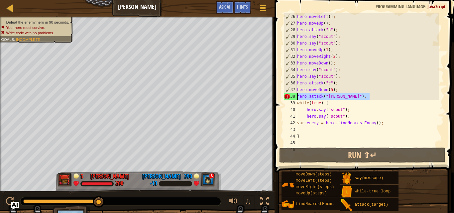
drag, startPoint x: 380, startPoint y: 96, endPoint x: 279, endPoint y: 95, distance: 101.1
click at [279, 95] on div "hero.attack("[PERSON_NAME]"); 26 27 28 29 30 31 32 33 34 35 36 37 38 39 40 41 4…" at bounding box center [364, 99] width 182 height 192
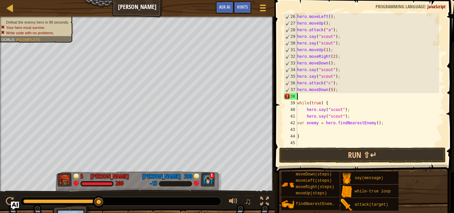
scroll to position [3, 0]
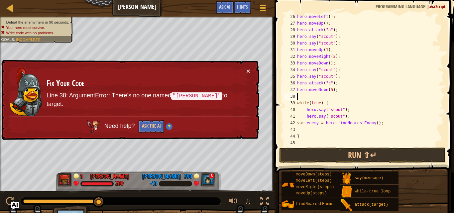
click at [251, 66] on div "× Fix Your Code Line 38: ArgumentError: There's no one named "[PERSON_NAME]" to…" at bounding box center [129, 100] width 259 height 80
click at [249, 69] on button "×" at bounding box center [248, 70] width 4 height 7
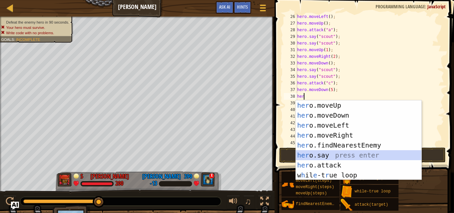
click at [332, 151] on div "her o.moveUp press enter her o.moveDown press enter her o.moveLeft press enter …" at bounding box center [359, 150] width 126 height 100
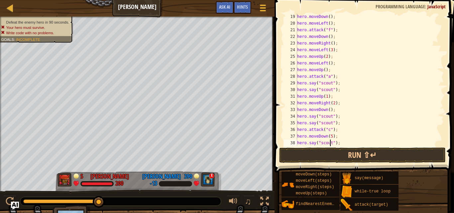
scroll to position [3, 3]
type textarea "hero.say("scout");"
click at [343, 153] on button "Run ⇧↵" at bounding box center [362, 155] width 167 height 15
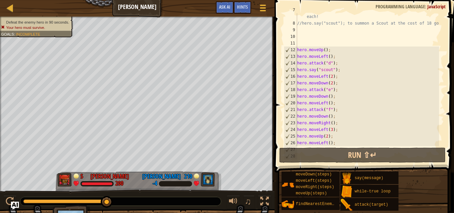
scroll to position [0, 0]
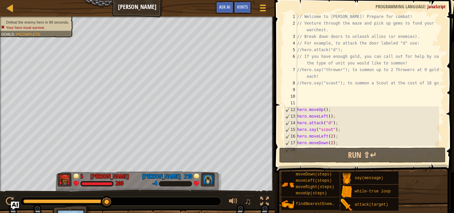
click at [308, 101] on div "// Welcome to [PERSON_NAME]! Prepare for combat! // Venture through the maze an…" at bounding box center [367, 86] width 143 height 146
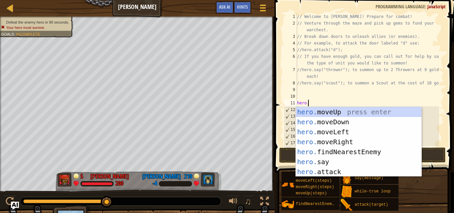
scroll to position [3, 1]
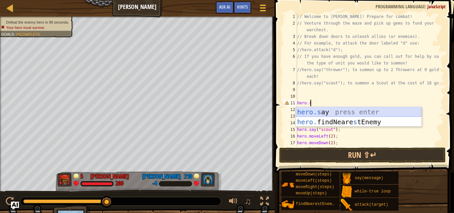
click at [327, 111] on div "hero.s ay press enter hero. findNeare s tEnemy press enter" at bounding box center [359, 127] width 126 height 40
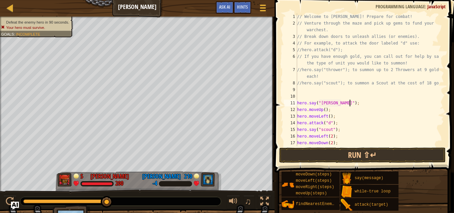
scroll to position [3, 4]
click at [359, 153] on button "Run ⇧↵" at bounding box center [362, 155] width 167 height 15
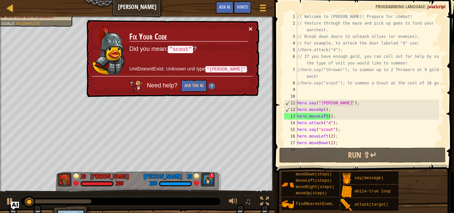
click at [250, 28] on button "×" at bounding box center [251, 28] width 4 height 7
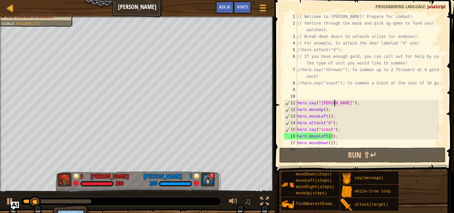
click at [334, 104] on div "// Welcome to [PERSON_NAME]! Prepare for combat! // Venture through the maze an…" at bounding box center [367, 86] width 143 height 146
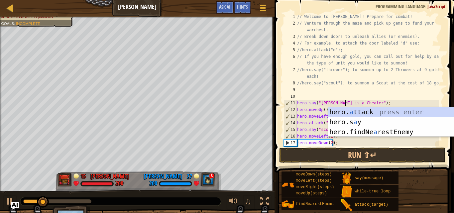
scroll to position [3, 4]
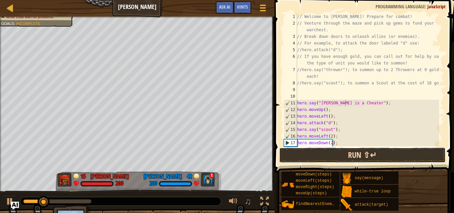
click at [365, 153] on button "Run ⇧↵" at bounding box center [362, 155] width 167 height 15
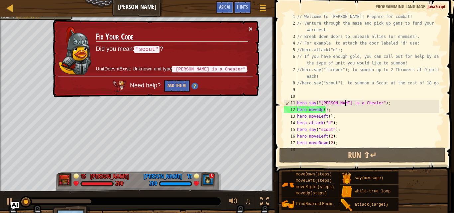
click at [250, 30] on button "×" at bounding box center [251, 28] width 4 height 7
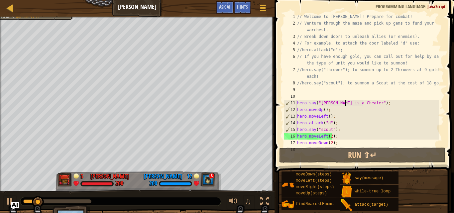
click at [338, 131] on div "// Welcome to [PERSON_NAME]! Prepare for combat! // Venture through the maze an…" at bounding box center [367, 86] width 143 height 146
type textarea "hero.say("scout");"
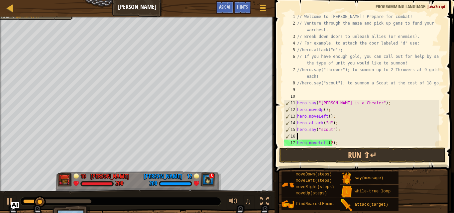
scroll to position [3, 0]
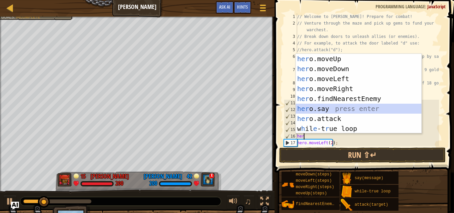
click at [331, 108] on div "her o.moveUp press enter her o.moveDown press enter her o.moveLeft press enter …" at bounding box center [359, 104] width 126 height 100
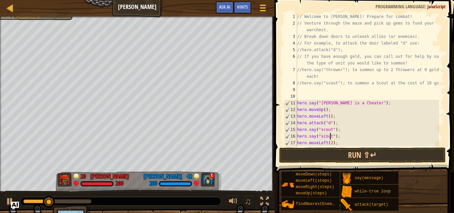
scroll to position [3, 3]
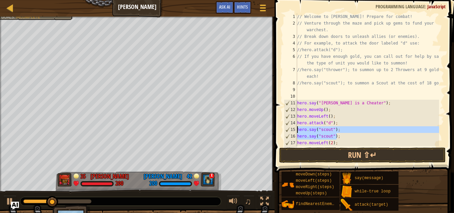
drag, startPoint x: 340, startPoint y: 136, endPoint x: 295, endPoint y: 130, distance: 46.0
click at [295, 130] on div "hero.say("scout"); 1 2 3 4 5 6 7 8 9 10 11 12 13 14 15 16 17 18 // Welcome to W…" at bounding box center [364, 79] width 162 height 133
click at [342, 139] on div "// Welcome to [PERSON_NAME]! Prepare for combat! // Venture through the maze an…" at bounding box center [367, 79] width 143 height 133
type textarea "hero.say("scout");"
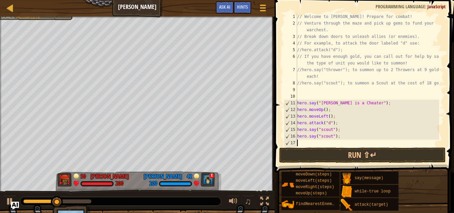
scroll to position [3, 0]
paste textarea "hero.say("scout");"
type textarea "hero.say("scout");"
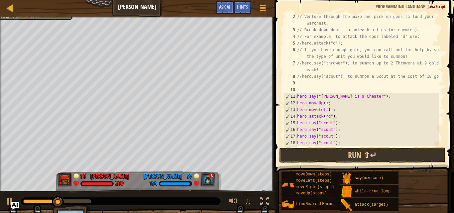
scroll to position [7, 0]
paste textarea "hero.say("scout");"
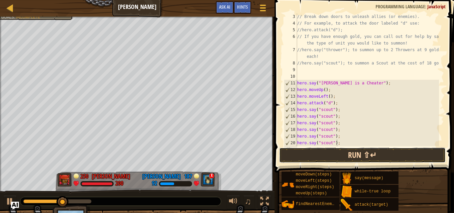
click at [313, 156] on button "Run ⇧↵" at bounding box center [362, 155] width 167 height 15
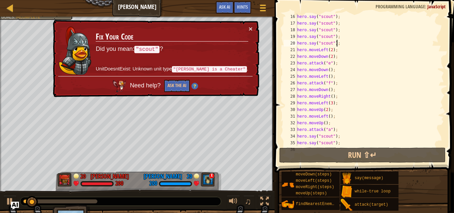
scroll to position [120, 0]
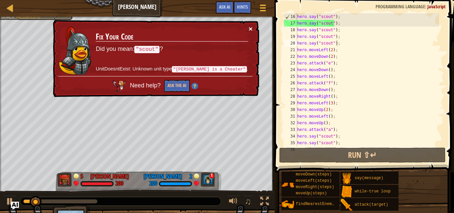
click at [251, 27] on button "×" at bounding box center [251, 30] width 4 height 7
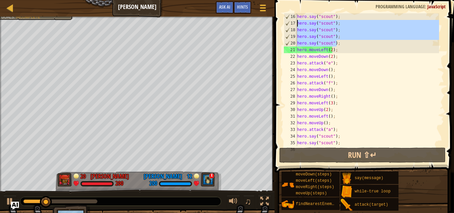
drag, startPoint x: 340, startPoint y: 45, endPoint x: 287, endPoint y: 20, distance: 59.5
click at [287, 20] on div "hero.say("scout"); 16 17 18 19 20 21 22 23 24 25 26 27 28 29 30 31 32 33 34 35 …" at bounding box center [364, 79] width 162 height 133
type textarea "hero.say("scout"); hero.say("scout");"
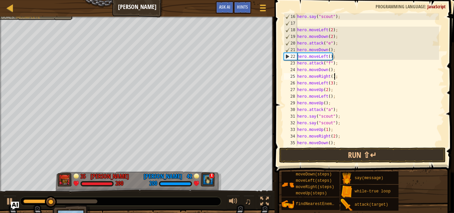
click at [336, 76] on div "hero . say ( "scout" ) ; hero . moveLeft ( 2 ) ; hero . moveDown ( 2 ) ; hero .…" at bounding box center [367, 86] width 143 height 146
type textarea "hero.moveRight();"
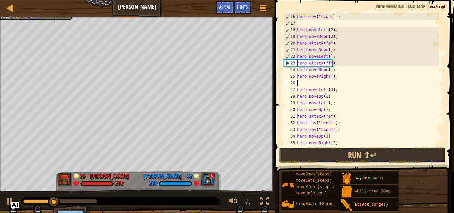
paste textarea "hero.say("scout");"
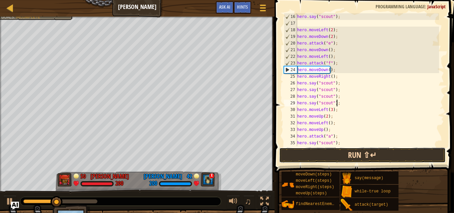
click at [323, 159] on button "Run ⇧↵" at bounding box center [362, 155] width 167 height 15
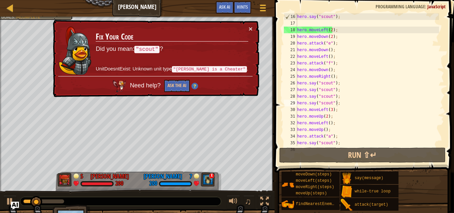
click at [248, 31] on td "Fix Your Code Did you mean: "scout" ? UnitDoesntExist: Unknown unit type "[PERS…" at bounding box center [172, 51] width 154 height 53
click at [250, 30] on button "×" at bounding box center [251, 30] width 4 height 7
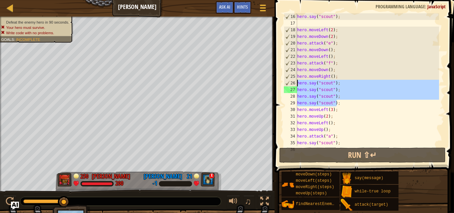
drag, startPoint x: 338, startPoint y: 102, endPoint x: 297, endPoint y: 83, distance: 45.1
click at [297, 83] on div "hero.say("scout"); 16 17 18 19 20 21 22 23 24 25 26 27 28 29 30 31 32 33 34 35 …" at bounding box center [364, 79] width 162 height 133
type textarea "hero.say("scout"); hero.say("scout");"
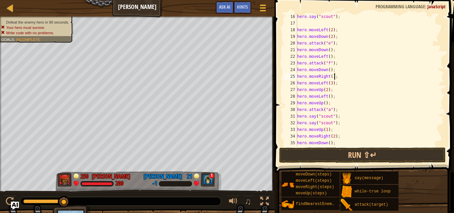
click at [338, 82] on div "hero . say ( "scout" ) ; hero . moveLeft ( 2 ) ; hero . moveDown ( 2 ) ; hero .…" at bounding box center [367, 86] width 143 height 146
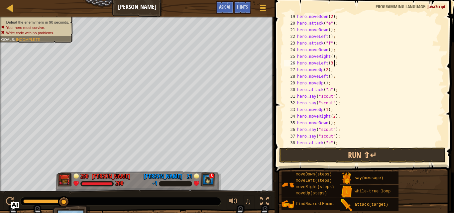
scroll to position [140, 0]
click at [339, 101] on div "hero . moveDown ( 2 ) ; hero . attack ( "e" ) ; hero . moveDown ( ) ; hero . mo…" at bounding box center [367, 86] width 143 height 146
type textarea "hero.say("scout");"
paste textarea "hero.say("scout");"
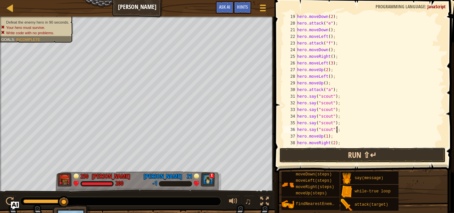
click at [355, 154] on button "Run ⇧↵" at bounding box center [362, 155] width 167 height 15
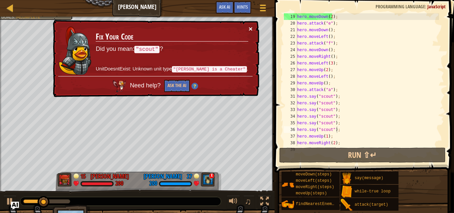
click at [248, 29] on button "×" at bounding box center [250, 28] width 4 height 7
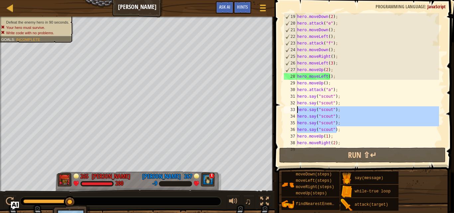
drag, startPoint x: 340, startPoint y: 130, endPoint x: 288, endPoint y: 109, distance: 56.2
click at [288, 109] on div "hero.say("scout"); 19 20 21 22 23 24 25 26 27 28 29 30 31 32 33 34 35 36 37 38 …" at bounding box center [364, 79] width 162 height 133
type textarea "hero.say("scout"); hero.say("scout");"
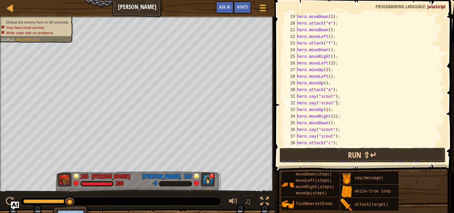
click at [315, 151] on button "Run ⇧↵" at bounding box center [362, 155] width 167 height 15
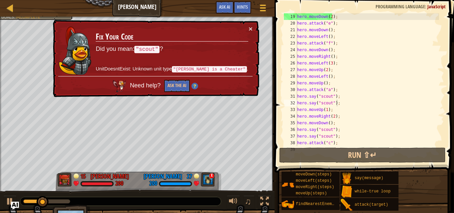
click at [248, 27] on td "Fix Your Code Did you mean: "scout" ? UnitDoesntExist: Unknown unit type "[PERS…" at bounding box center [172, 51] width 154 height 53
click at [250, 27] on button "×" at bounding box center [251, 30] width 4 height 7
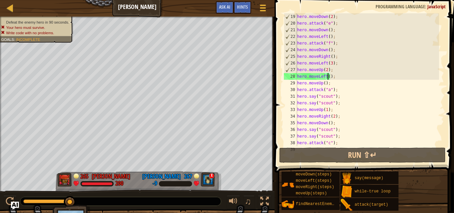
click at [328, 77] on div "hero . moveDown ( 2 ) ; hero . attack ( "e" ) ; hero . moveDown ( ) ; hero . mo…" at bounding box center [367, 86] width 143 height 146
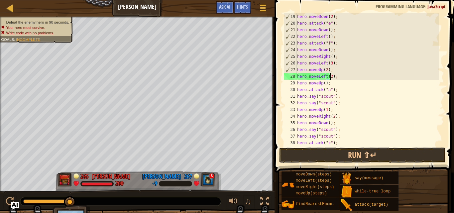
scroll to position [3, 3]
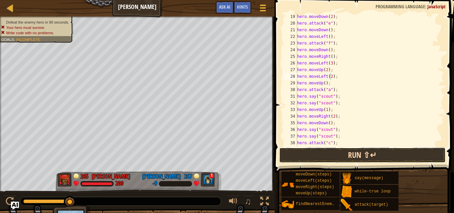
click at [335, 154] on button "Run ⇧↵" at bounding box center [362, 155] width 167 height 15
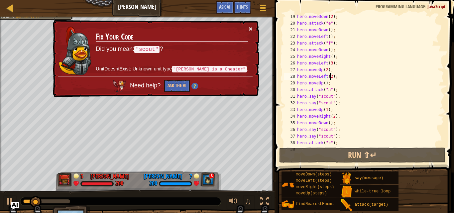
drag, startPoint x: 255, startPoint y: 30, endPoint x: 251, endPoint y: 29, distance: 3.9
click at [251, 29] on div "× Fix Your Code Did you mean: "scout" ? UnitDoesntExist: Unknown unit type "[PE…" at bounding box center [156, 59] width 208 height 78
click at [247, 26] on td "Fix Your Code Did you mean: "scout" ? UnitDoesntExist: Unknown unit type "[PERS…" at bounding box center [172, 51] width 154 height 53
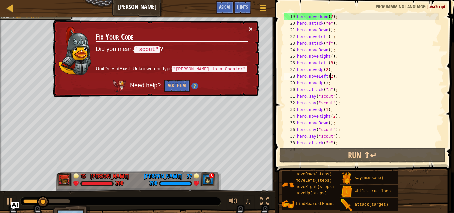
click at [251, 28] on button "×" at bounding box center [251, 30] width 4 height 7
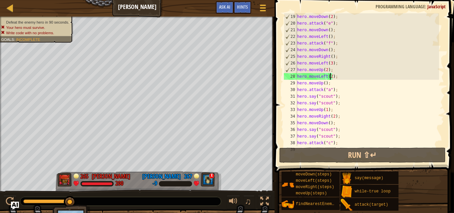
click at [346, 76] on div "hero . moveDown ( 2 ) ; hero . attack ( "e" ) ; hero . moveDown ( ) ; hero . mo…" at bounding box center [367, 86] width 143 height 146
click at [332, 69] on div "hero . moveDown ( 2 ) ; hero . attack ( "e" ) ; hero . moveDown ( ) ; hero . mo…" at bounding box center [367, 86] width 143 height 146
type textarea "hero.moveUp(2);"
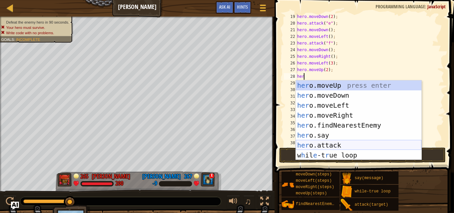
click at [330, 142] on div "her o.moveUp press enter her o.moveDown press enter her o.moveLeft press enter …" at bounding box center [359, 130] width 126 height 100
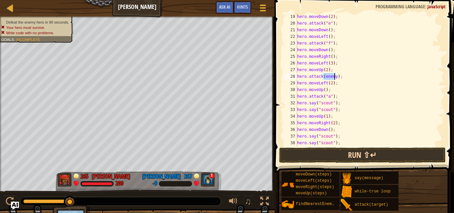
type textarea "hero.attack(enemy);"
click at [343, 151] on button "Run ⇧↵" at bounding box center [362, 155] width 167 height 15
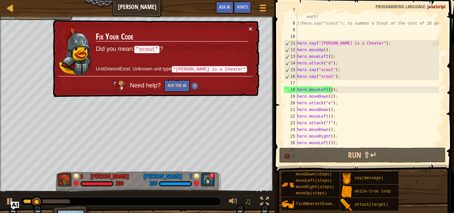
scroll to position [60, 0]
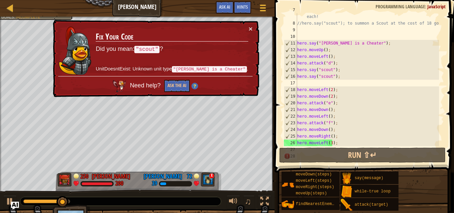
click at [306, 84] on div "//hero.say("thrower"); to summon up to 2 Throwers at 9 gold each! //hero.say("s…" at bounding box center [367, 83] width 143 height 153
type textarea "hero.say("scout");"
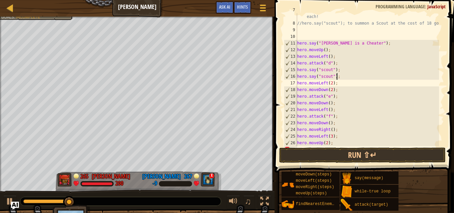
click at [306, 34] on div "//hero.say("thrower"); to summon up to 2 Throwers at 9 gold each! //hero.say("s…" at bounding box center [367, 83] width 143 height 153
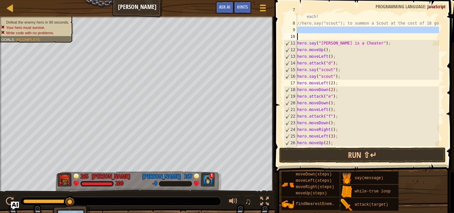
click at [305, 36] on div "//hero.say("thrower"); to summon up to 2 Throwers at 9 gold each! //hero.say("s…" at bounding box center [367, 79] width 143 height 133
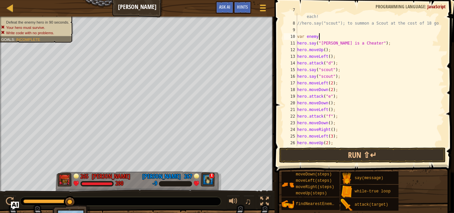
scroll to position [3, 2]
type textarea "var enemy = f"
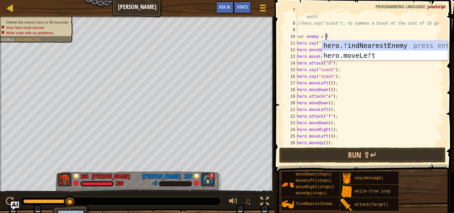
scroll to position [3, 2]
click at [347, 47] on div "hero. f indNearestEnemy press enter hero.moveLe f t press enter" at bounding box center [385, 61] width 126 height 40
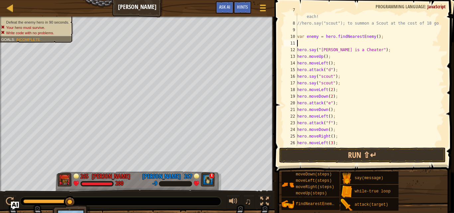
scroll to position [3, 0]
click at [331, 151] on button "Run ⇧↵" at bounding box center [362, 155] width 167 height 15
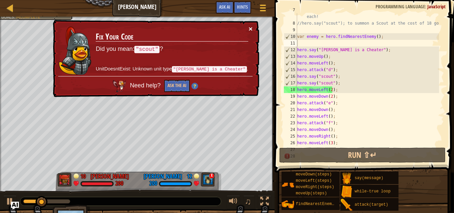
click at [250, 27] on button "×" at bounding box center [251, 30] width 4 height 7
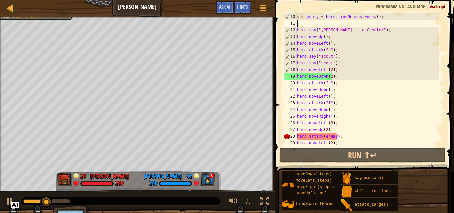
scroll to position [120, 0]
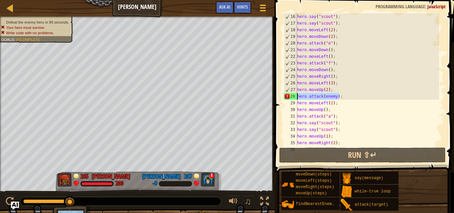
click at [259, 97] on div "Ladder Wakka Maul Game Menu Done Hints Ask AI 1 ההההההההההההההההההההההההההההההה…" at bounding box center [227, 106] width 454 height 213
type textarea "hero.attack(enemy);"
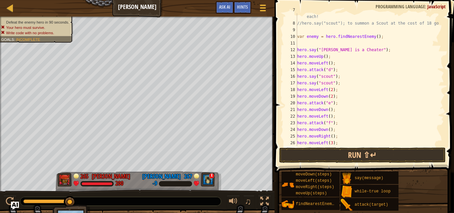
scroll to position [40, 0]
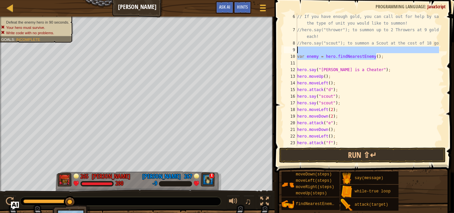
click at [210, 53] on div "Ladder Wakka Maul Game Menu Done Hints Ask AI 1 ההההההההההההההההההההההההההההההה…" at bounding box center [227, 106] width 454 height 213
type textarea "var enemy = hero.findNearestEnemy();"
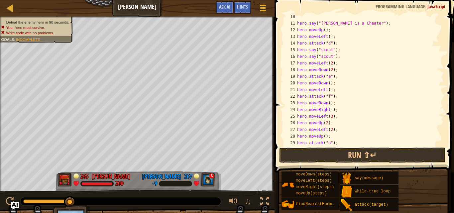
scroll to position [100, 0]
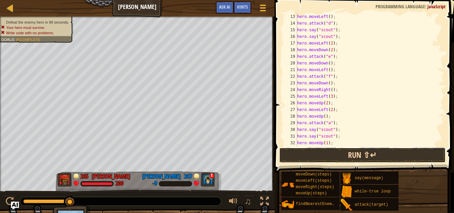
click at [312, 152] on button "Run ⇧↵" at bounding box center [362, 155] width 167 height 15
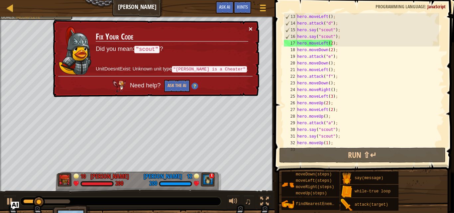
click at [251, 27] on button "×" at bounding box center [251, 29] width 4 height 7
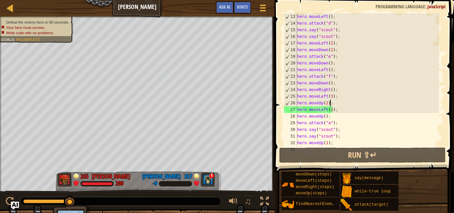
click at [331, 100] on div "hero . moveLeft ( ) ; hero . attack ( "d" ) ; hero . say ( "scout" ) ; hero . s…" at bounding box center [367, 86] width 143 height 146
click at [325, 104] on div "hero . moveLeft ( ) ; hero . attack ( "d" ) ; hero . say ( "scout" ) ; hero . s…" at bounding box center [367, 86] width 143 height 146
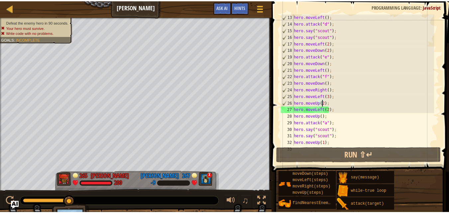
scroll to position [3, 2]
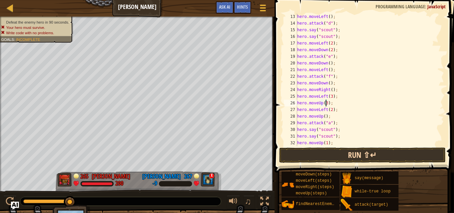
type textarea "hero.moveUp(3);"
click at [379, 154] on button "Run ⇧↵" at bounding box center [362, 155] width 167 height 15
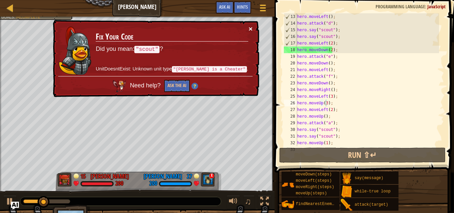
click at [250, 26] on button "×" at bounding box center [250, 28] width 4 height 7
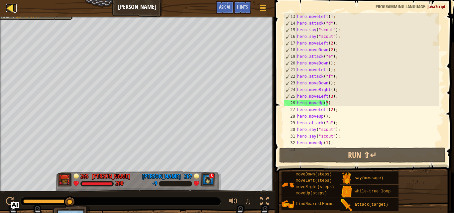
click at [14, 6] on div at bounding box center [10, 8] width 8 height 8
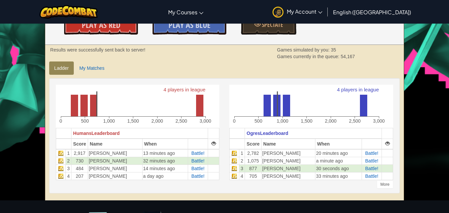
scroll to position [133, 0]
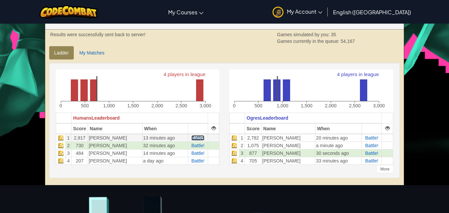
click at [199, 139] on span "Battle!" at bounding box center [198, 137] width 13 height 5
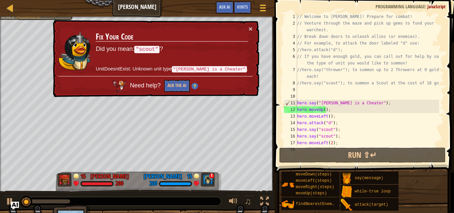
click at [248, 26] on td "Fix Your Code Did you mean: "scout" ? UnitDoesntExist: Unknown unit type "[PERS…" at bounding box center [171, 50] width 153 height 51
click at [250, 26] on button "×" at bounding box center [251, 28] width 4 height 7
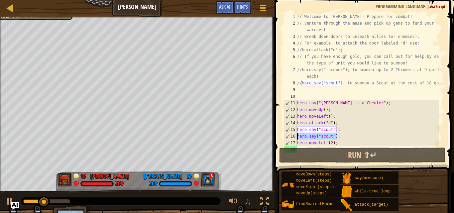
drag, startPoint x: 342, startPoint y: 135, endPoint x: 281, endPoint y: 138, distance: 61.2
click at [281, 138] on div "1 2 3 4 5 6 7 8 9 10 11 12 13 14 15 16 17 18 // Welcome to [PERSON_NAME]! Prepa…" at bounding box center [364, 99] width 182 height 192
type textarea "hero.say("scout");"
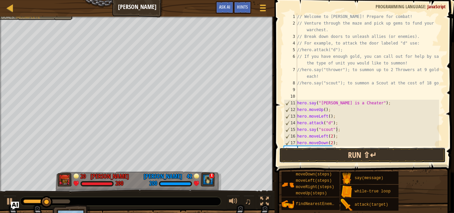
click at [321, 150] on button "Run ⇧↵" at bounding box center [362, 155] width 167 height 15
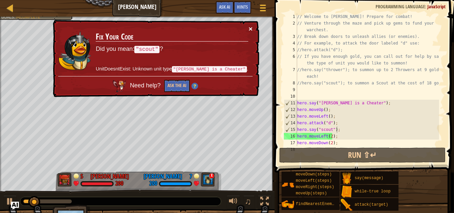
click at [251, 28] on button "×" at bounding box center [251, 28] width 4 height 7
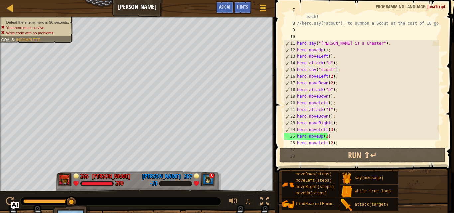
scroll to position [60, 0]
click at [336, 128] on div "//hero.say("thrower"); to summon up to 2 Throwers at 9 gold each! //hero.say("s…" at bounding box center [367, 83] width 143 height 153
type textarea "hero.moveLeft(3);"
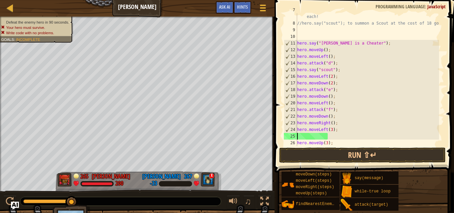
scroll to position [3, 0]
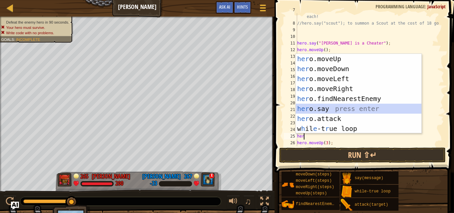
click at [324, 109] on div "her o.moveUp press enter her o.moveDown press enter her o.moveLeft press enter …" at bounding box center [359, 104] width 126 height 100
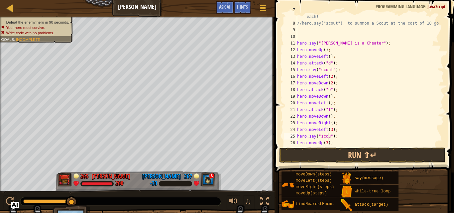
scroll to position [3, 3]
drag, startPoint x: 337, startPoint y: 137, endPoint x: 291, endPoint y: 133, distance: 46.7
click at [291, 133] on div "hero.say("scout"); 7 8 9 10 11 12 13 14 15 16 17 18 19 20 21 22 23 24 25 26 27 …" at bounding box center [364, 79] width 162 height 133
type textarea "hero.say("scout");"
click at [338, 137] on div "//hero.say("thrower"); to summon up to 2 Throwers at 9 gold each! //hero.say("s…" at bounding box center [367, 79] width 143 height 133
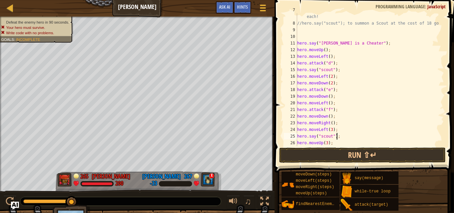
scroll to position [3, 0]
paste textarea "hero.say("scout");"
type textarea "hero.say("scout");"
paste textarea "hero.say("scout");"
type textarea "hero.say("scout");"
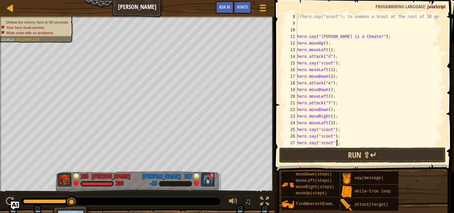
scroll to position [66, 0]
paste textarea "hero.say("scout");"
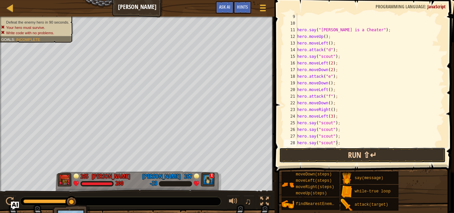
click at [323, 153] on button "Run ⇧↵" at bounding box center [362, 155] width 167 height 15
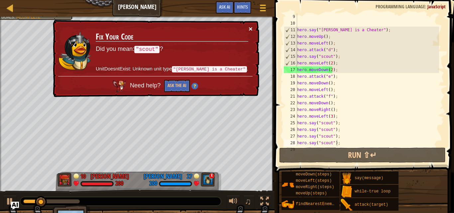
click at [251, 30] on button "×" at bounding box center [251, 28] width 4 height 7
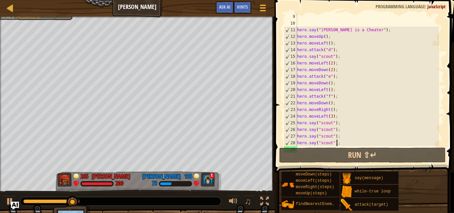
scroll to position [93, 0]
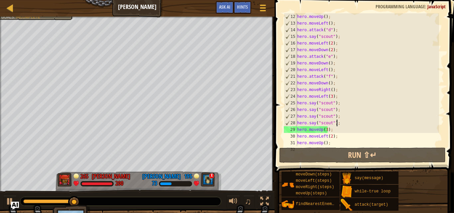
click at [325, 131] on div "hero . moveUp ( ) ; hero . moveLeft ( ) ; hero . attack ( "d" ) ; hero . say ( …" at bounding box center [367, 86] width 143 height 146
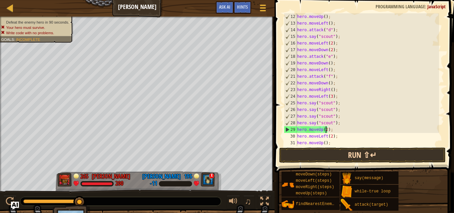
type textarea "hero.moveUp(2);"
click at [336, 153] on button "Run ⇧↵" at bounding box center [362, 155] width 167 height 15
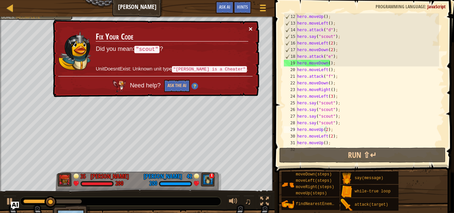
click at [250, 28] on button "×" at bounding box center [251, 28] width 4 height 7
